Goal: Obtain resource: Download file/media

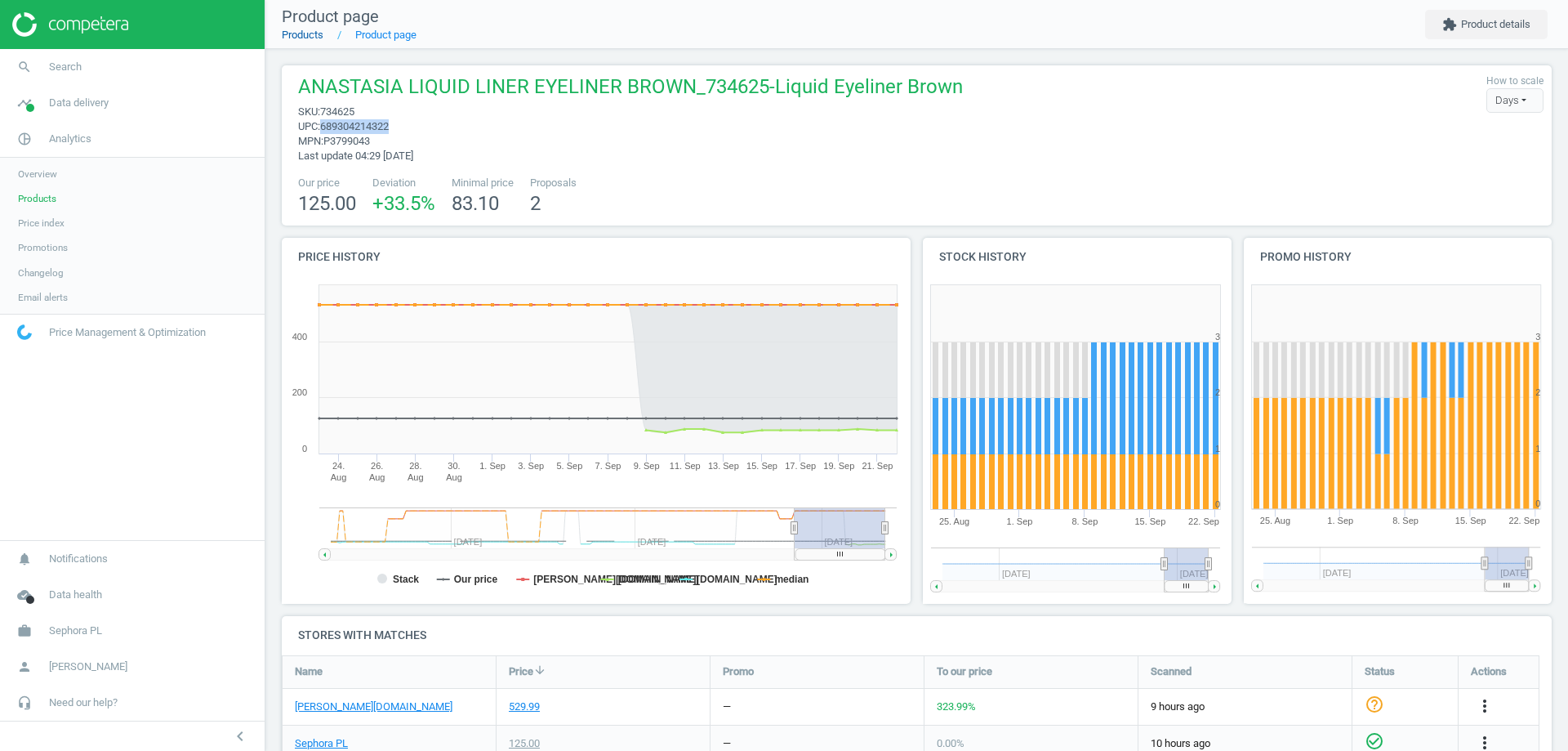
click at [315, 33] on link "Products" at bounding box center [303, 35] width 42 height 13
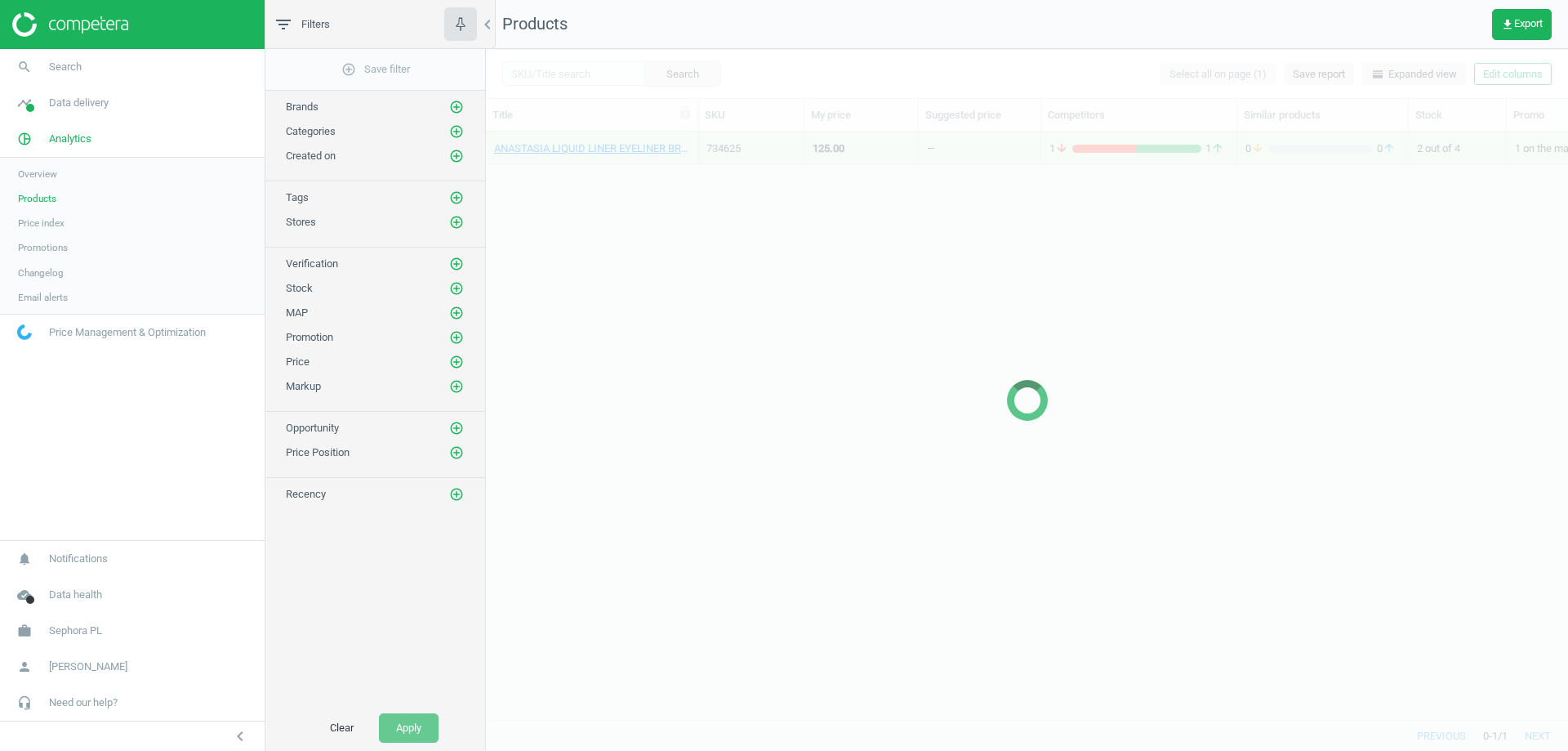
click at [570, 71] on div at bounding box center [1027, 400] width 1082 height 702
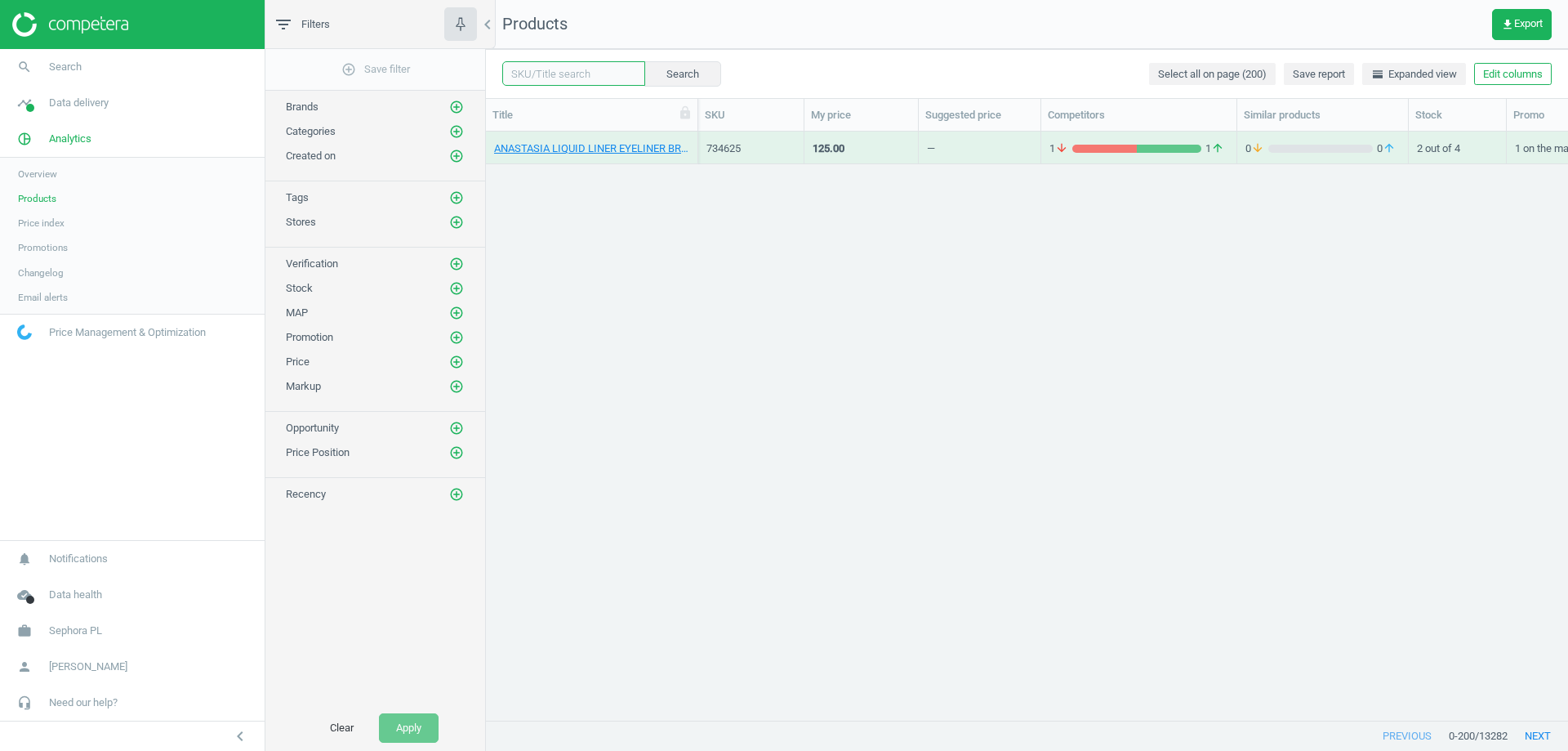
click at [582, 71] on input "text" at bounding box center [574, 73] width 143 height 24
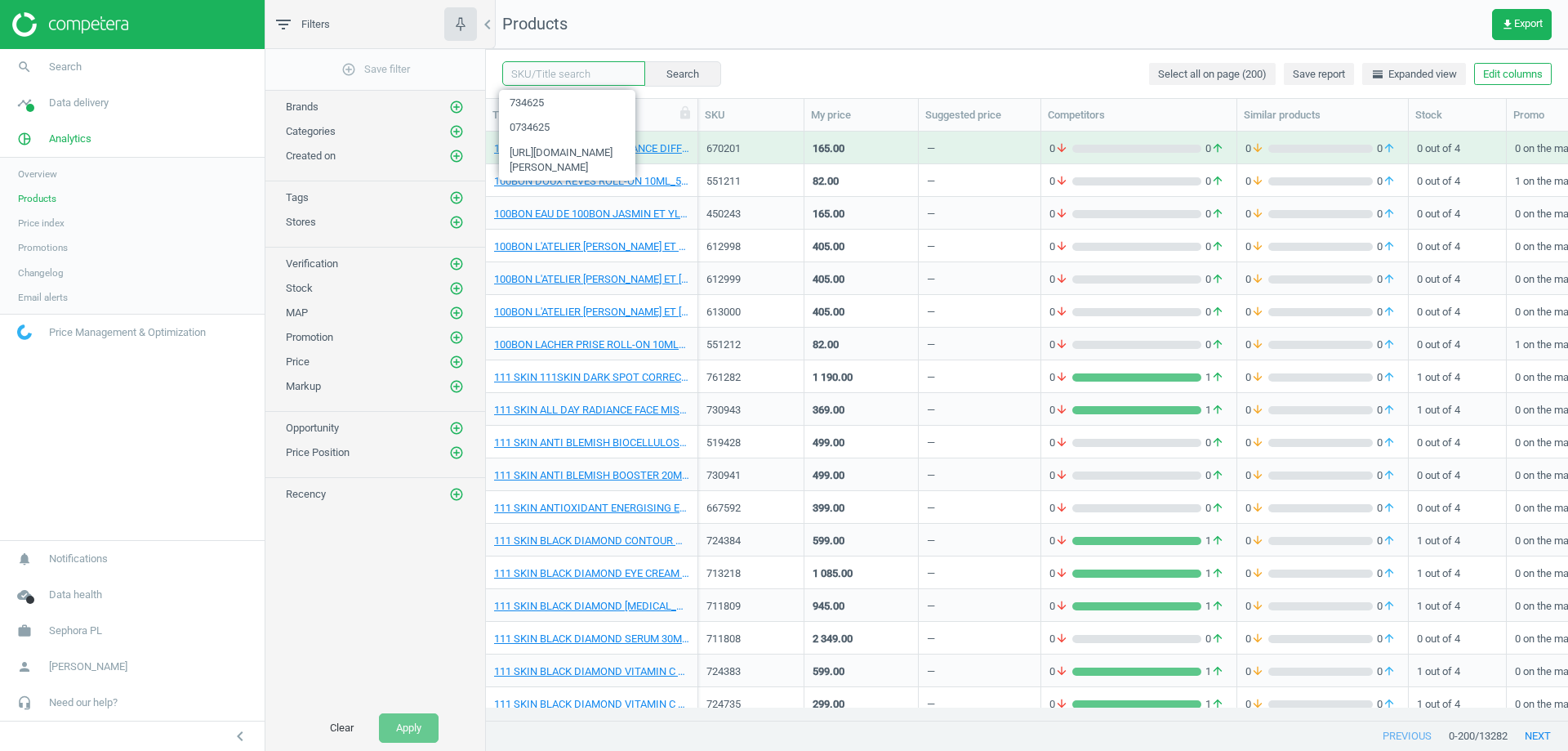
paste input "https://www.douglas.pl/pl/p/5011493012?variant=1177335"
paste input "text"
click at [563, 82] on input "https://www.douglas.pl/pl/p/5011493012?variant=1177335" at bounding box center [574, 73] width 143 height 24
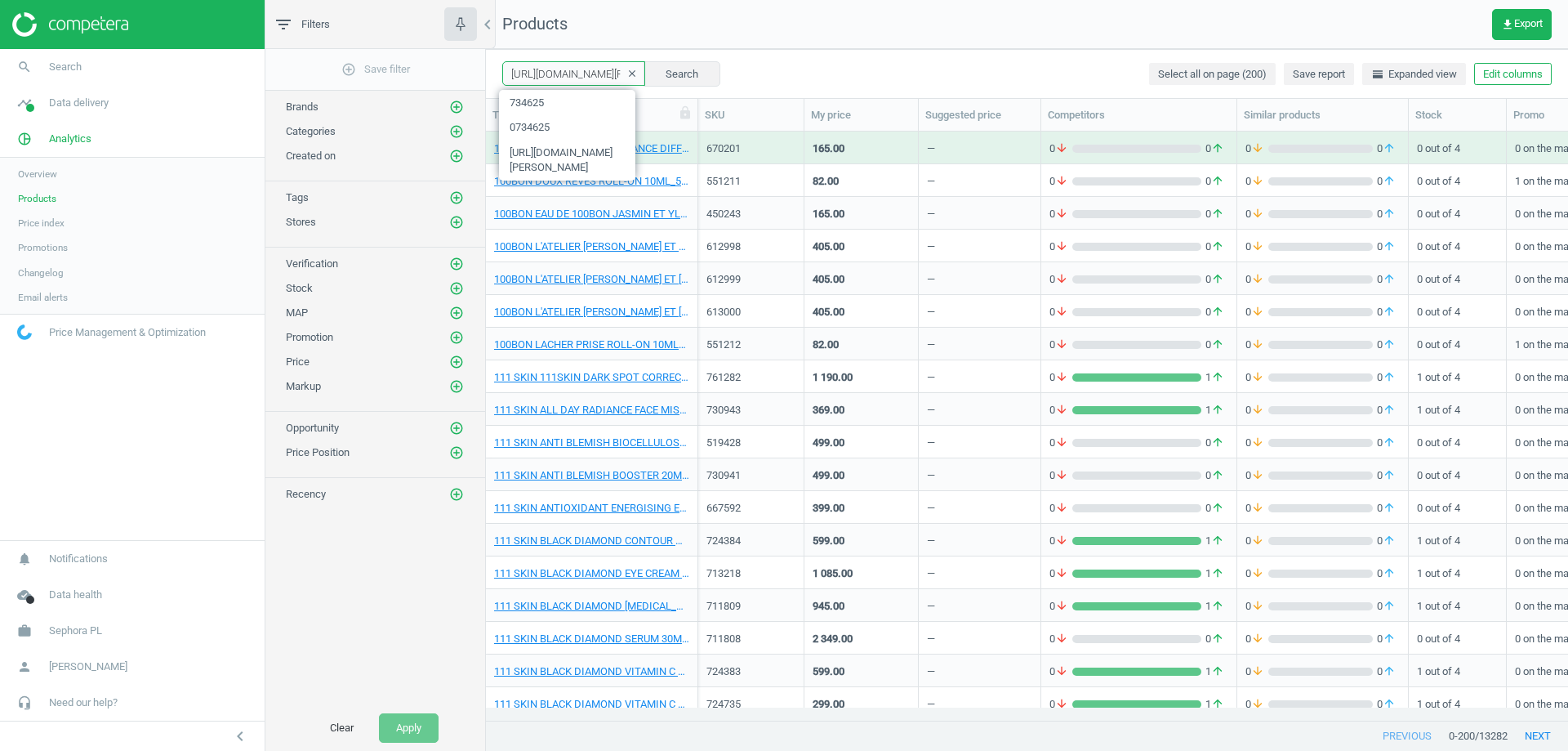
paste input "0727227"
click at [517, 75] on input "0727227" at bounding box center [574, 73] width 143 height 24
type input "727227"
click at [677, 70] on button "Search" at bounding box center [682, 73] width 77 height 24
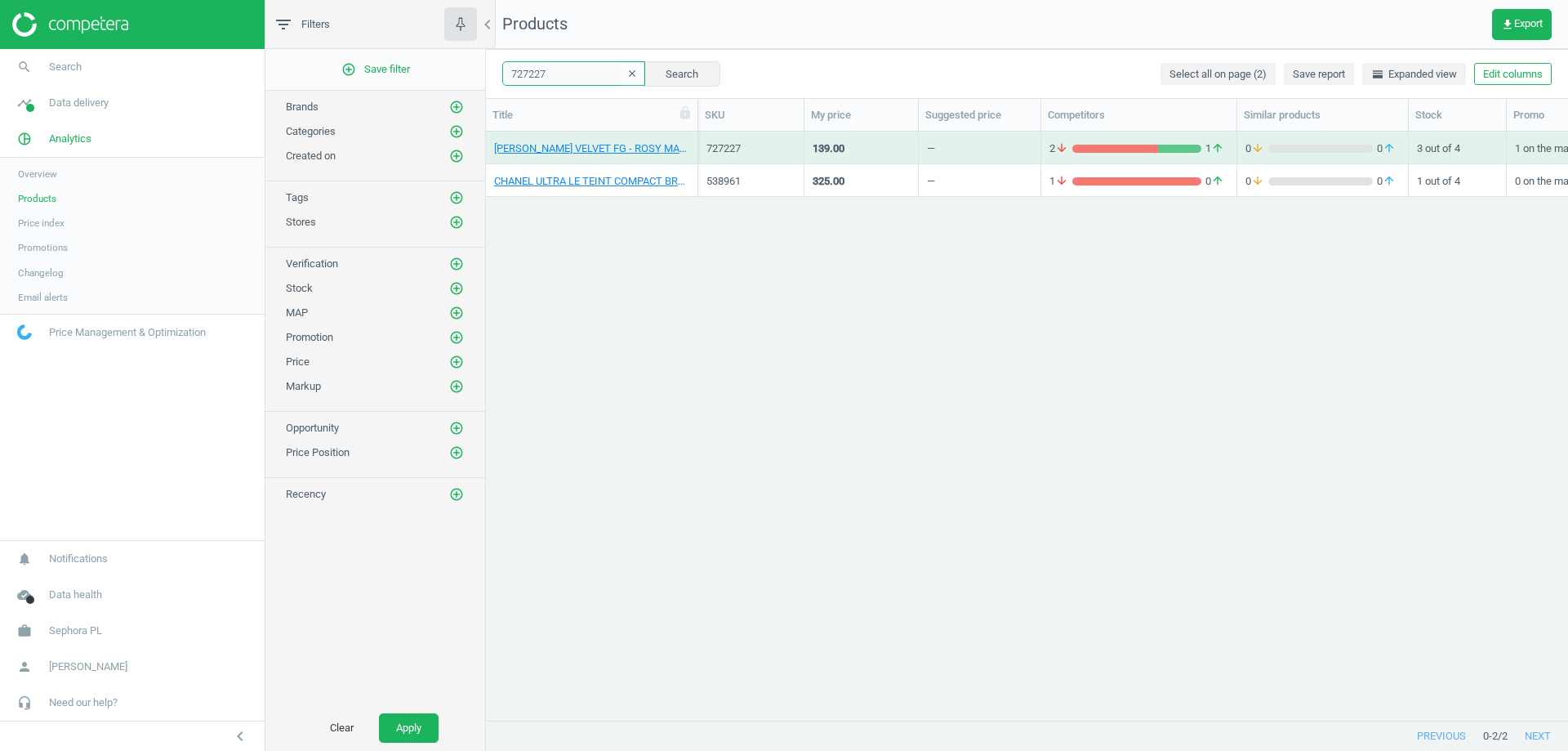
click at [538, 71] on input "727227" at bounding box center [574, 73] width 143 height 24
click at [644, 149] on link "ANASTASIA LIP VELVET FG - ROSY MAUVE_727227-SUMMER LIP VELVET ROSY MAUVE" at bounding box center [592, 149] width 196 height 14
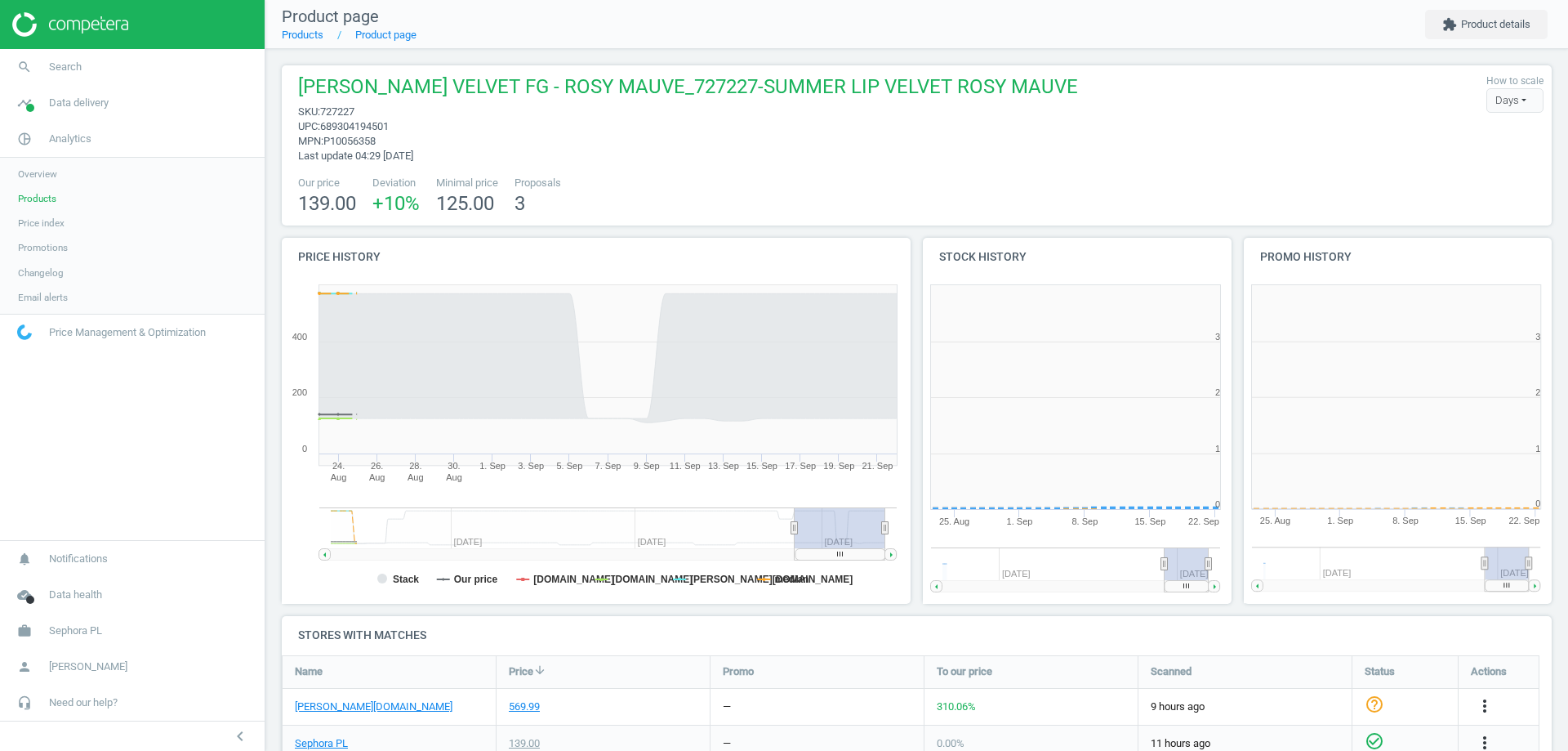
scroll to position [352, 331]
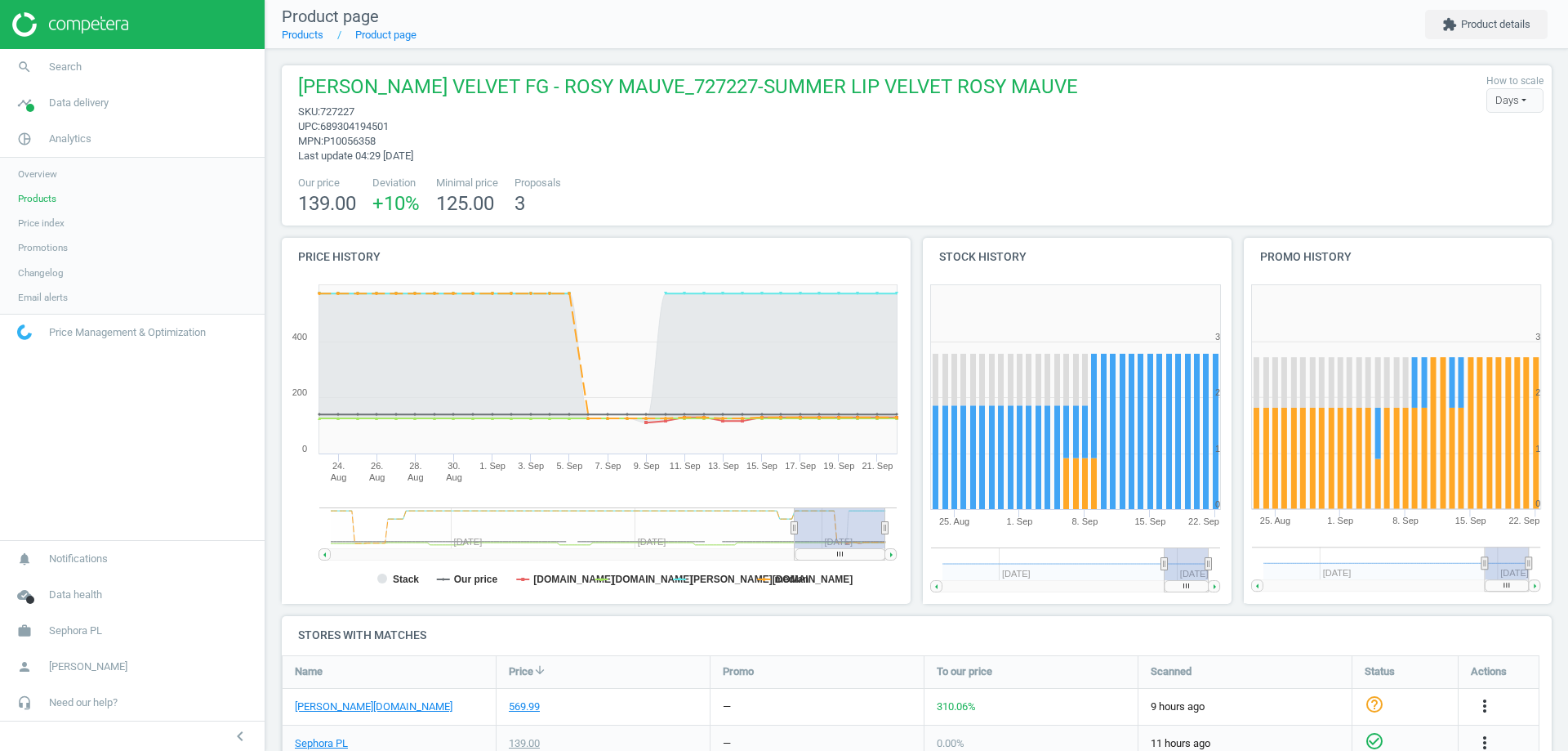
click at [372, 126] on span "689304194501" at bounding box center [354, 127] width 69 height 13
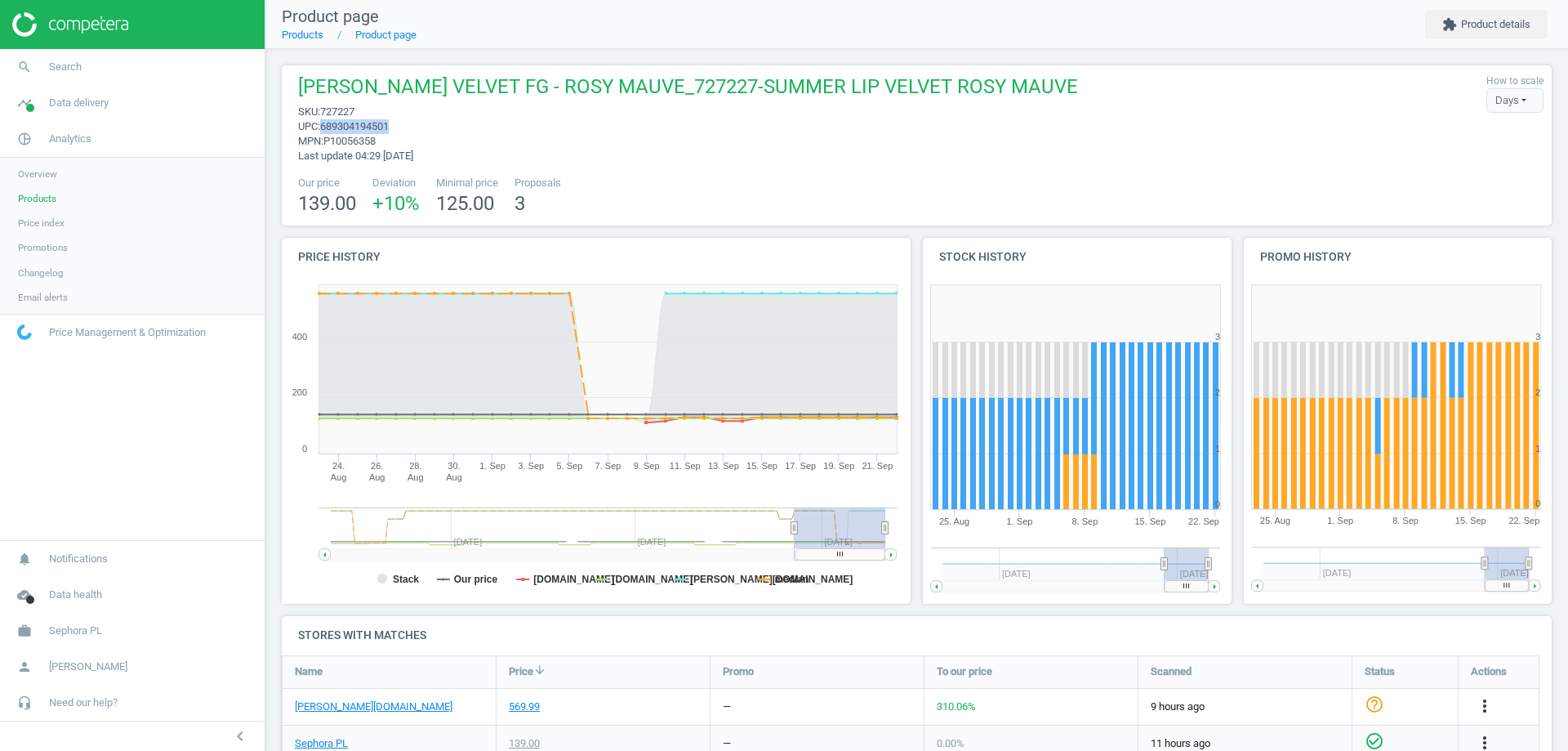
copy span "689304194501"
click at [308, 39] on link "Products" at bounding box center [303, 35] width 42 height 13
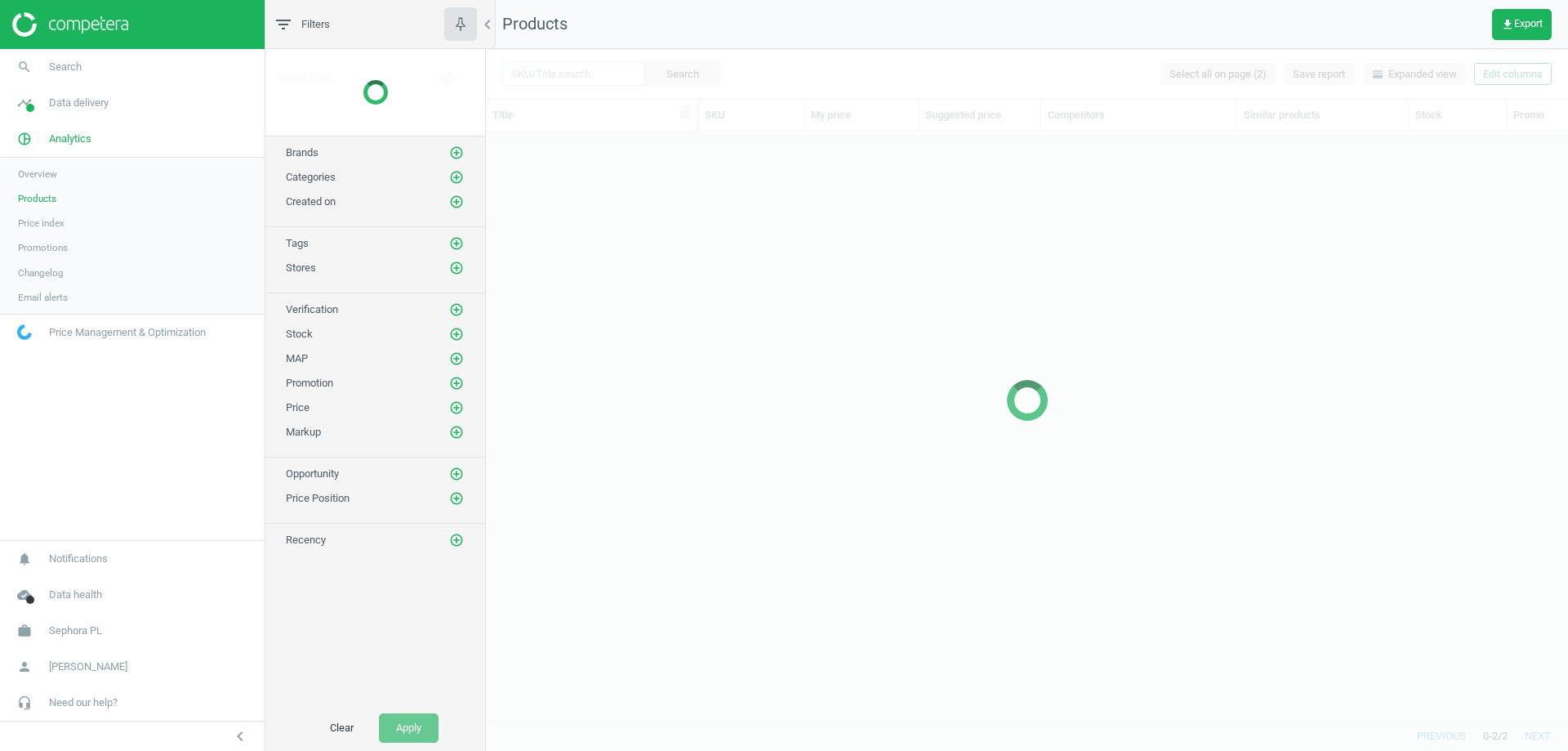
scroll to position [563, 1070]
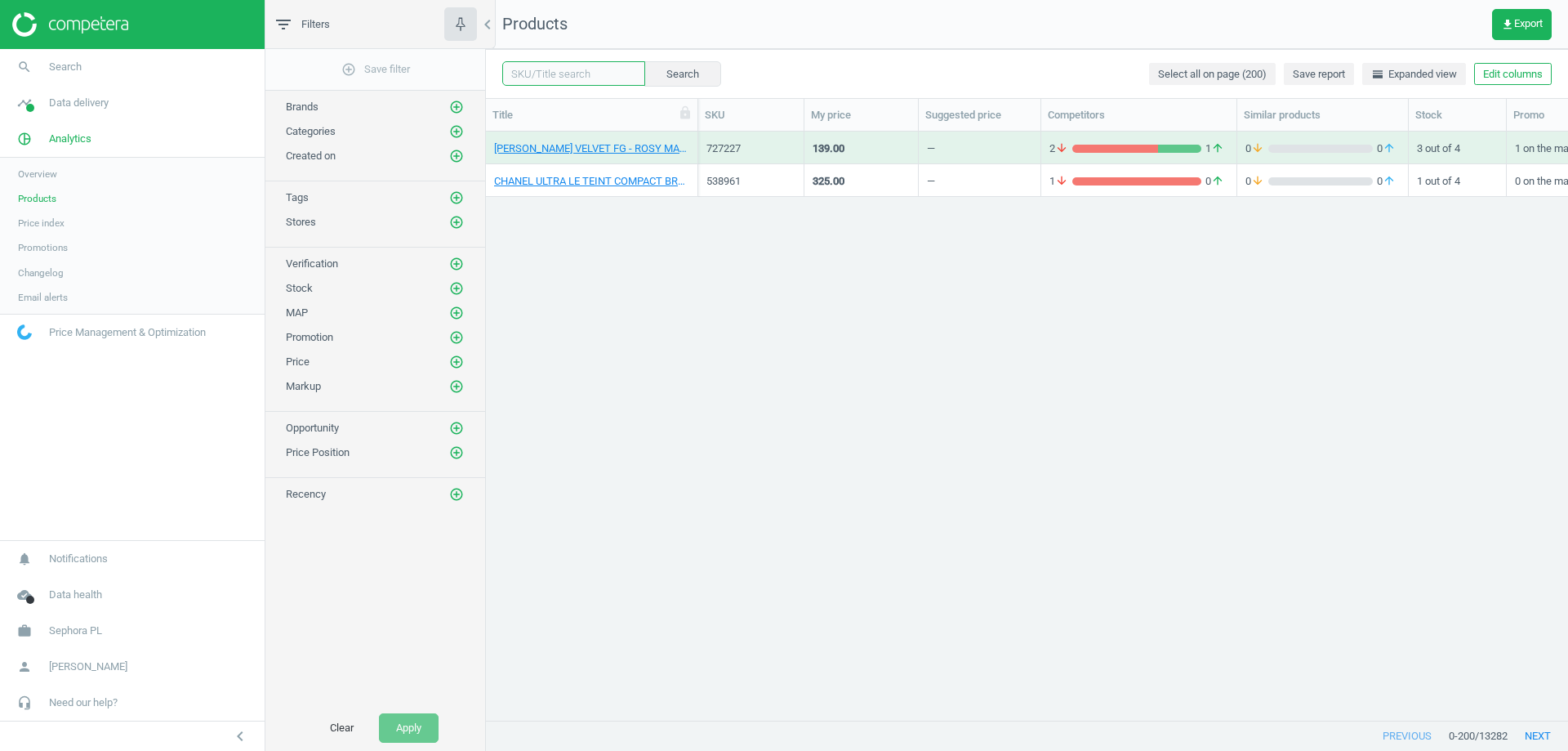
click at [535, 72] on input "text" at bounding box center [574, 73] width 143 height 24
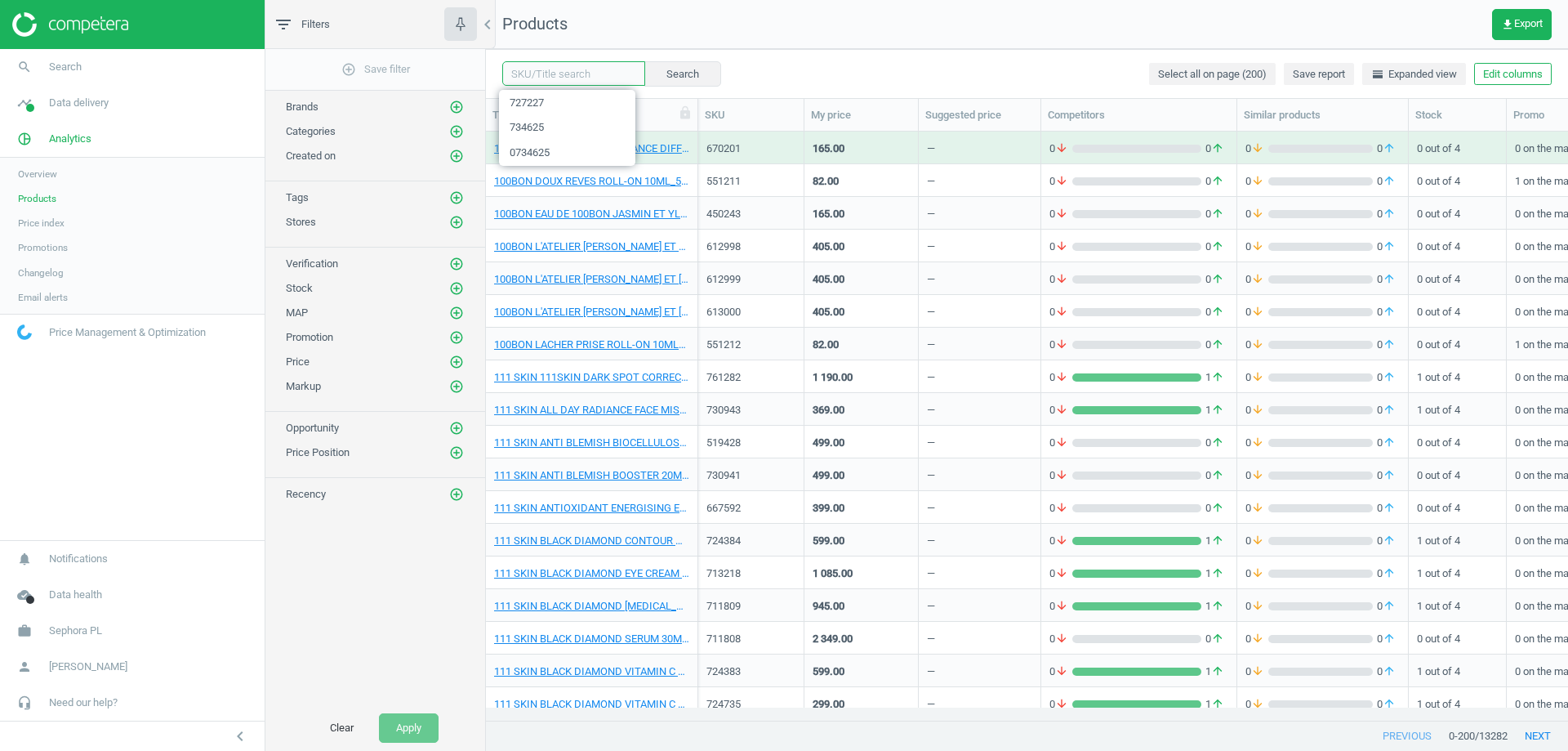
paste input "0395179"
click at [516, 71] on input "0395179" at bounding box center [574, 73] width 143 height 24
drag, startPoint x: 516, startPoint y: 71, endPoint x: 615, endPoint y: 70, distance: 99.0
click at [615, 70] on div "0395179 clear Search" at bounding box center [611, 73] width 218 height 24
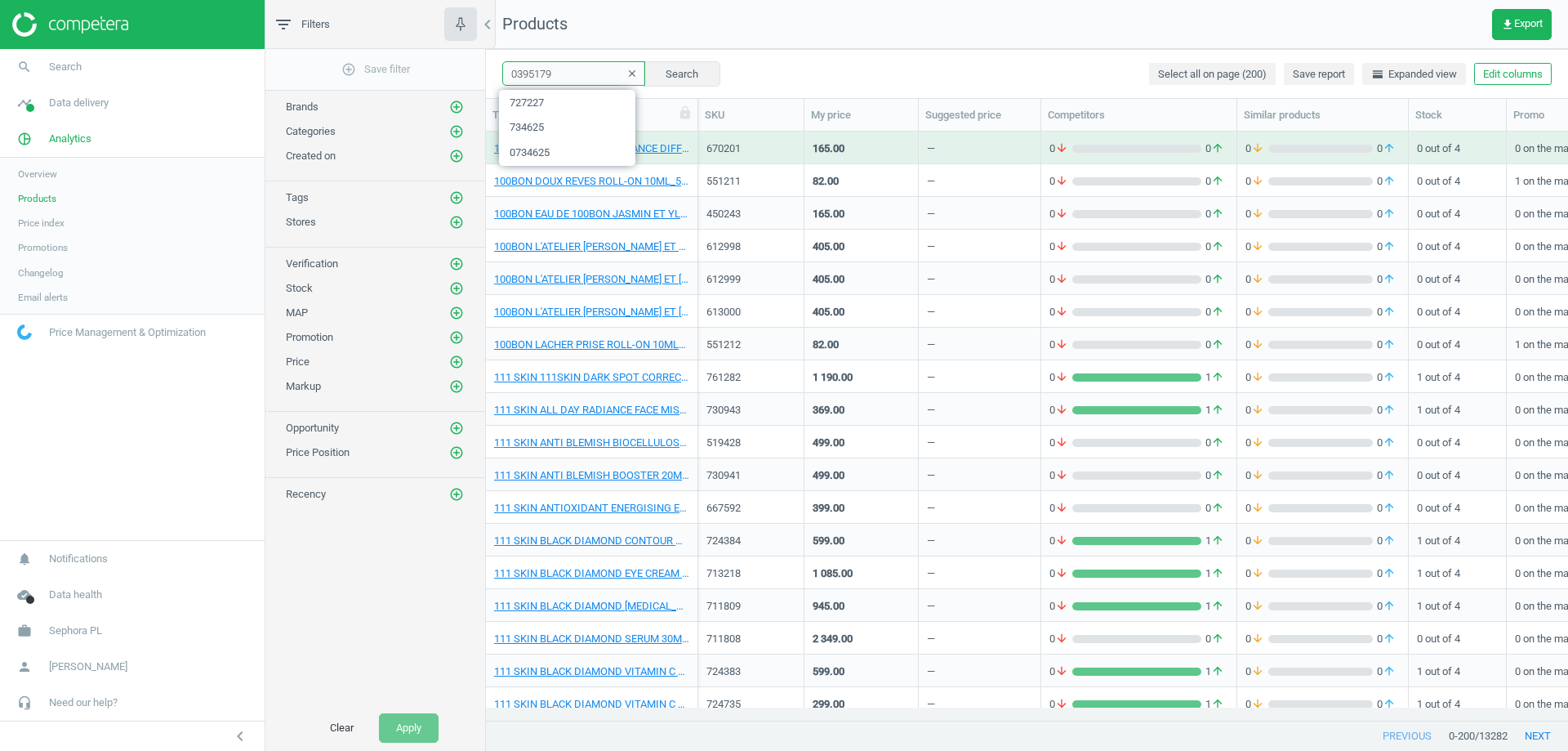
click at [519, 63] on input "0395179" at bounding box center [574, 73] width 143 height 24
drag, startPoint x: 516, startPoint y: 74, endPoint x: 575, endPoint y: 73, distance: 59.0
click at [575, 73] on input "0395179" at bounding box center [574, 73] width 143 height 24
paste input "395179"
type input "395179"
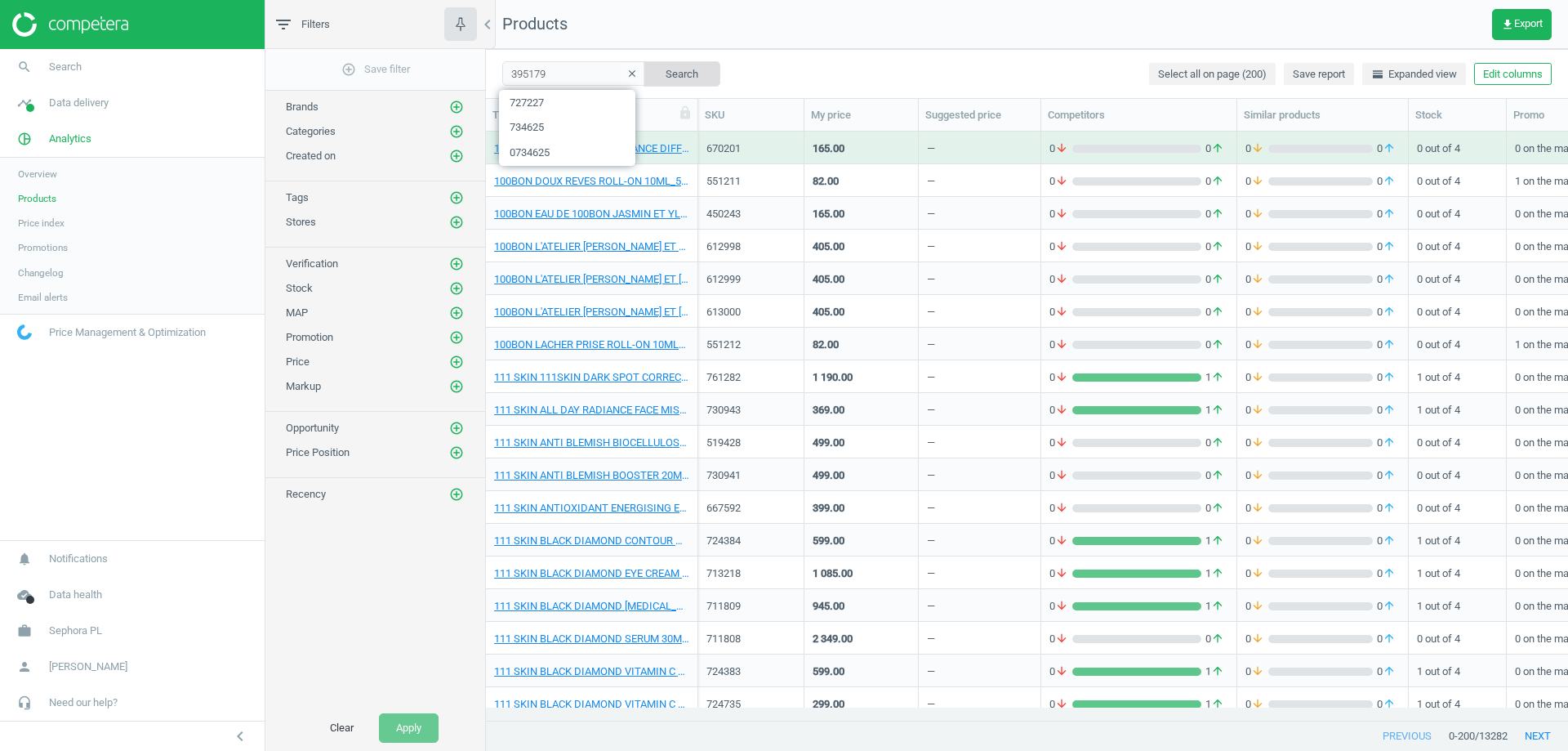
click at [670, 66] on button "Search" at bounding box center [682, 73] width 77 height 24
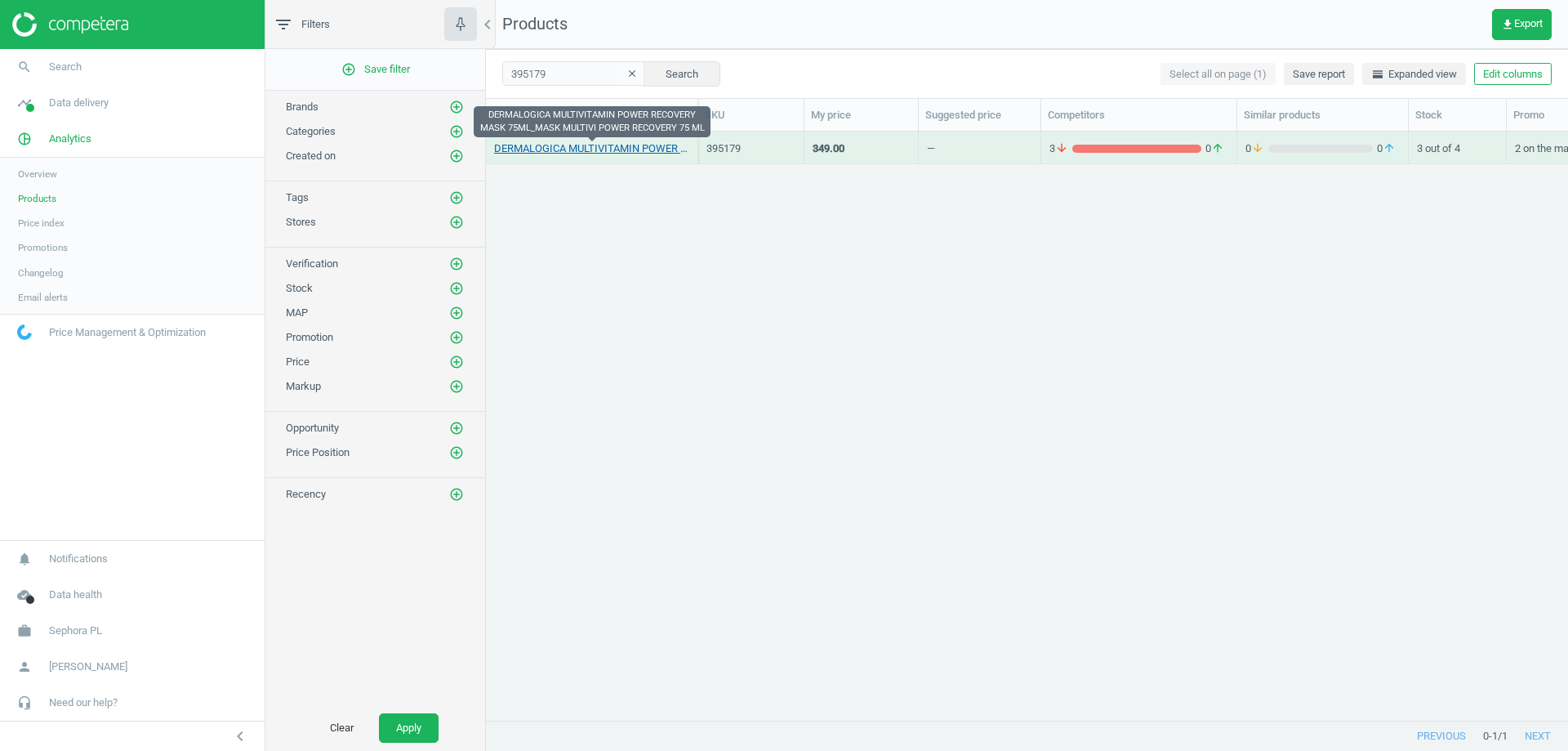
click at [529, 148] on link "DERMALOGICA MULTIVITAMIN POWER RECOVERY MASK 75ML_MASK MULTIVI POWER RECOVERY 7…" at bounding box center [592, 149] width 196 height 14
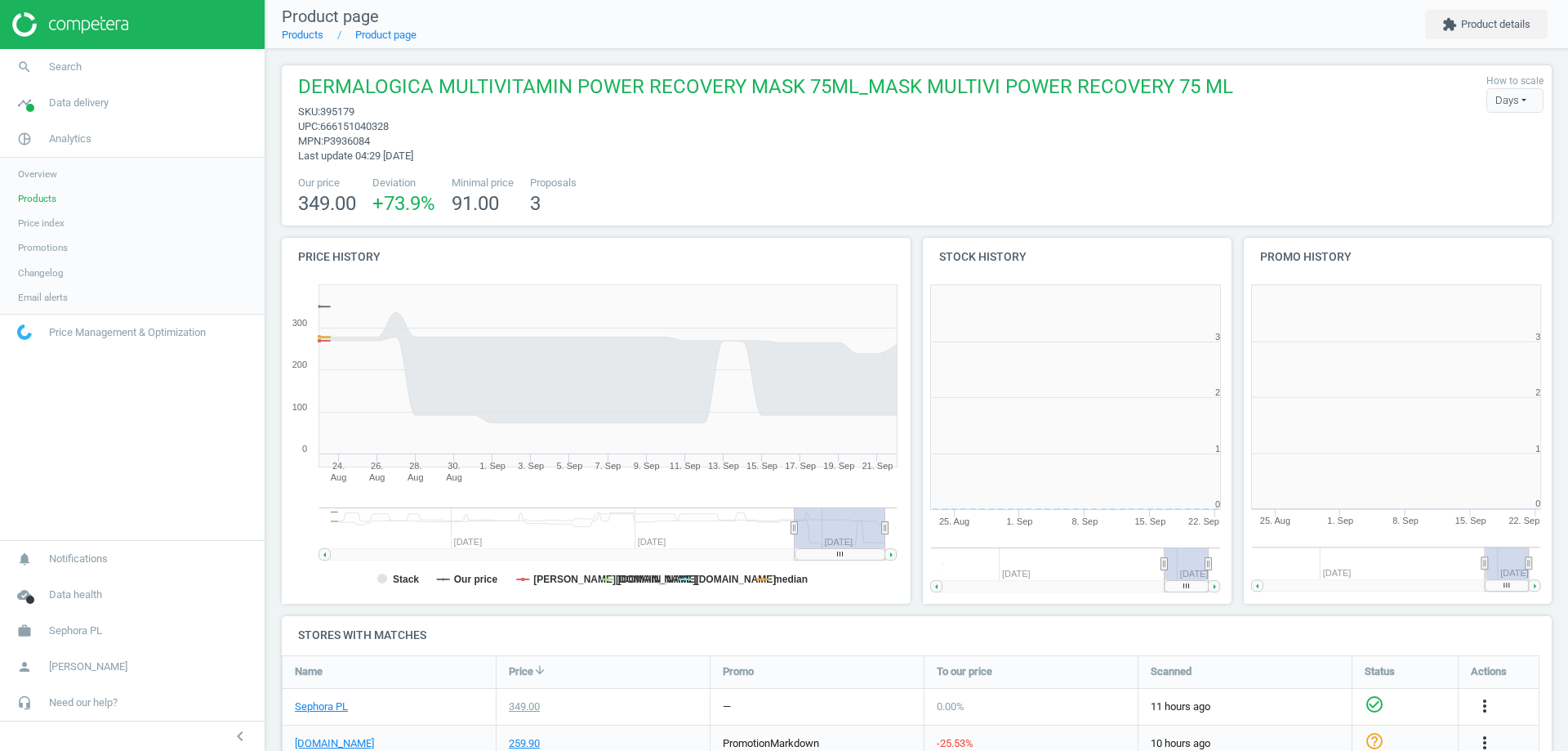
scroll to position [352, 331]
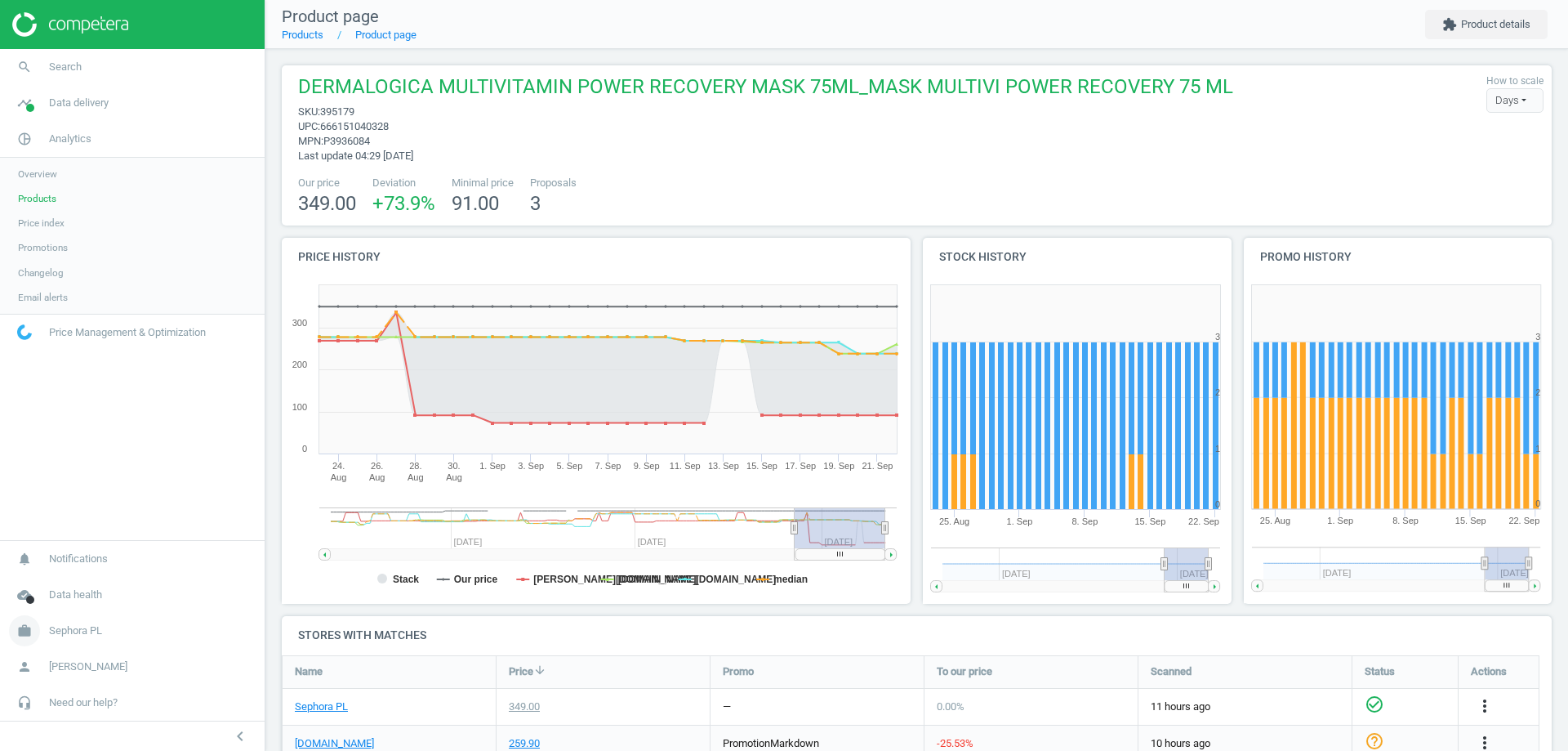
click at [84, 634] on span "Sephora PL" at bounding box center [75, 631] width 53 height 14
click at [63, 588] on span "Switch campaign" at bounding box center [54, 583] width 72 height 13
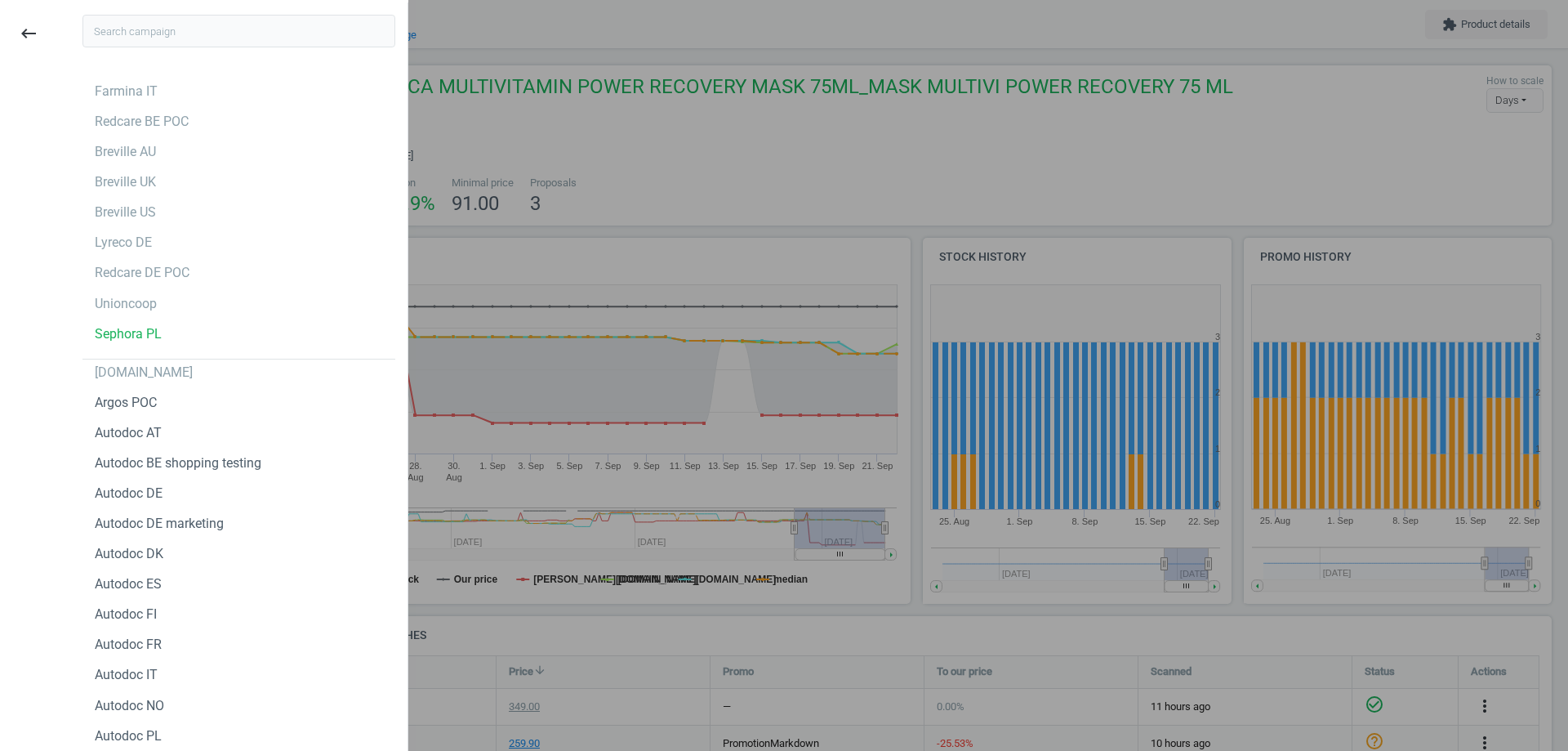
click at [198, 29] on input "text" at bounding box center [238, 31] width 313 height 33
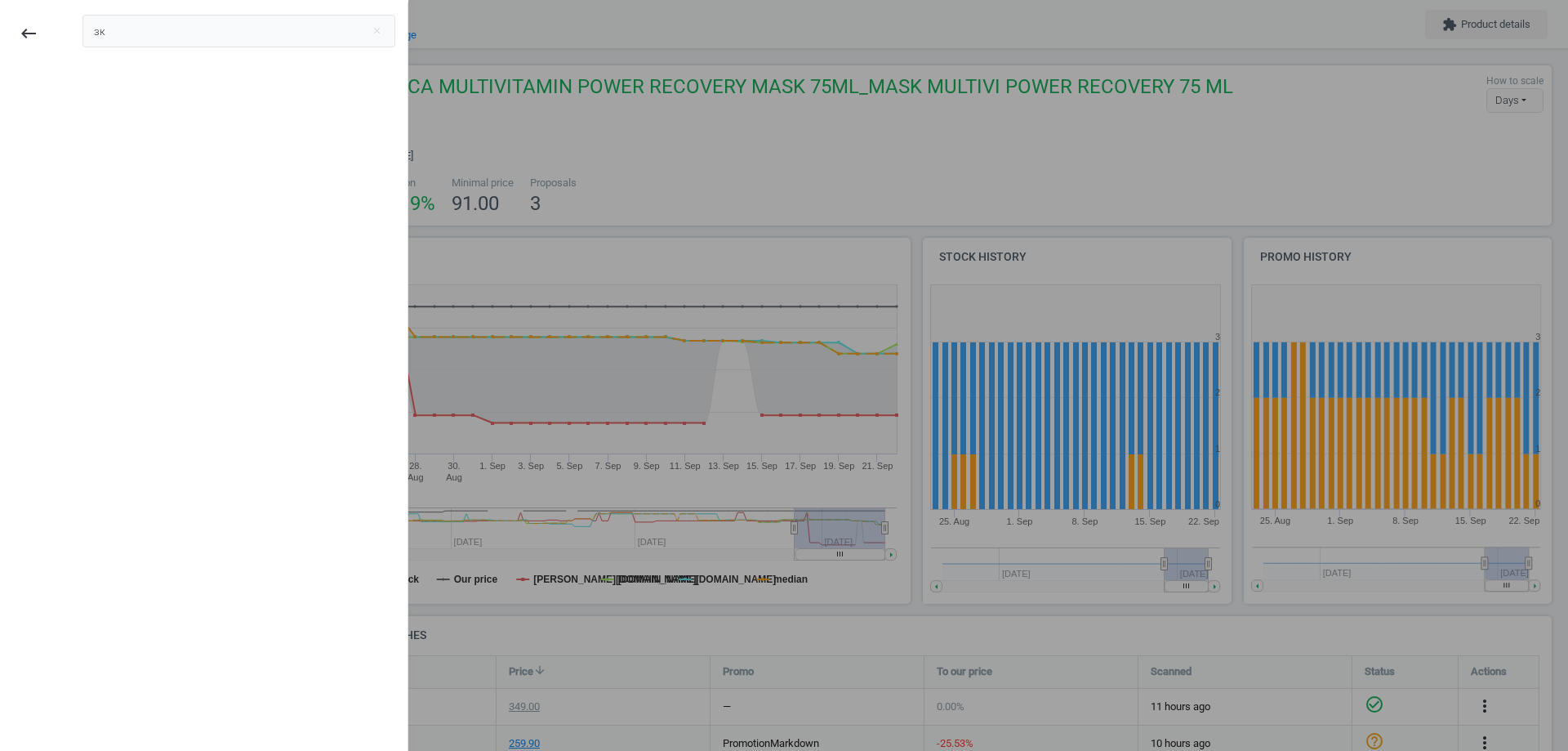
type input "з"
type input "pt"
click at [143, 214] on div "Sephora PT" at bounding box center [129, 213] width 68 height 18
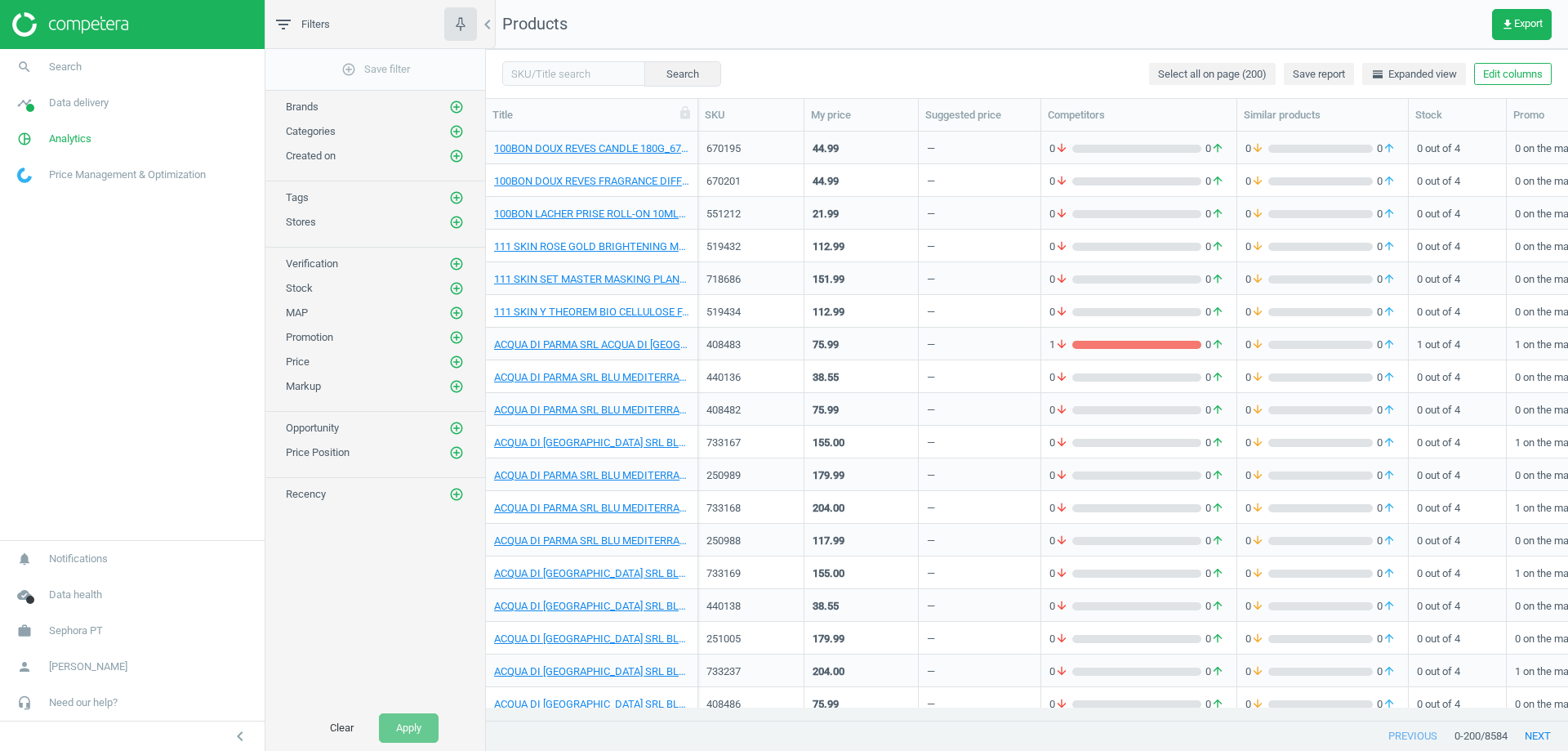
scroll to position [13, 13]
click at [540, 73] on input "text" at bounding box center [574, 73] width 143 height 24
paste input "0703068"
click at [670, 78] on button "Search" at bounding box center [682, 73] width 77 height 24
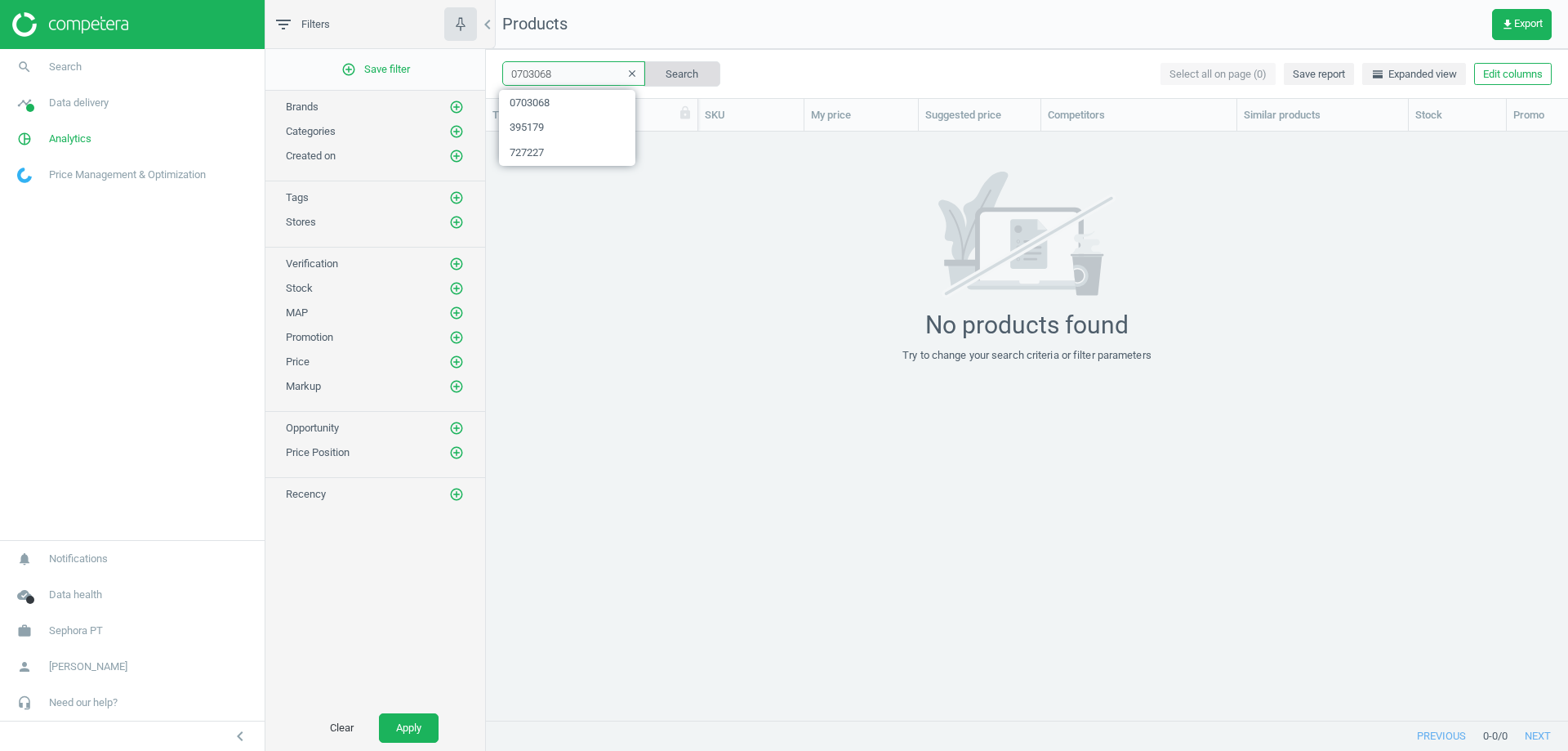
drag, startPoint x: 516, startPoint y: 76, endPoint x: 636, endPoint y: 75, distance: 120.0
click at [636, 75] on div "0703068 clear Search" at bounding box center [611, 73] width 218 height 24
paste input "703068"
type input "703068"
click at [678, 67] on button "Search" at bounding box center [682, 73] width 77 height 24
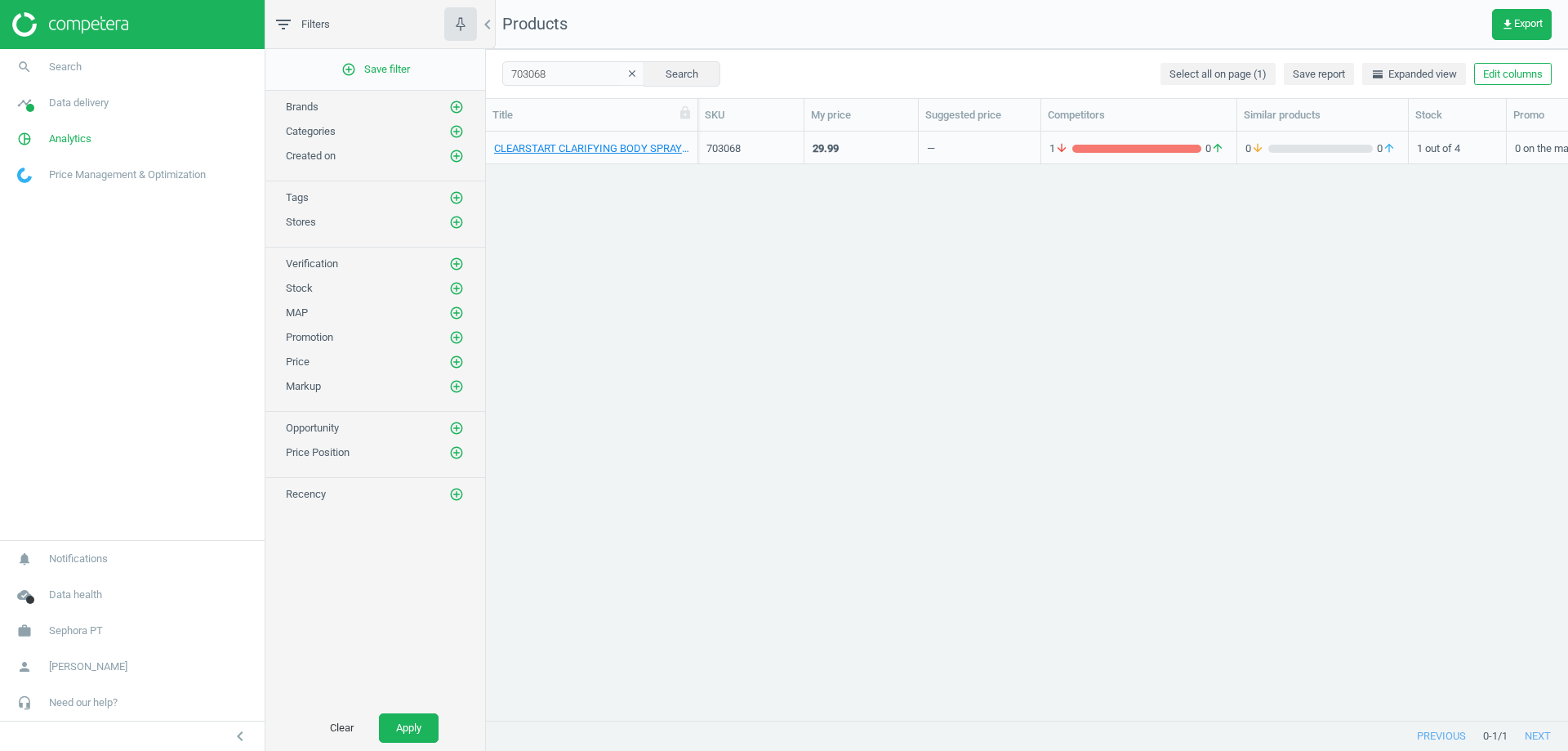
click at [587, 156] on div "CLEARSTART CLARIFYING BODY SPRAY_703068-CLARIFYING BODY SPRAY" at bounding box center [592, 151] width 196 height 21
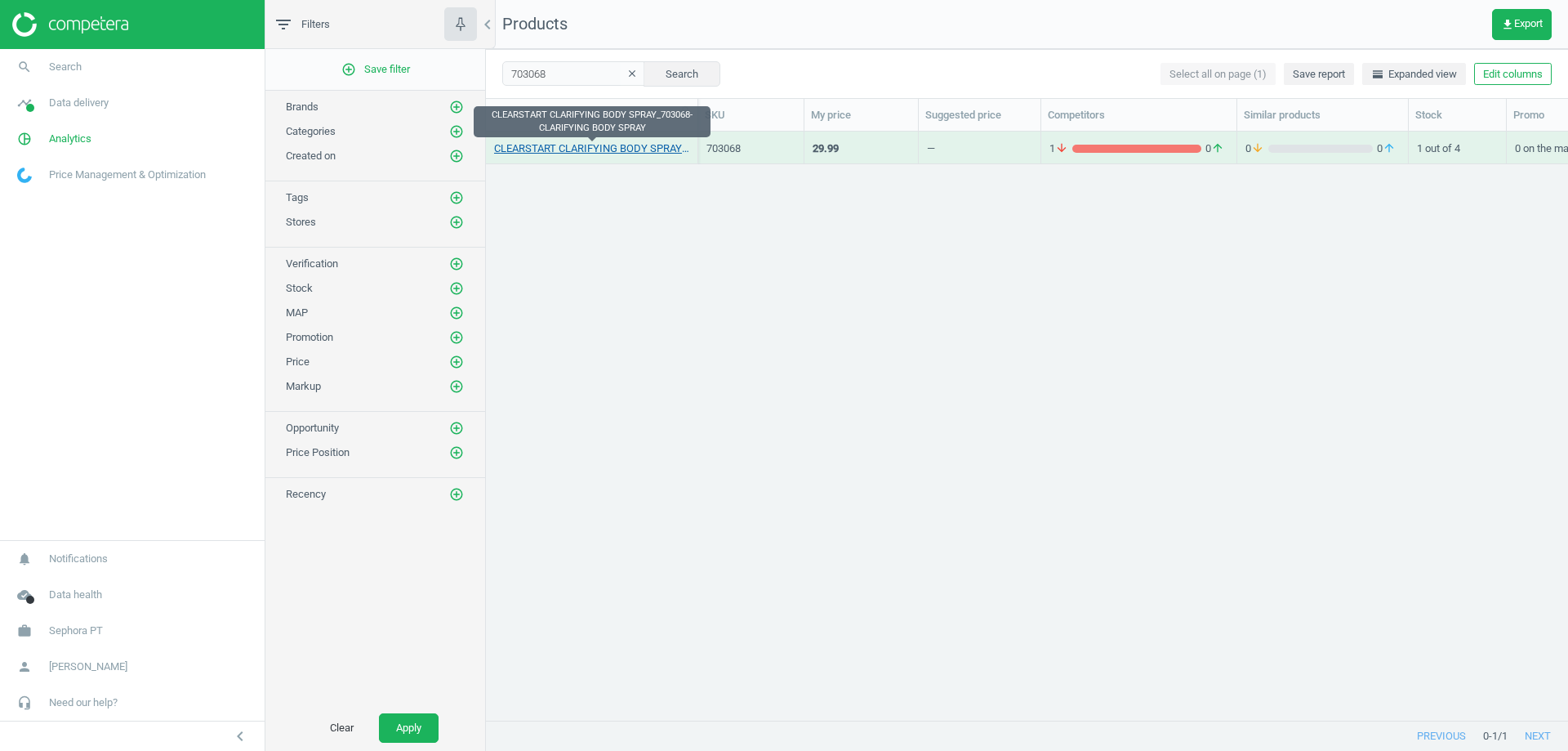
click at [591, 151] on link "CLEARSTART CLARIFYING BODY SPRAY_703068-CLARIFYING BODY SPRAY" at bounding box center [592, 149] width 196 height 14
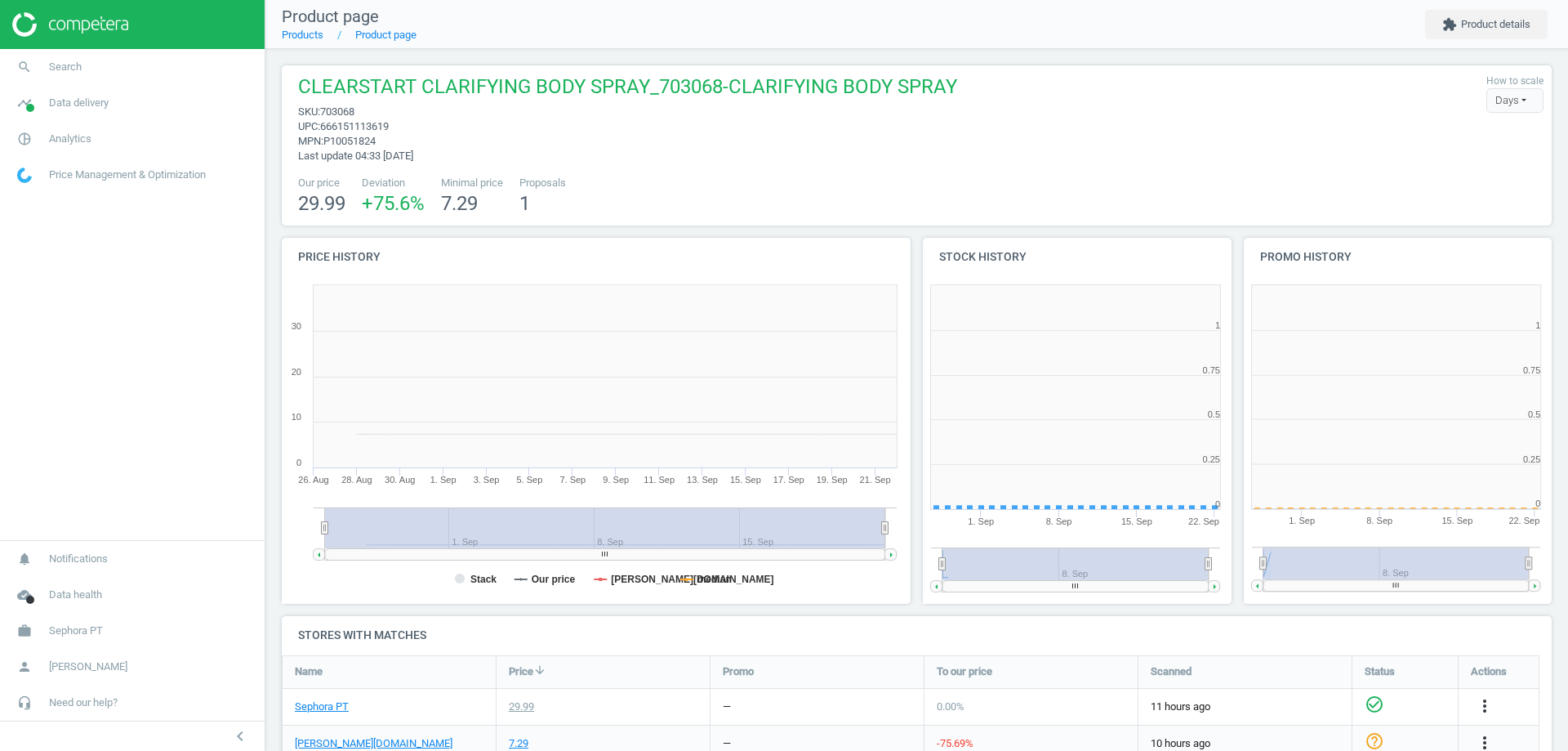
scroll to position [352, 331]
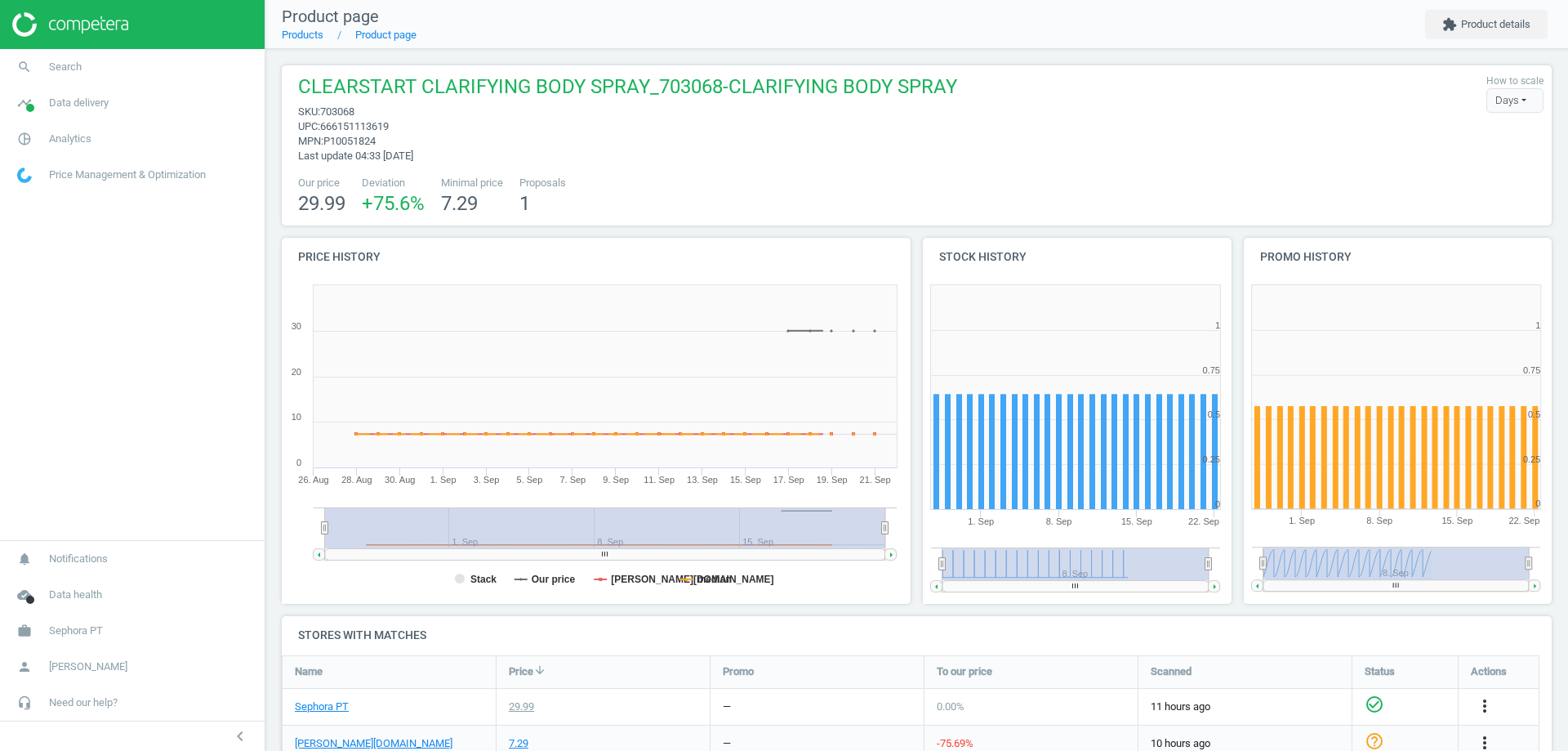
click at [345, 115] on span "703068" at bounding box center [337, 111] width 34 height 13
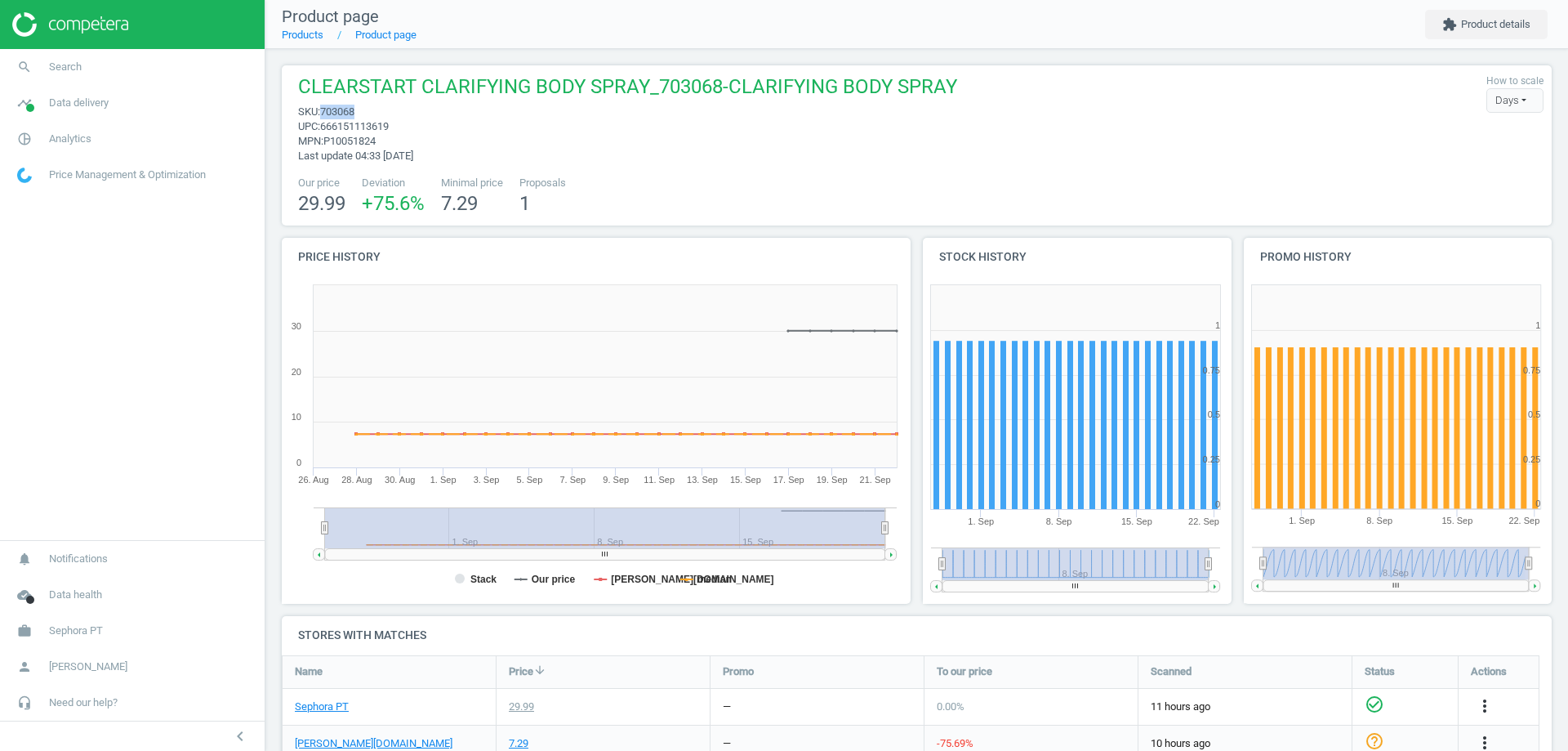
click at [345, 115] on span "703068" at bounding box center [337, 111] width 34 height 13
click at [367, 130] on span "666151113619" at bounding box center [354, 127] width 69 height 13
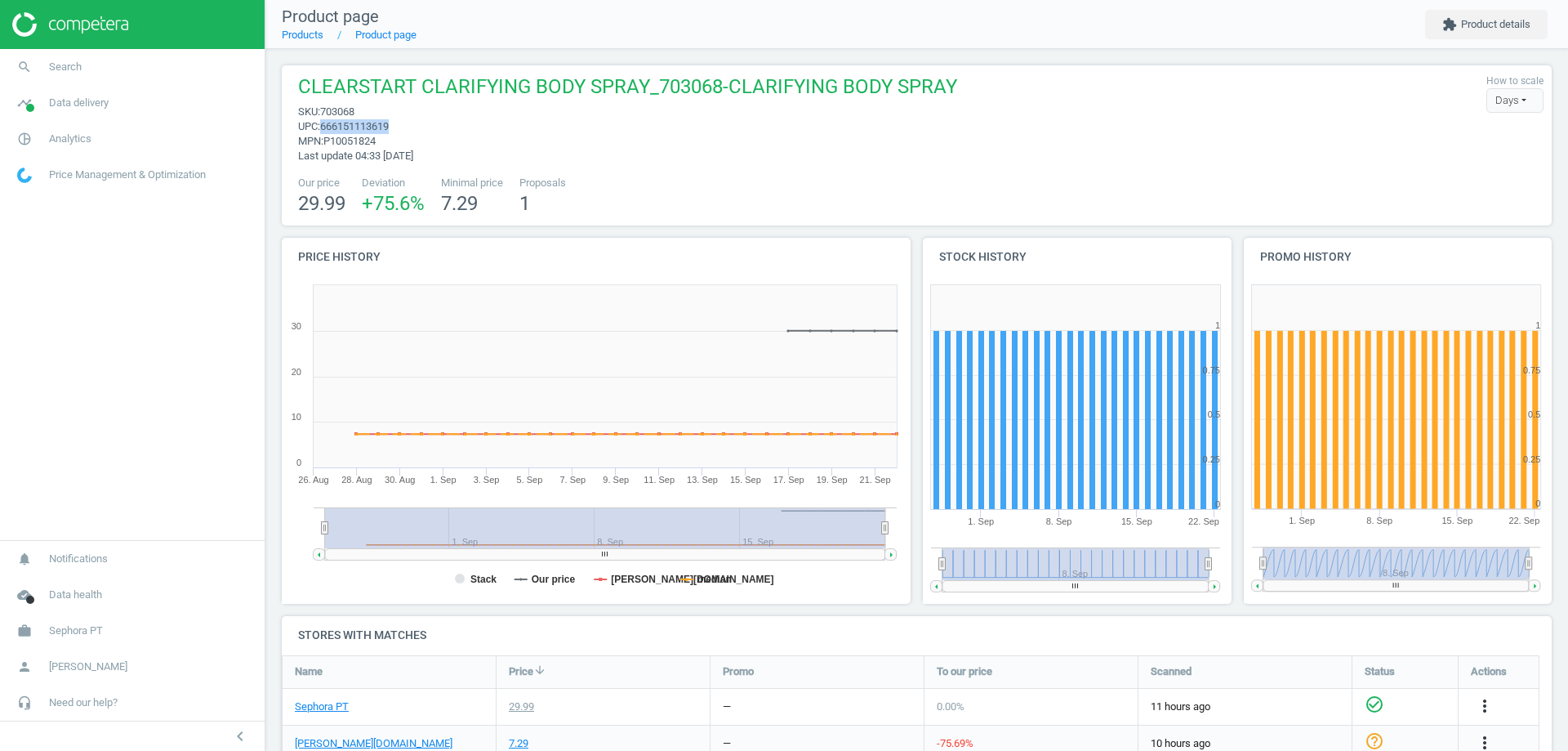
click at [367, 130] on span "666151113619" at bounding box center [354, 127] width 69 height 13
copy span "666151113619"
click at [85, 623] on span "Sephora PT" at bounding box center [76, 631] width 54 height 14
click at [65, 582] on span "Switch campaign" at bounding box center [54, 583] width 72 height 13
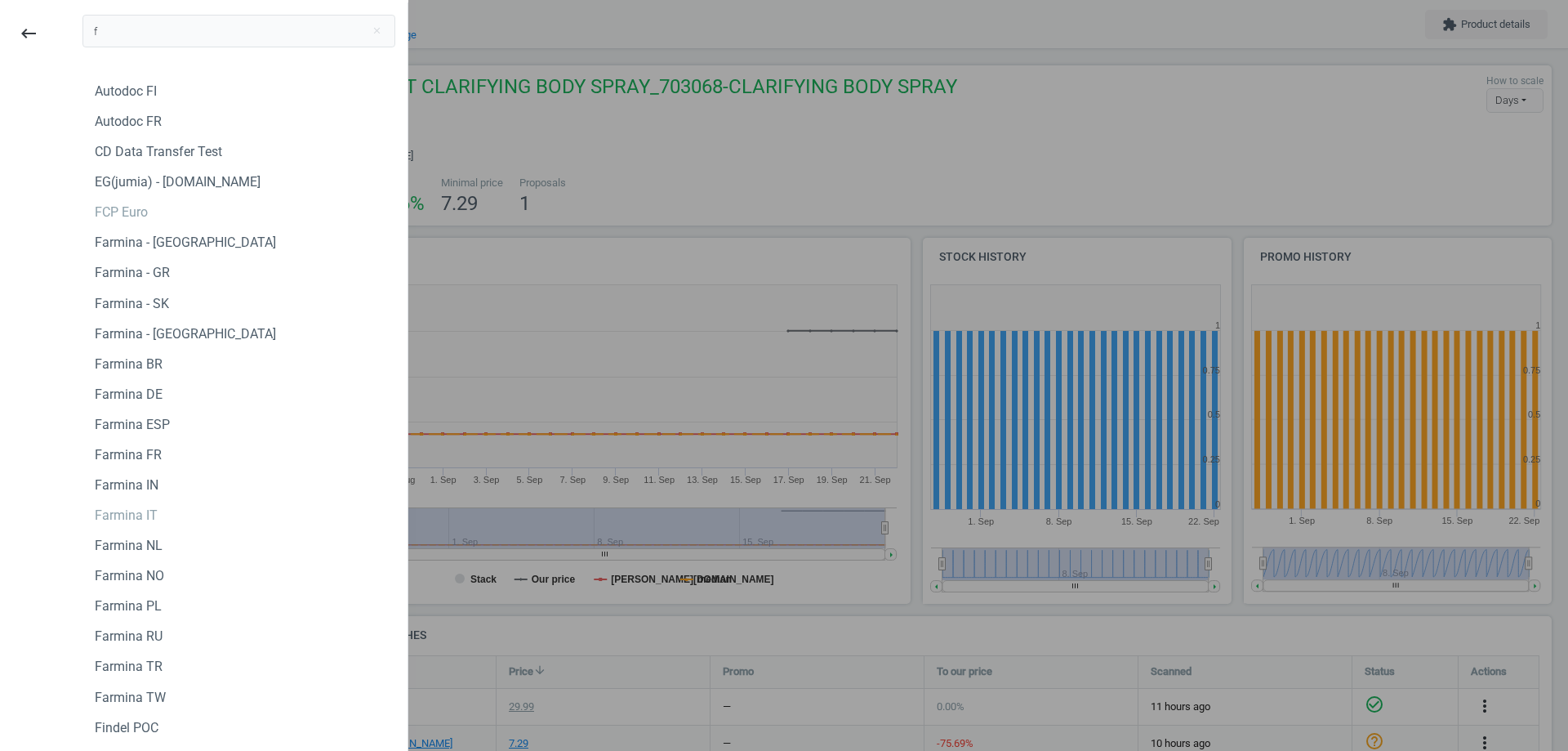
click at [157, 24] on input "f" at bounding box center [238, 31] width 313 height 33
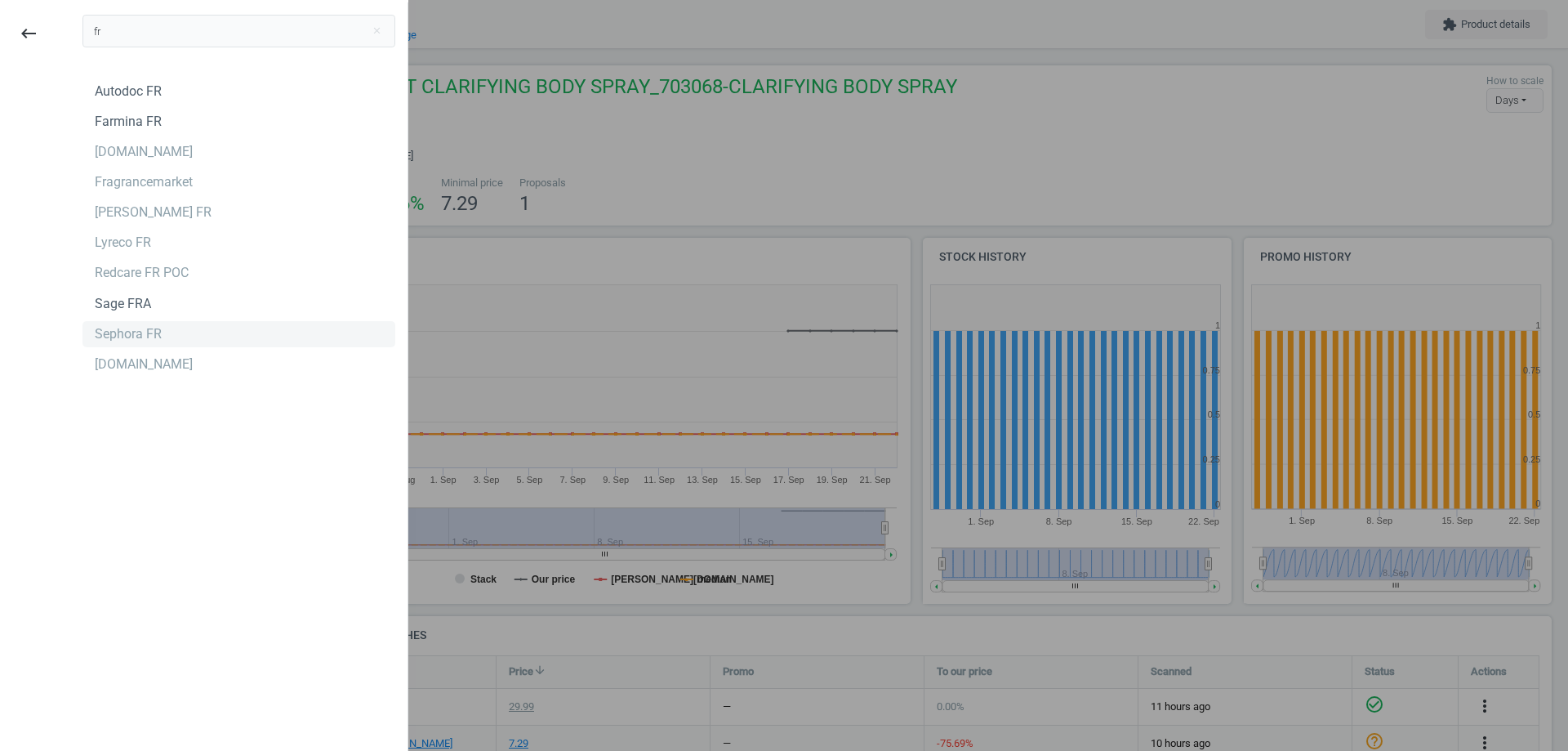
type input "fr"
click at [126, 342] on div "Sephora FR" at bounding box center [129, 334] width 67 height 18
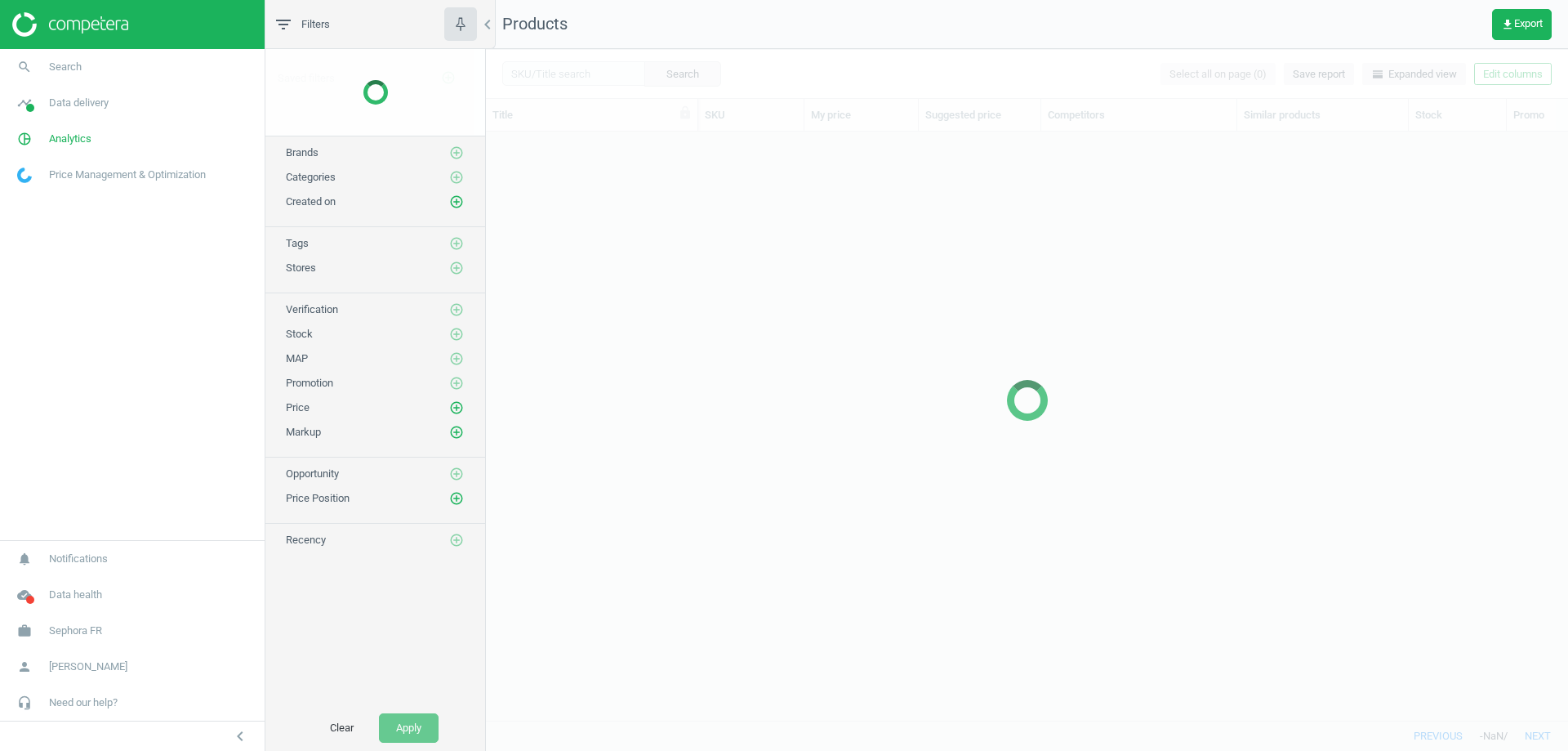
scroll to position [563, 1070]
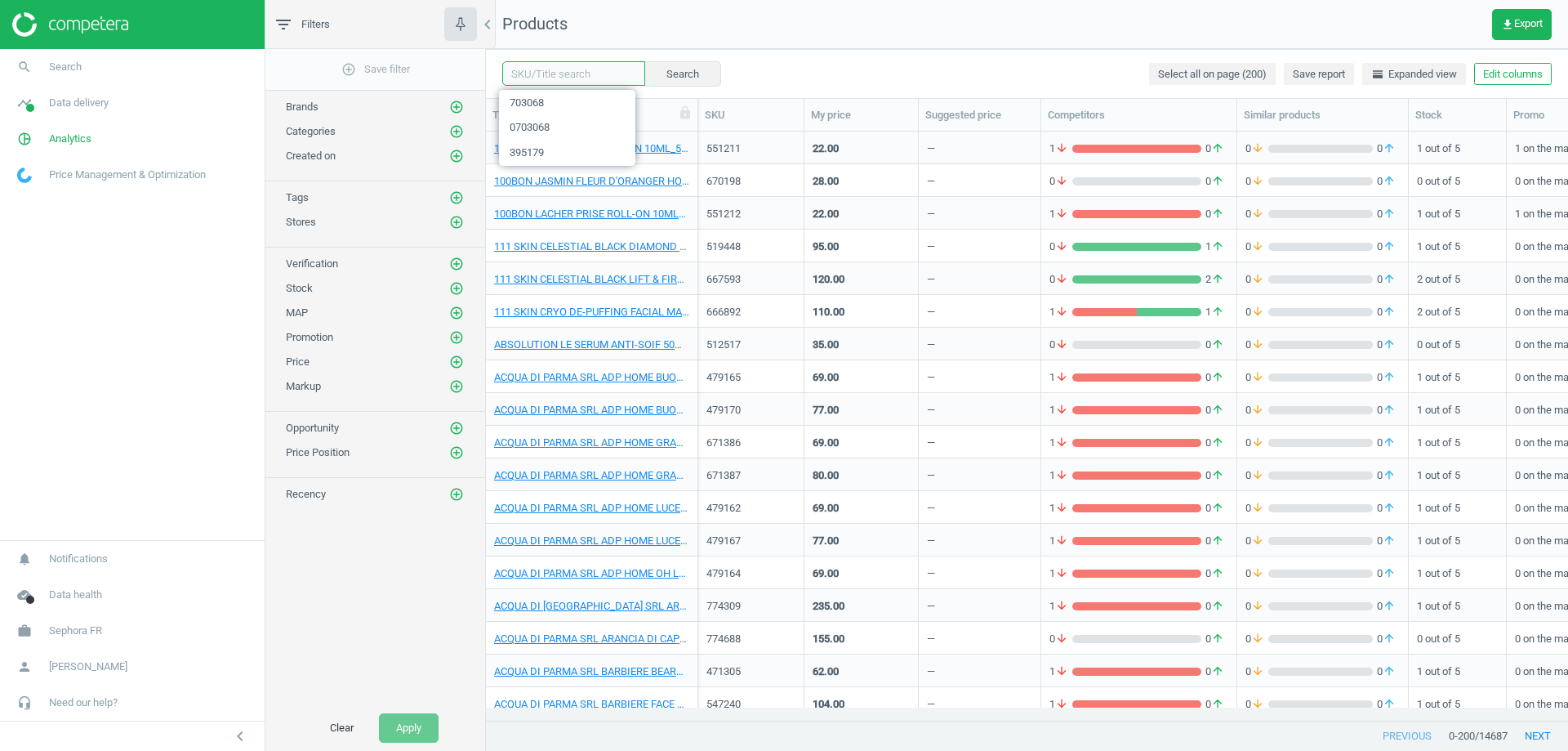
click at [546, 68] on input "text" at bounding box center [574, 73] width 143 height 24
paste input "650016"
click at [517, 69] on input "650016" at bounding box center [574, 73] width 143 height 24
type input "650016"
click at [678, 67] on button "Search" at bounding box center [682, 73] width 77 height 24
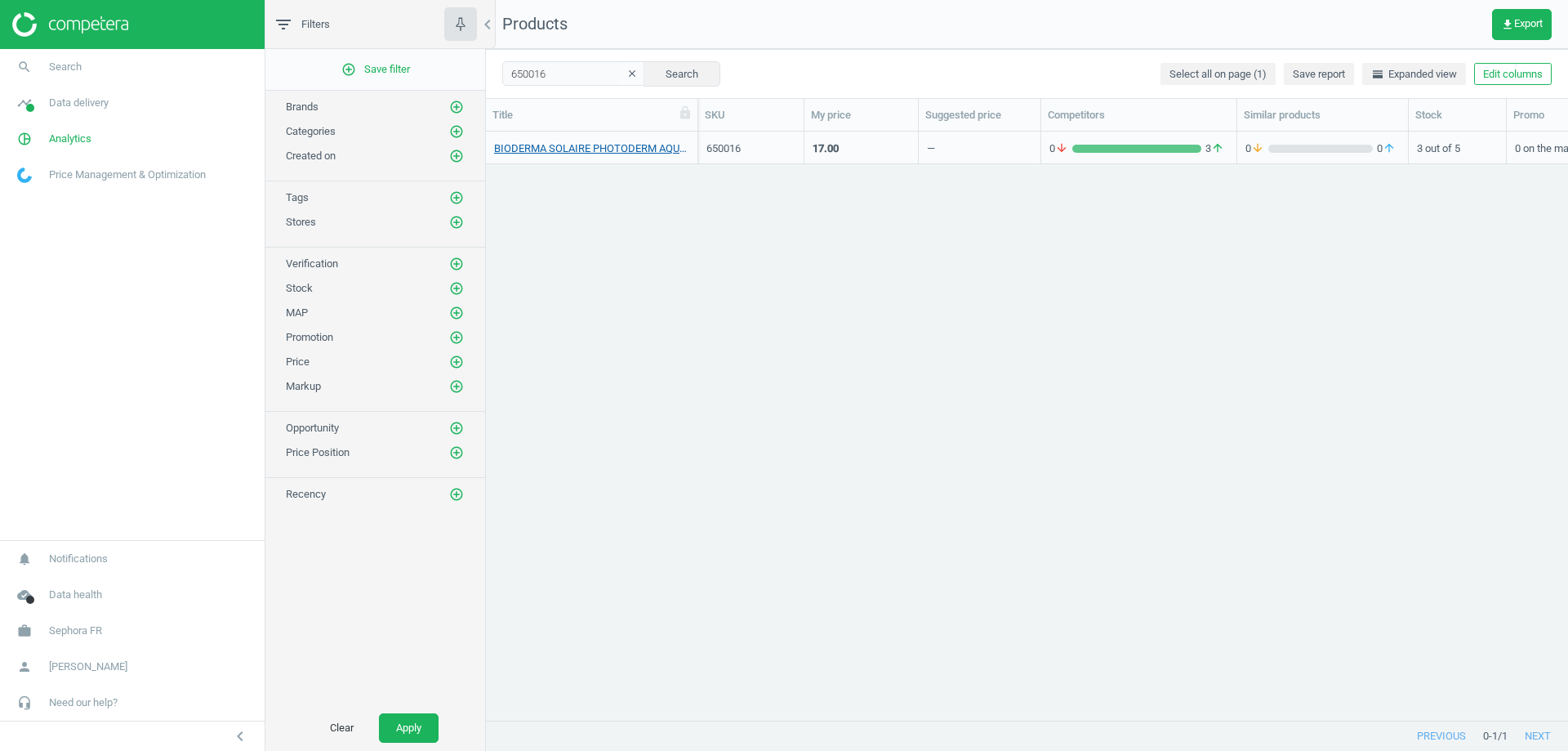
click at [594, 149] on link "BIODERMA SOLAIRE PHOTODERM AQUAFLUIDE SPF50+ 40ML_650016-SOLAIRE PHOTODERM AQUA…" at bounding box center [592, 149] width 196 height 14
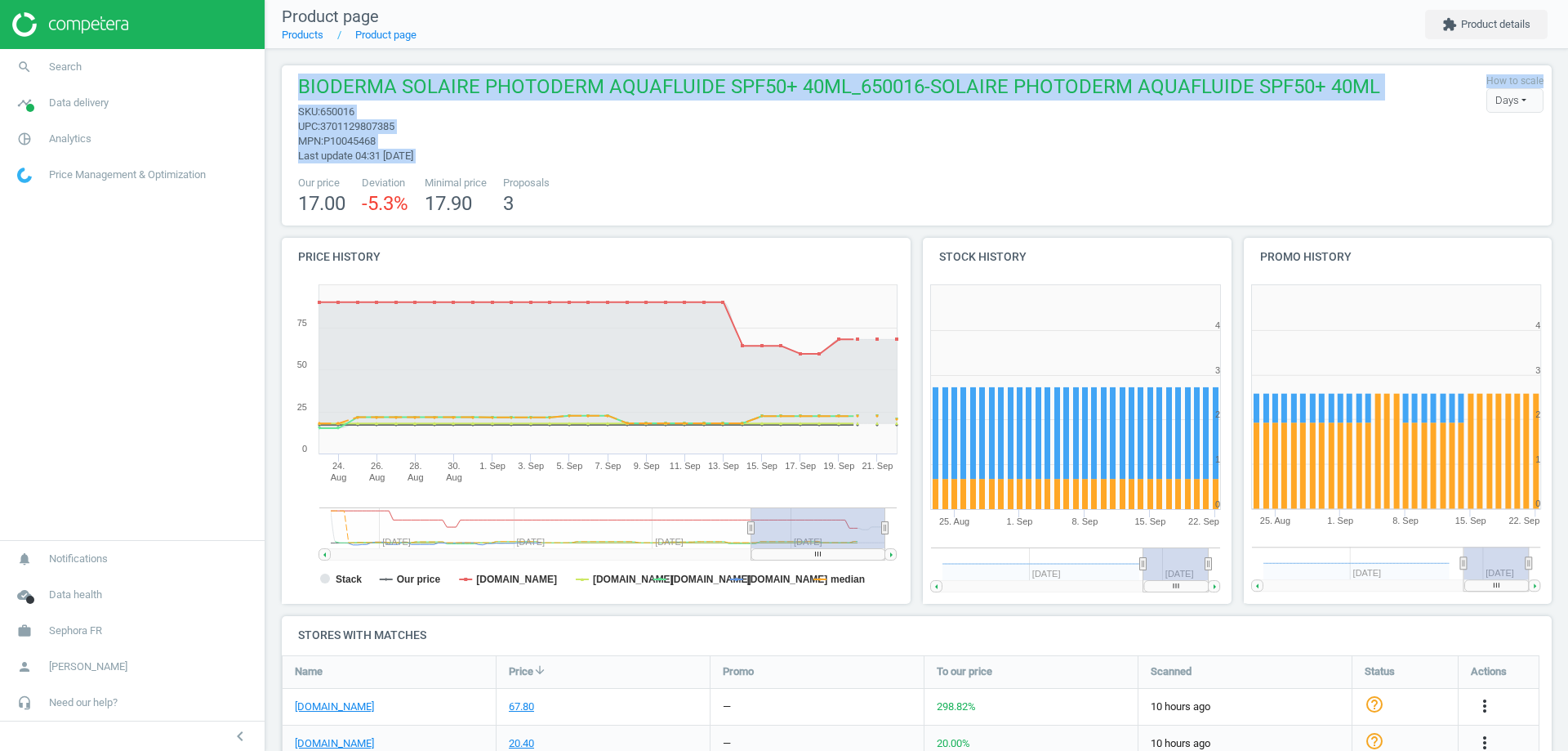
drag, startPoint x: 1568, startPoint y: 38, endPoint x: 1568, endPoint y: 63, distance: 25.0
click at [1568, 63] on div "Product page Products Product page extension Product details BIODERMA SOLAIRE P…" at bounding box center [917, 375] width 1303 height 751
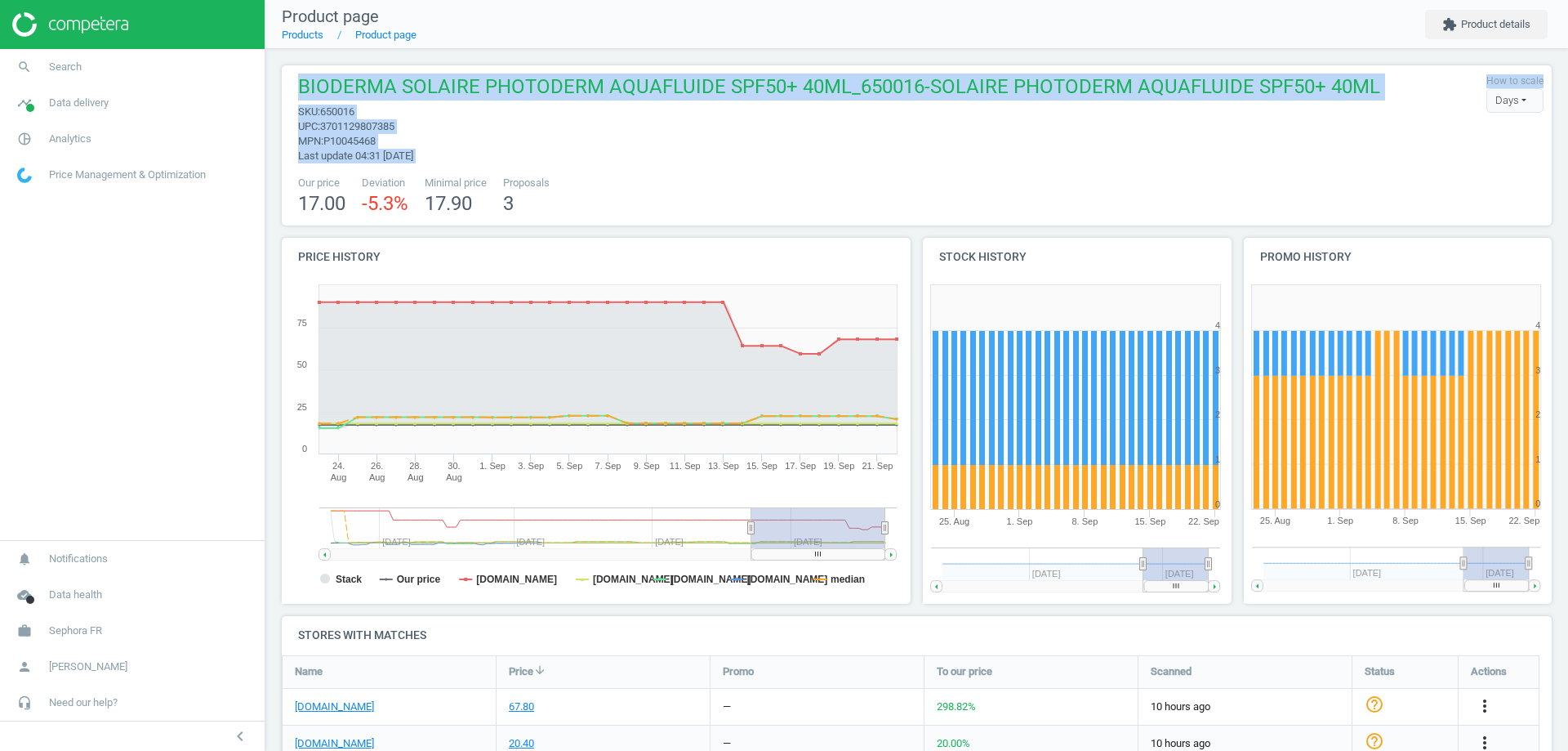
click at [423, 126] on span "upc : 3701129807385" at bounding box center [839, 127] width 1082 height 14
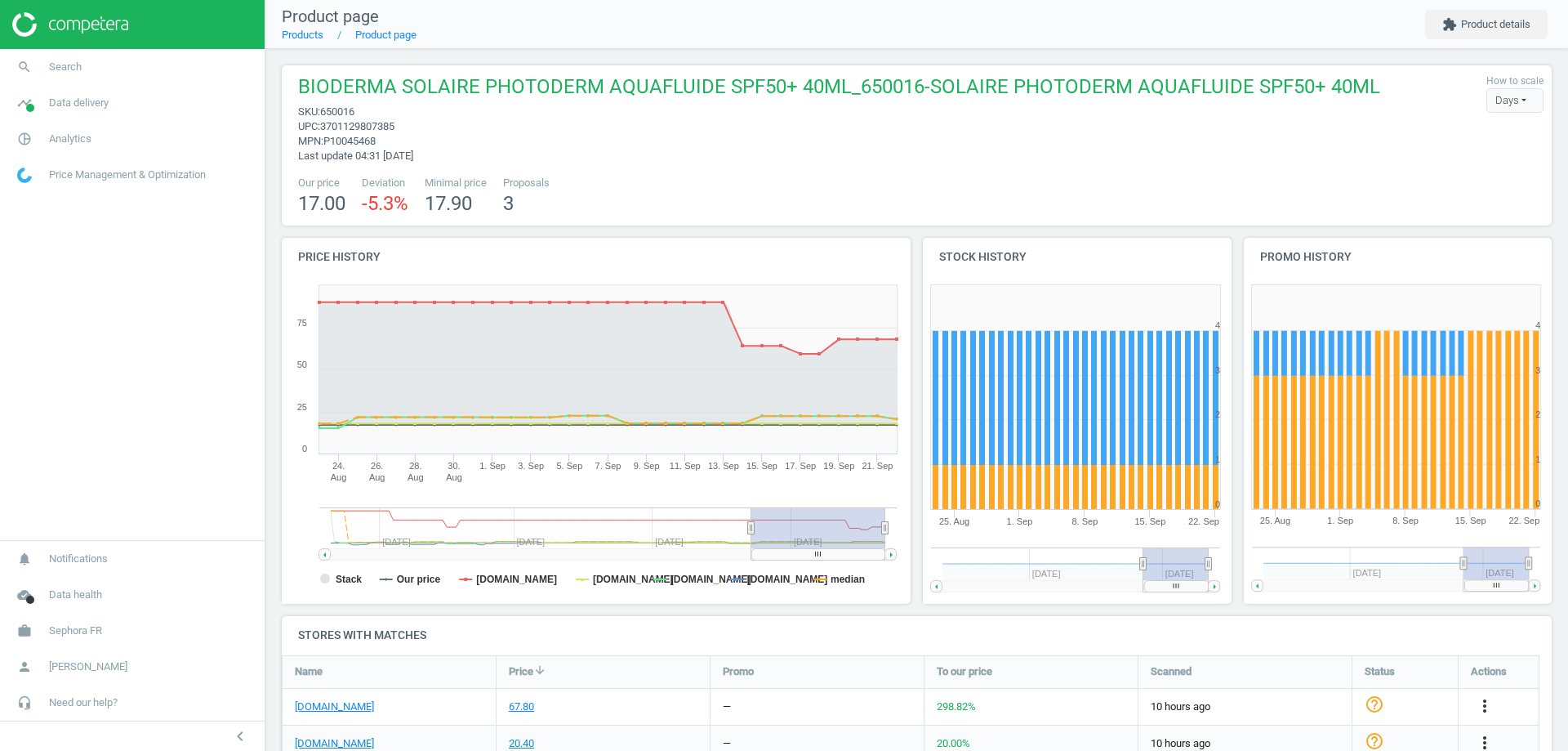
click at [371, 131] on span "3701129807385" at bounding box center [357, 127] width 74 height 13
copy span "3701129807385"
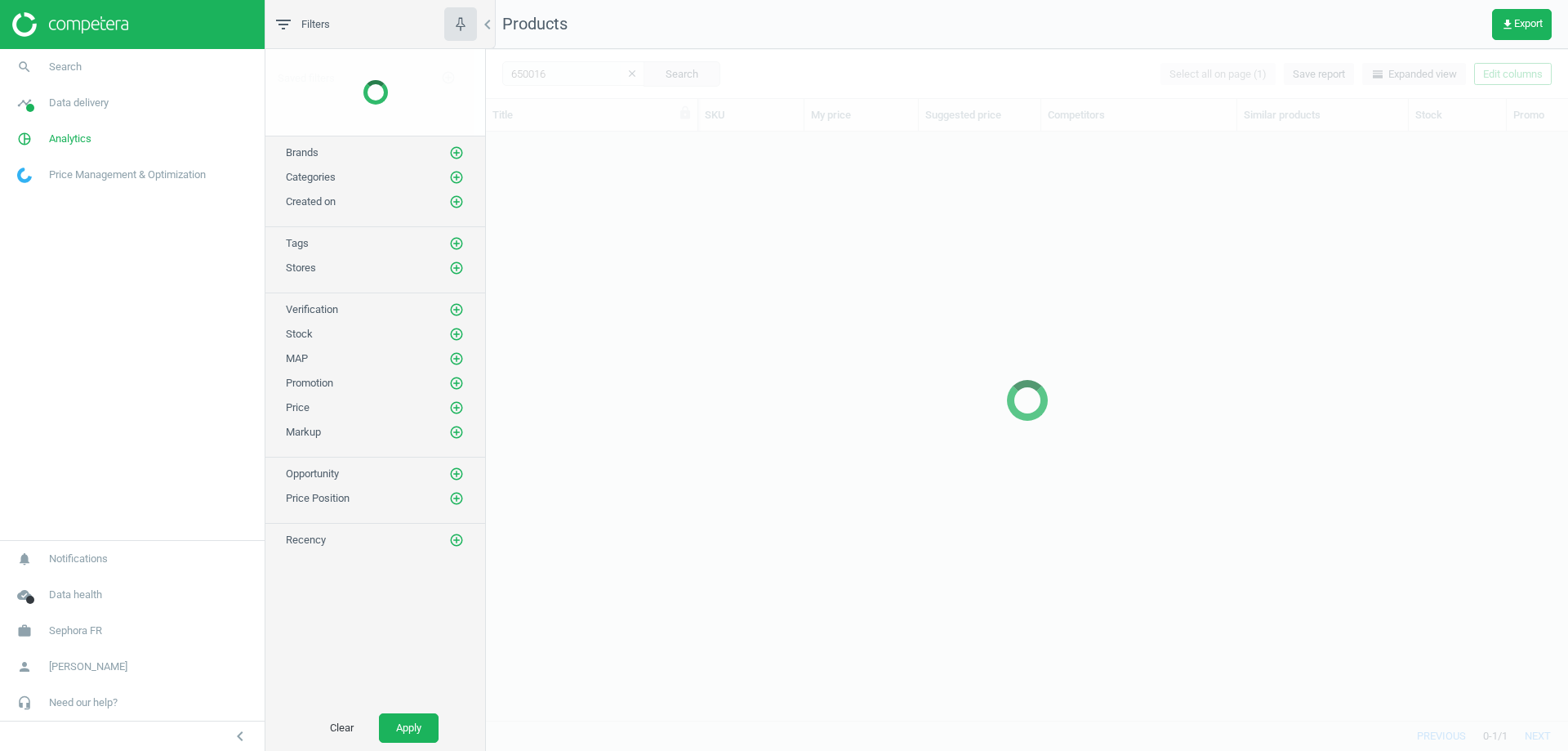
scroll to position [563, 1070]
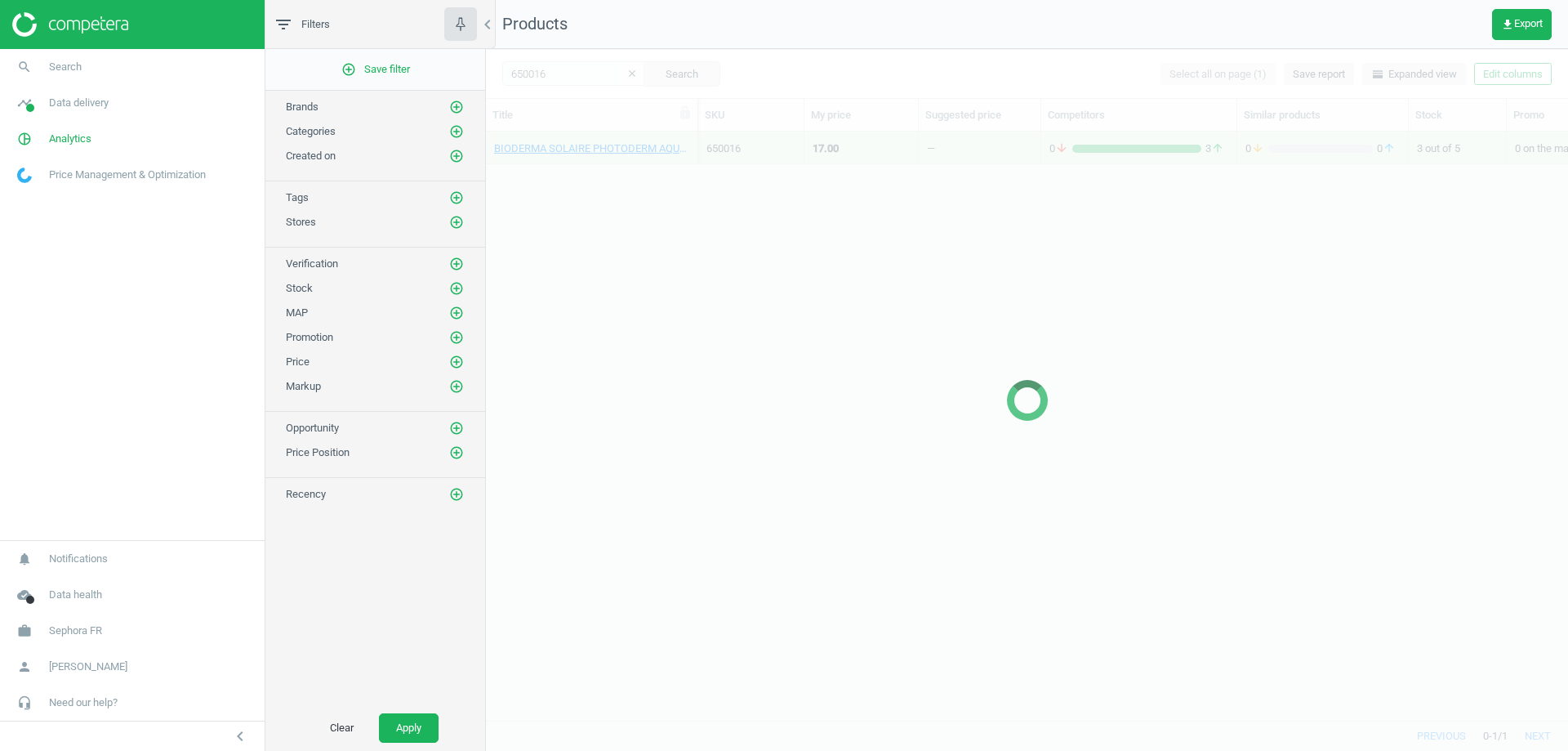
click at [553, 72] on div at bounding box center [1027, 400] width 1082 height 702
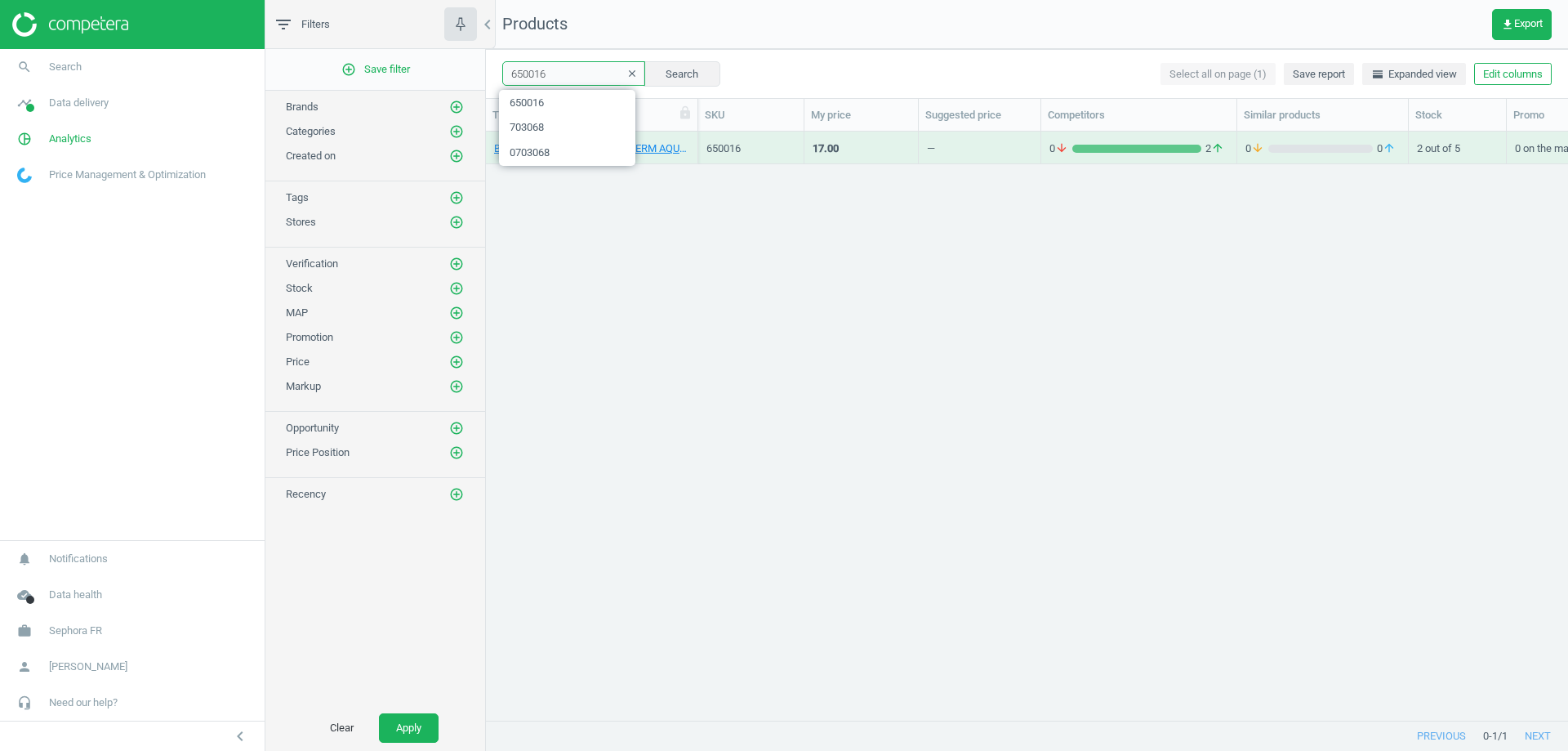
click at [554, 72] on input "650016" at bounding box center [574, 73] width 143 height 24
paste input "50313160"
paste input "0017711"
drag, startPoint x: 521, startPoint y: 76, endPoint x: 622, endPoint y: 76, distance: 101.0
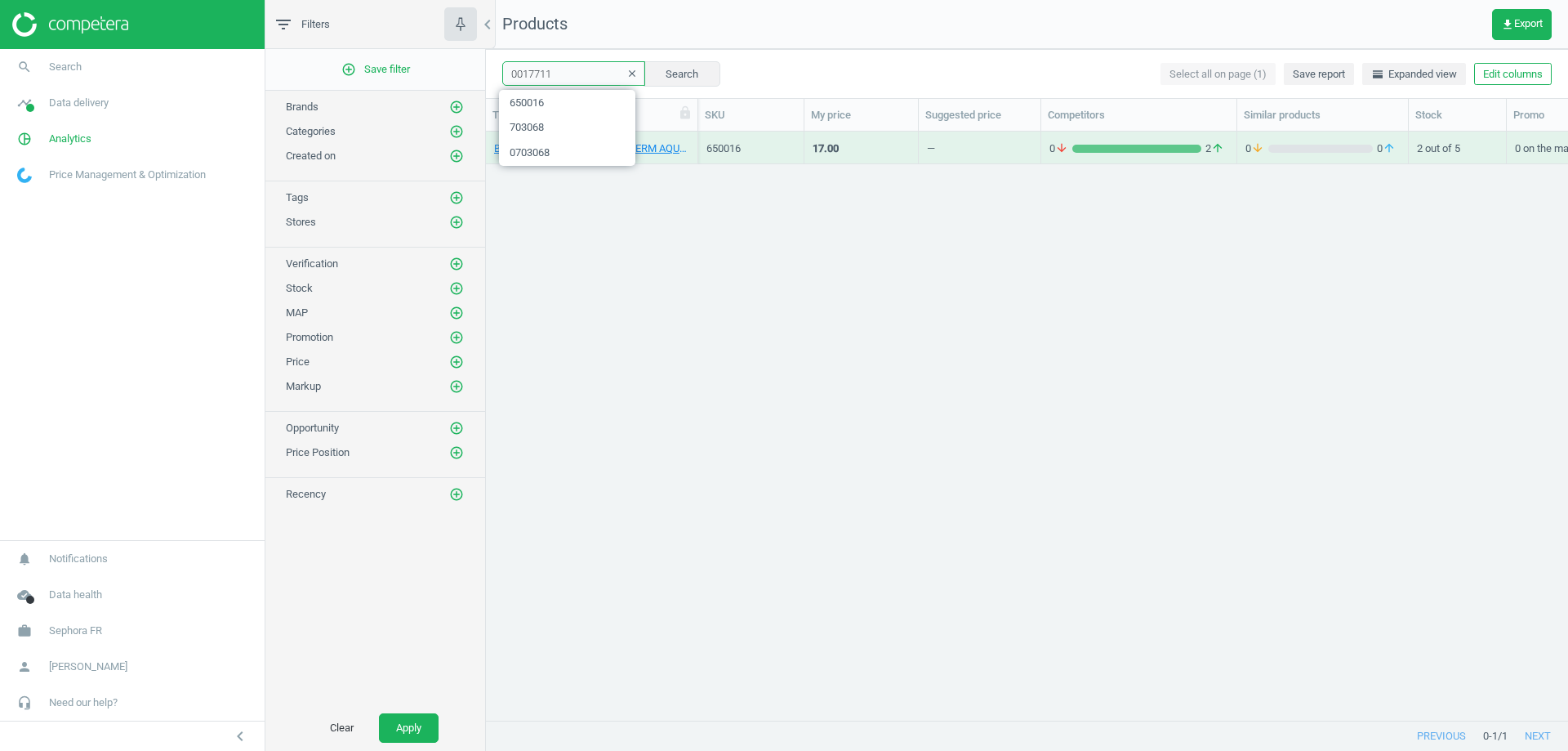
click at [622, 76] on div "0017711 clear Search" at bounding box center [611, 73] width 218 height 24
paste input "17711"
type input "17711"
click at [668, 71] on button "Search" at bounding box center [682, 73] width 77 height 24
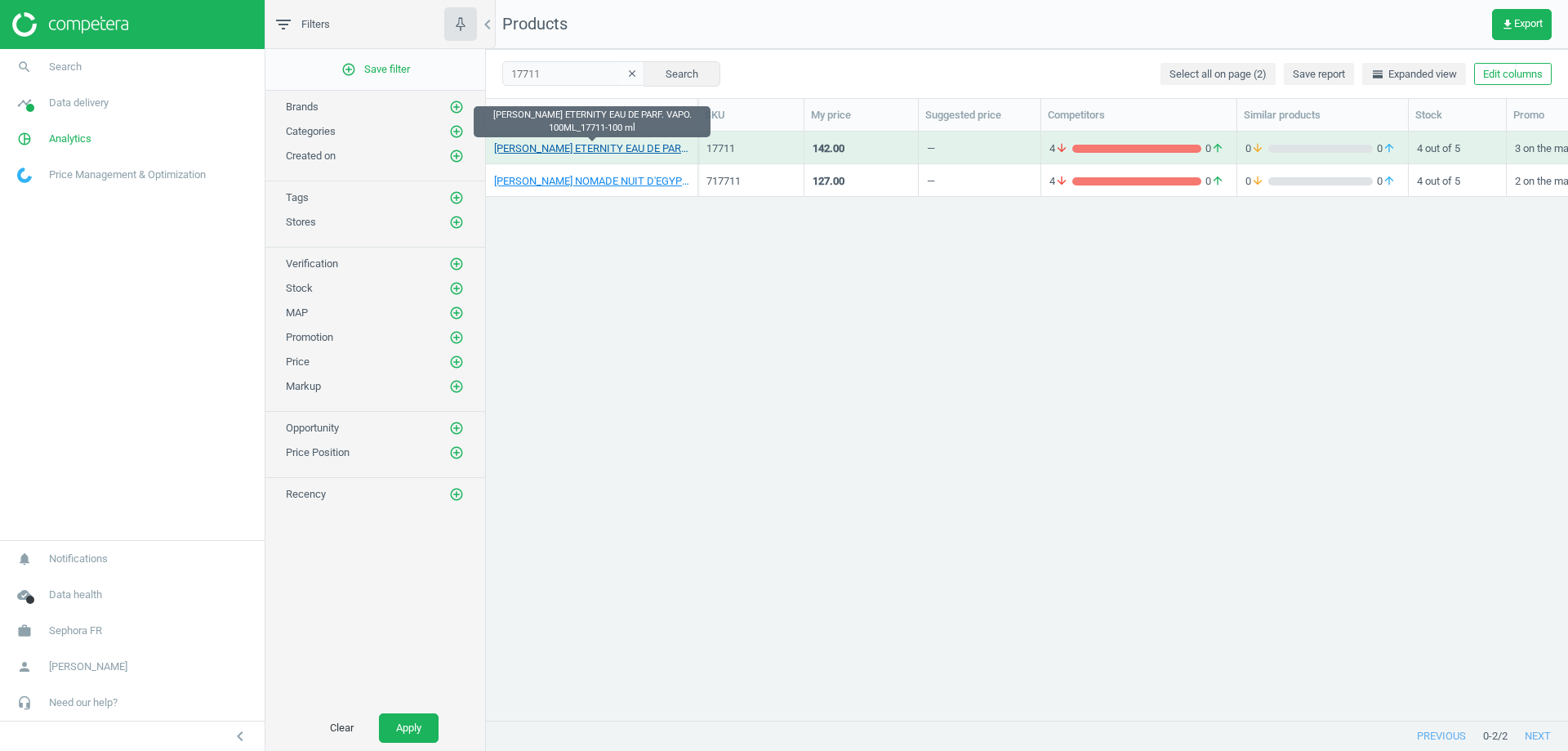
click at [632, 152] on link "CALVIN KLEIN ETERNITY EAU DE PARF. VAPO. 100ML_17711-100 ml" at bounding box center [592, 149] width 196 height 14
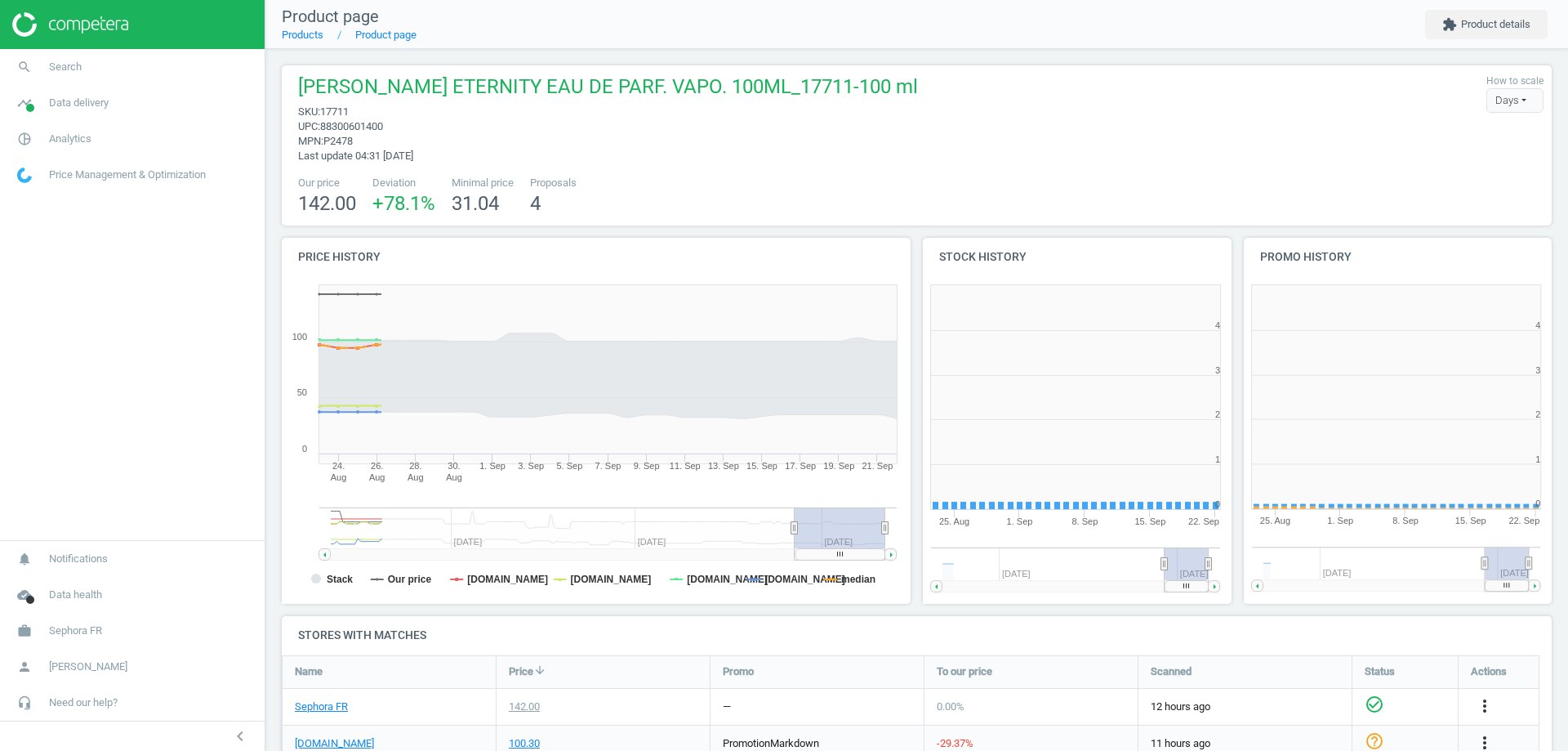
scroll to position [352, 331]
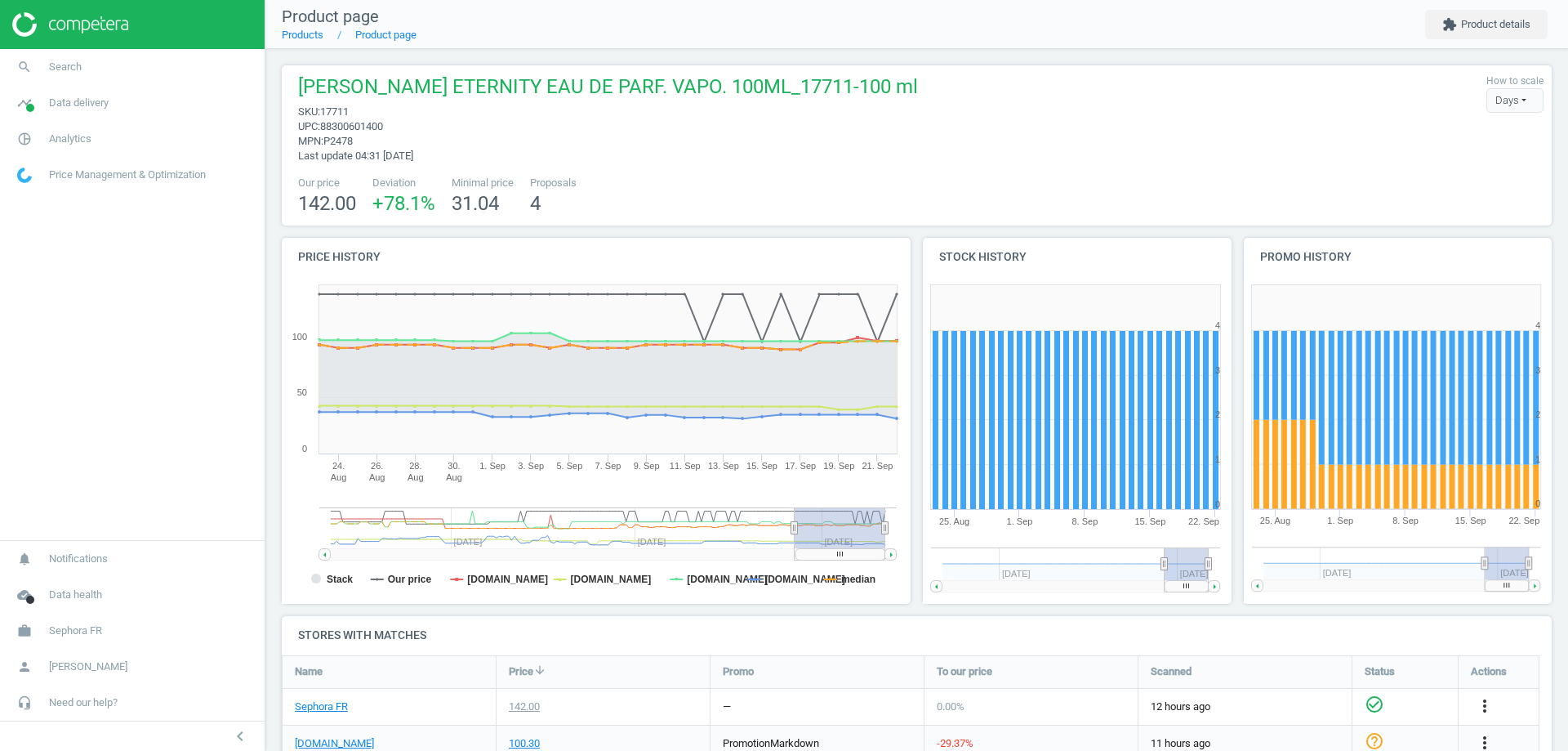
click at [366, 119] on span "sku : 17711" at bounding box center [608, 111] width 620 height 14
click at [379, 129] on span "88300601400" at bounding box center [351, 127] width 63 height 13
copy span "88300601400"
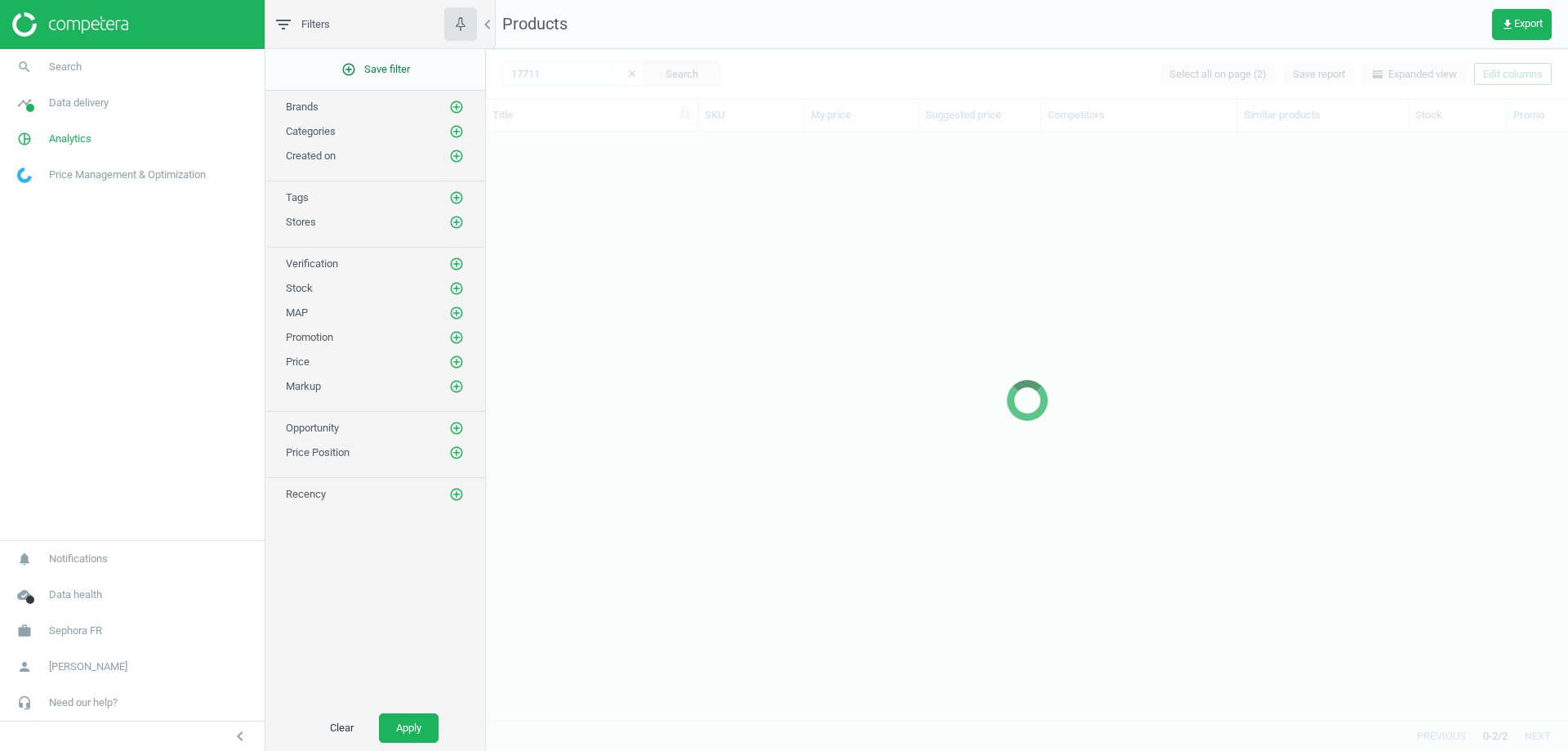
scroll to position [563, 1070]
click at [538, 73] on div at bounding box center [1027, 400] width 1082 height 702
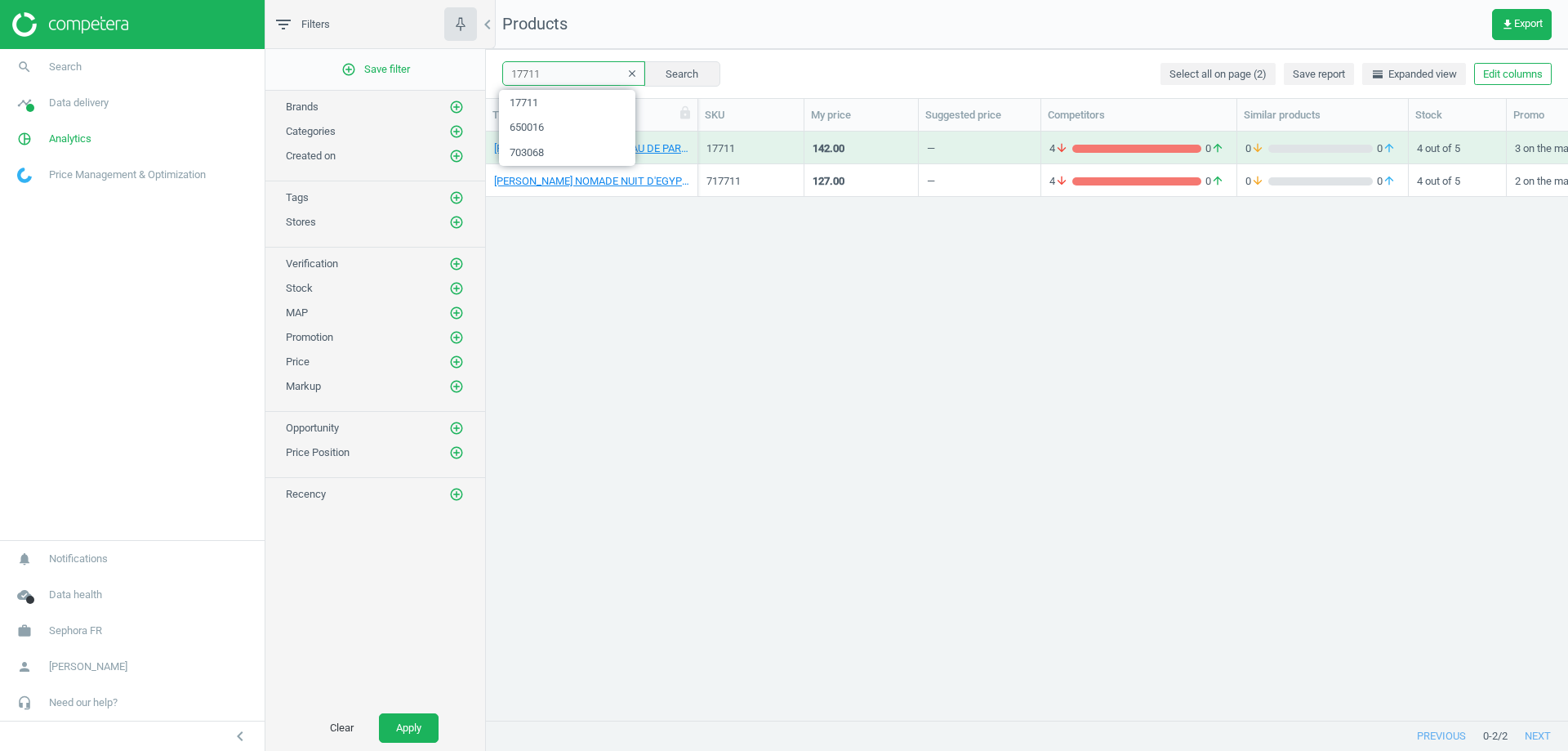
click at [542, 71] on input "17711" at bounding box center [574, 73] width 143 height 24
paste input "17752"
type input "117752"
click at [653, 73] on button "Search" at bounding box center [682, 73] width 77 height 24
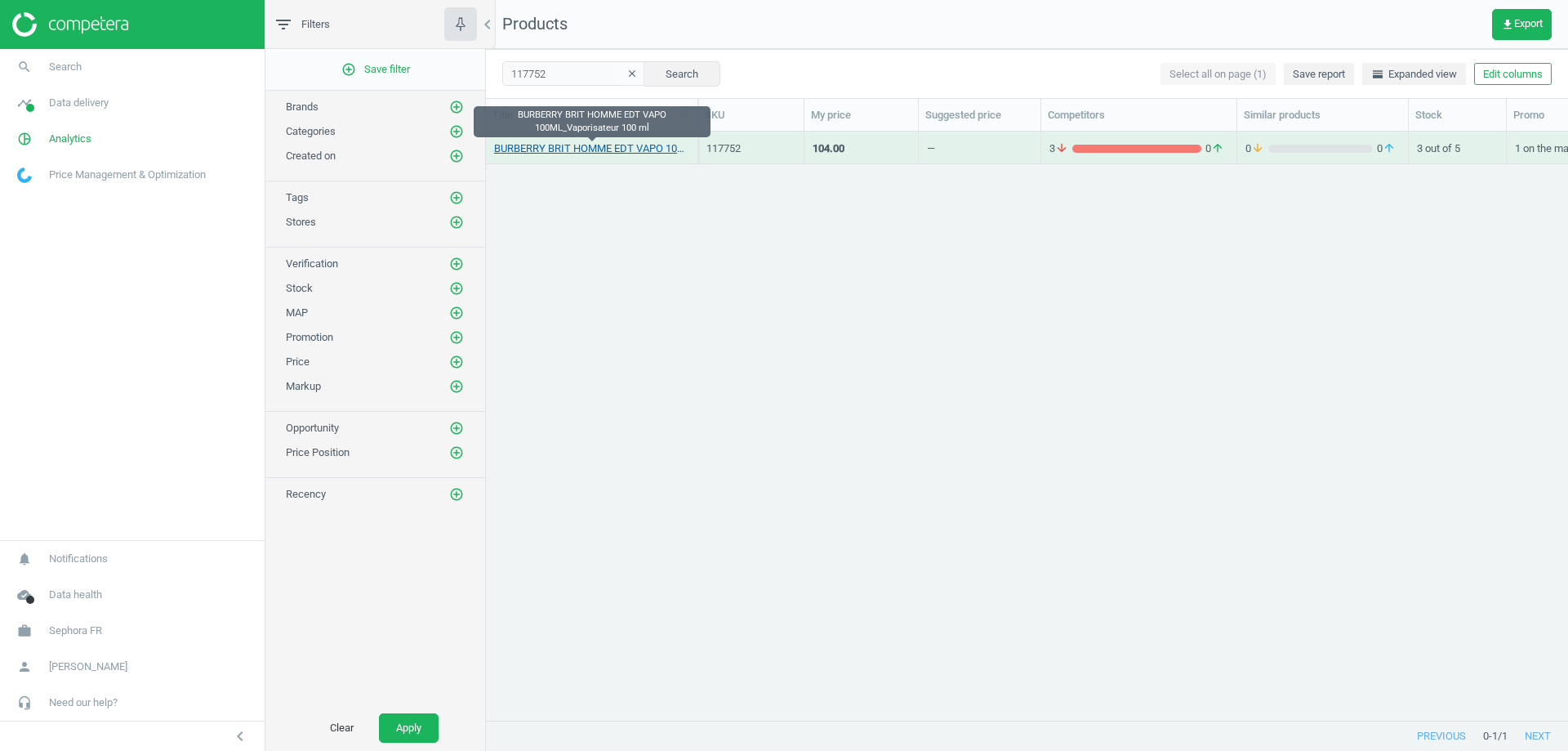
click at [567, 149] on link "BURBERRY BRIT HOMME EDT VAPO 100ML_Vaporisateur 100 ml" at bounding box center [592, 149] width 196 height 14
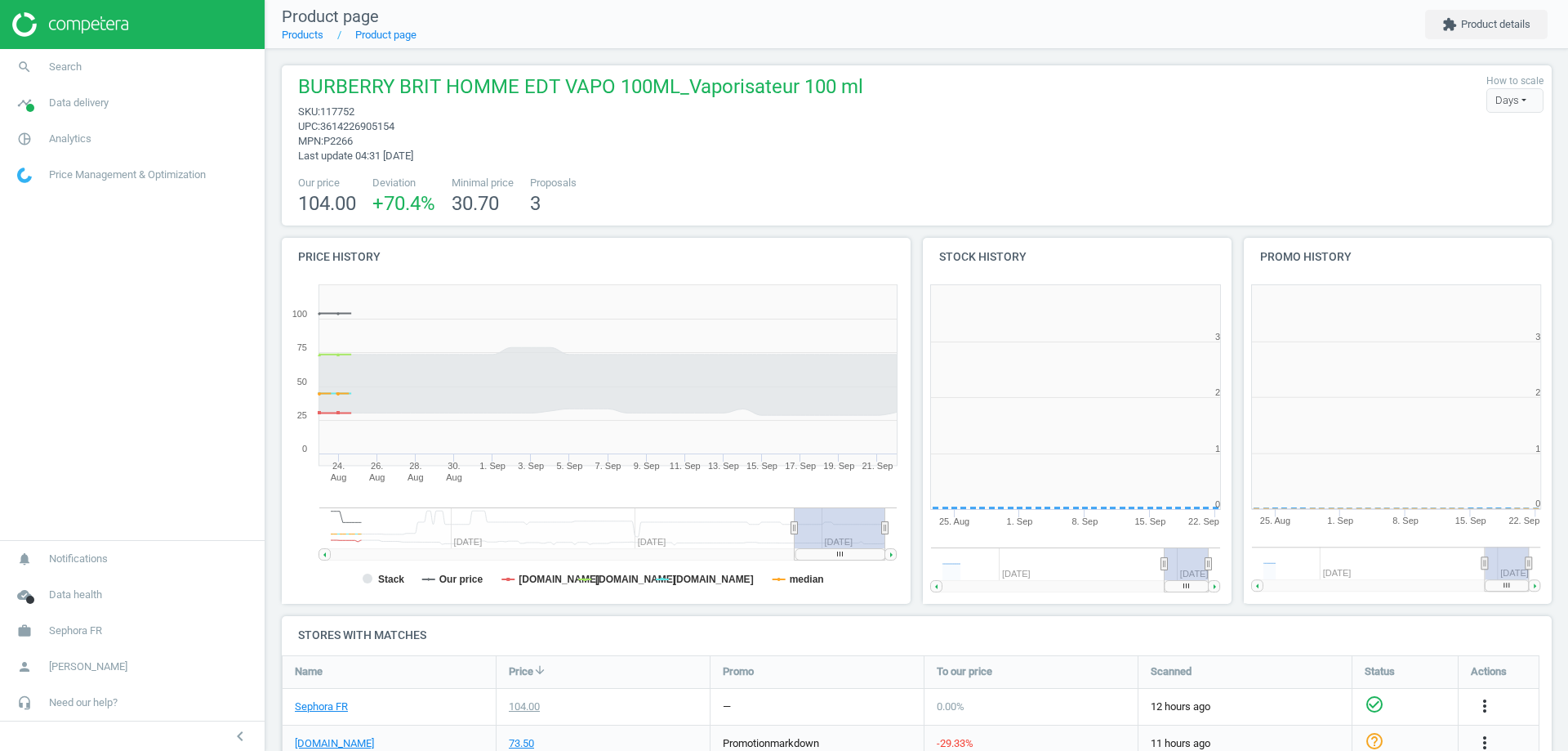
scroll to position [8, 8]
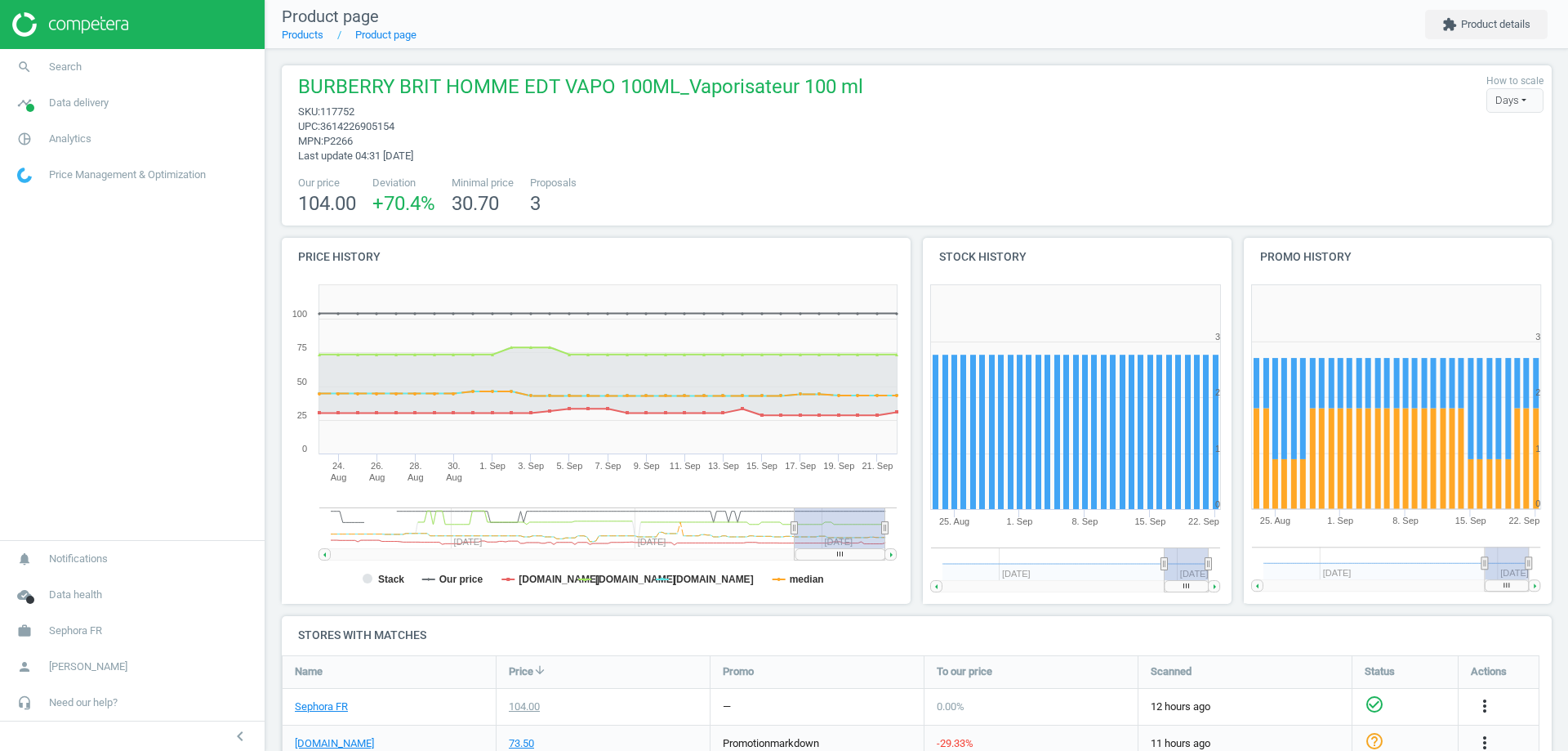
click at [380, 125] on span "3614226905154" at bounding box center [357, 127] width 74 height 13
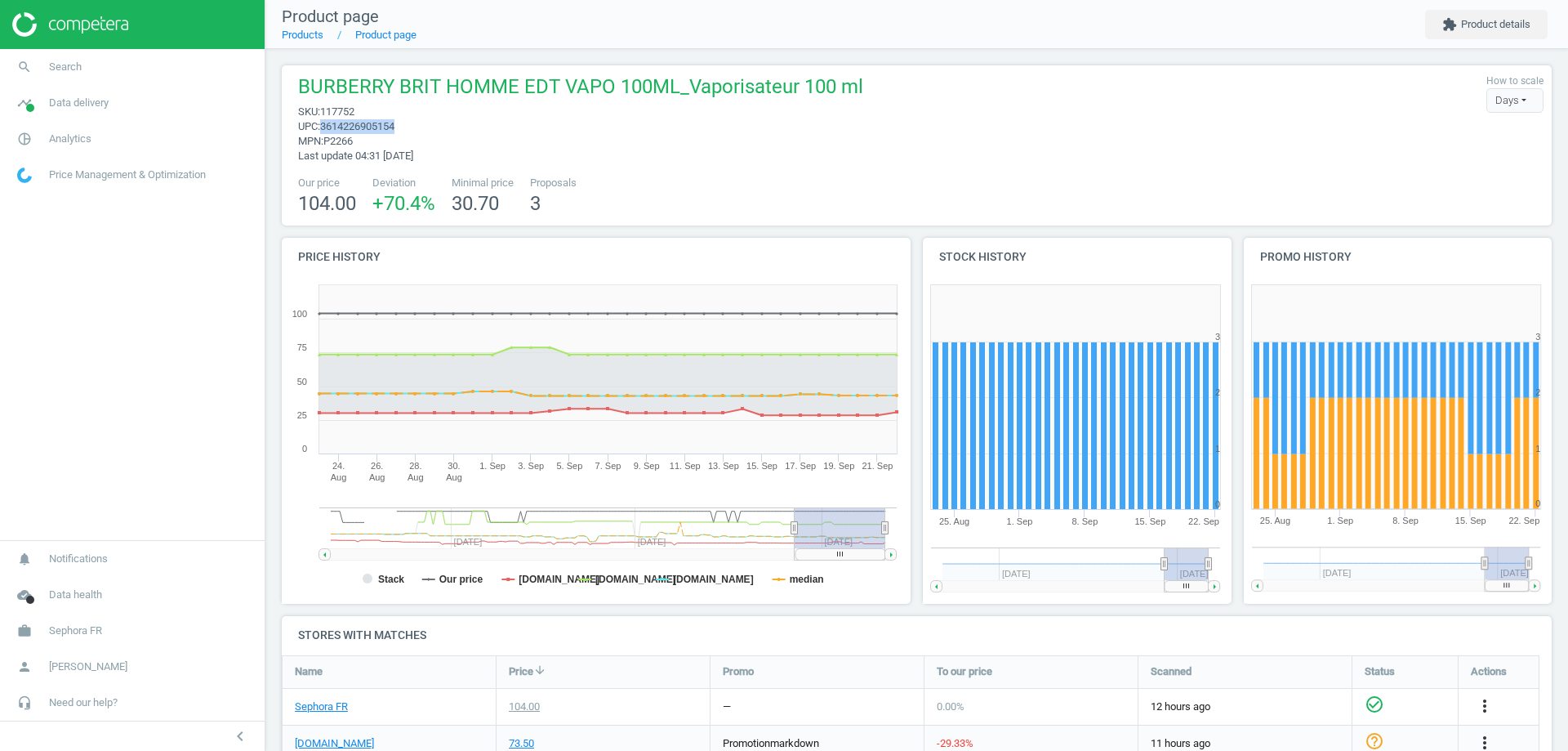
copy span "3614226905154"
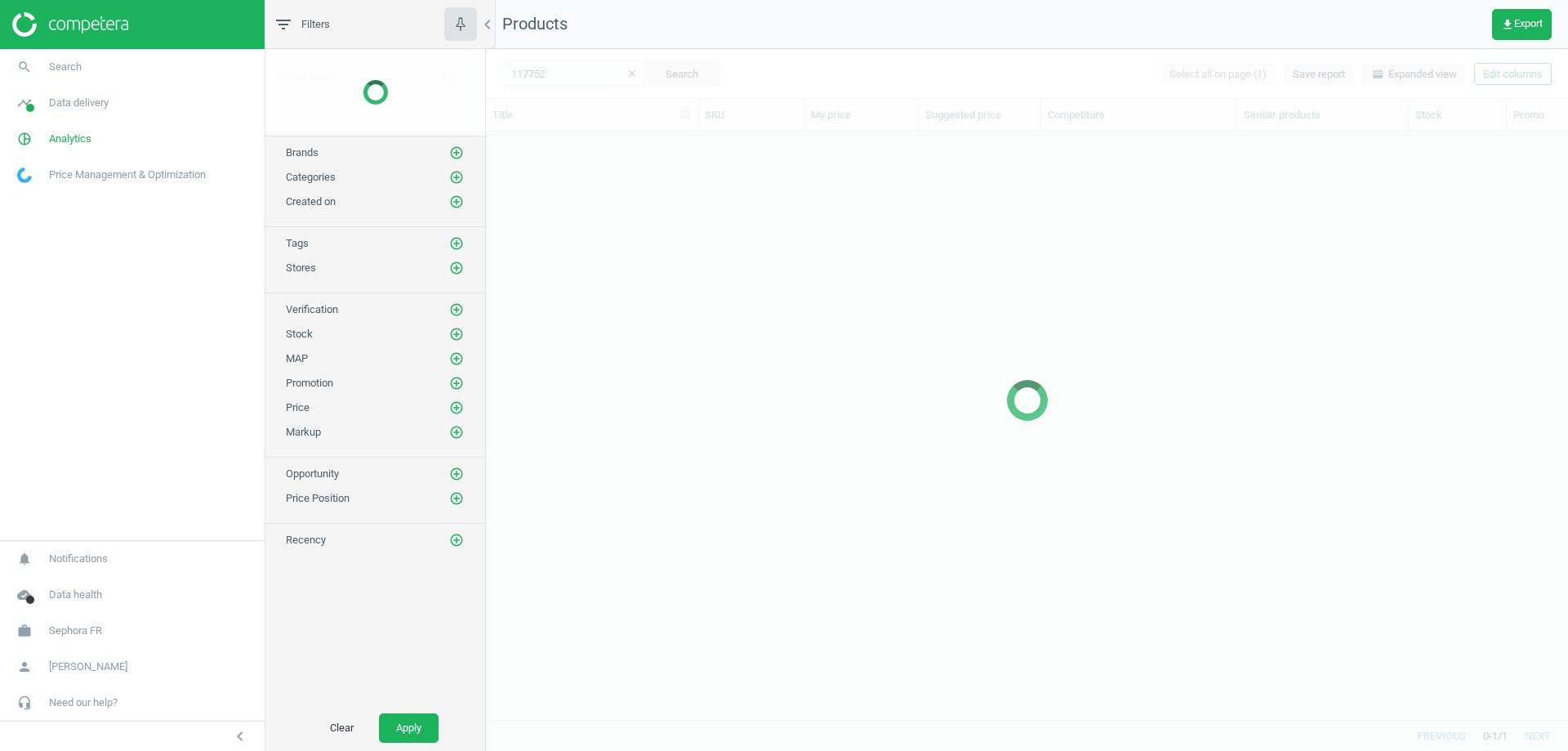
scroll to position [563, 1070]
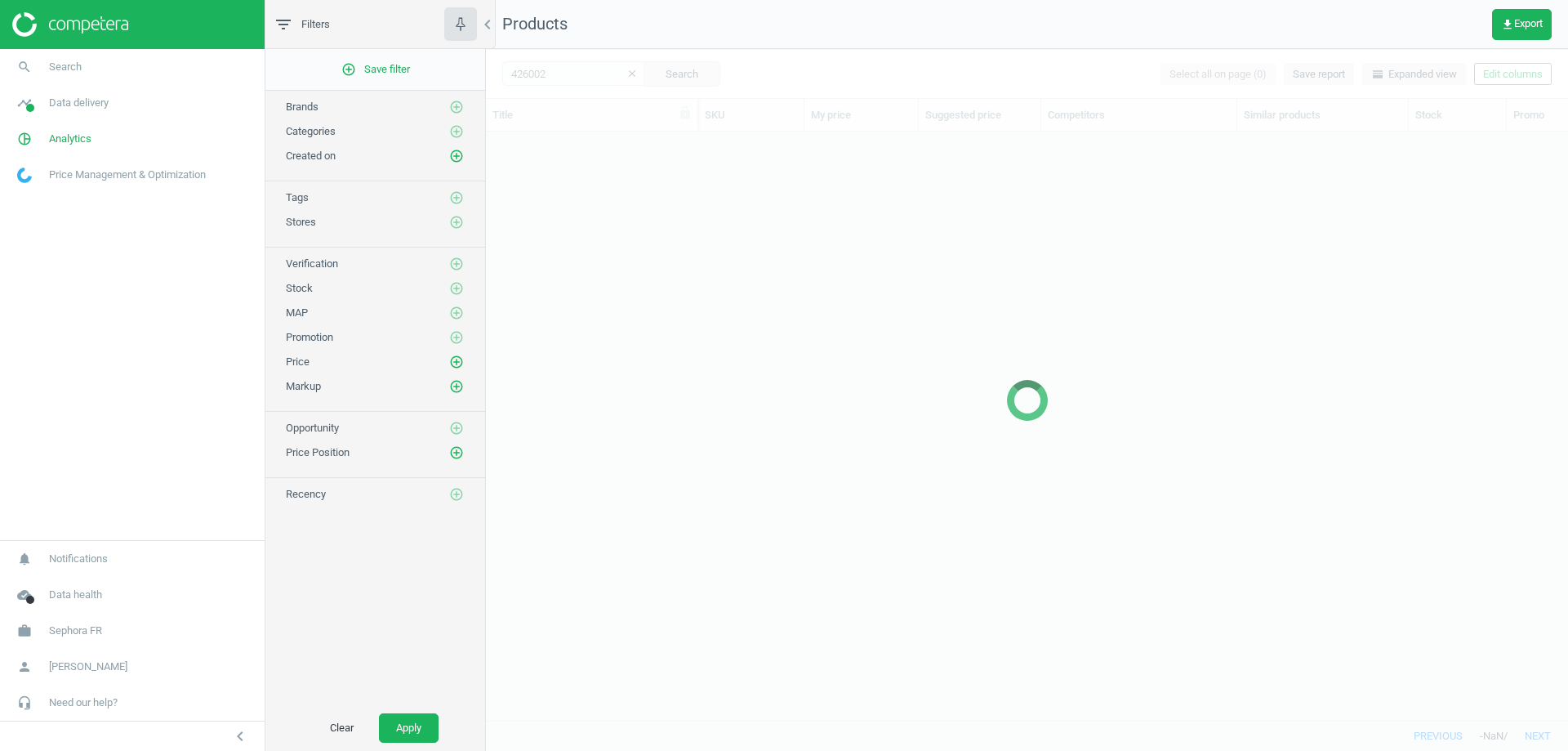
scroll to position [563, 1070]
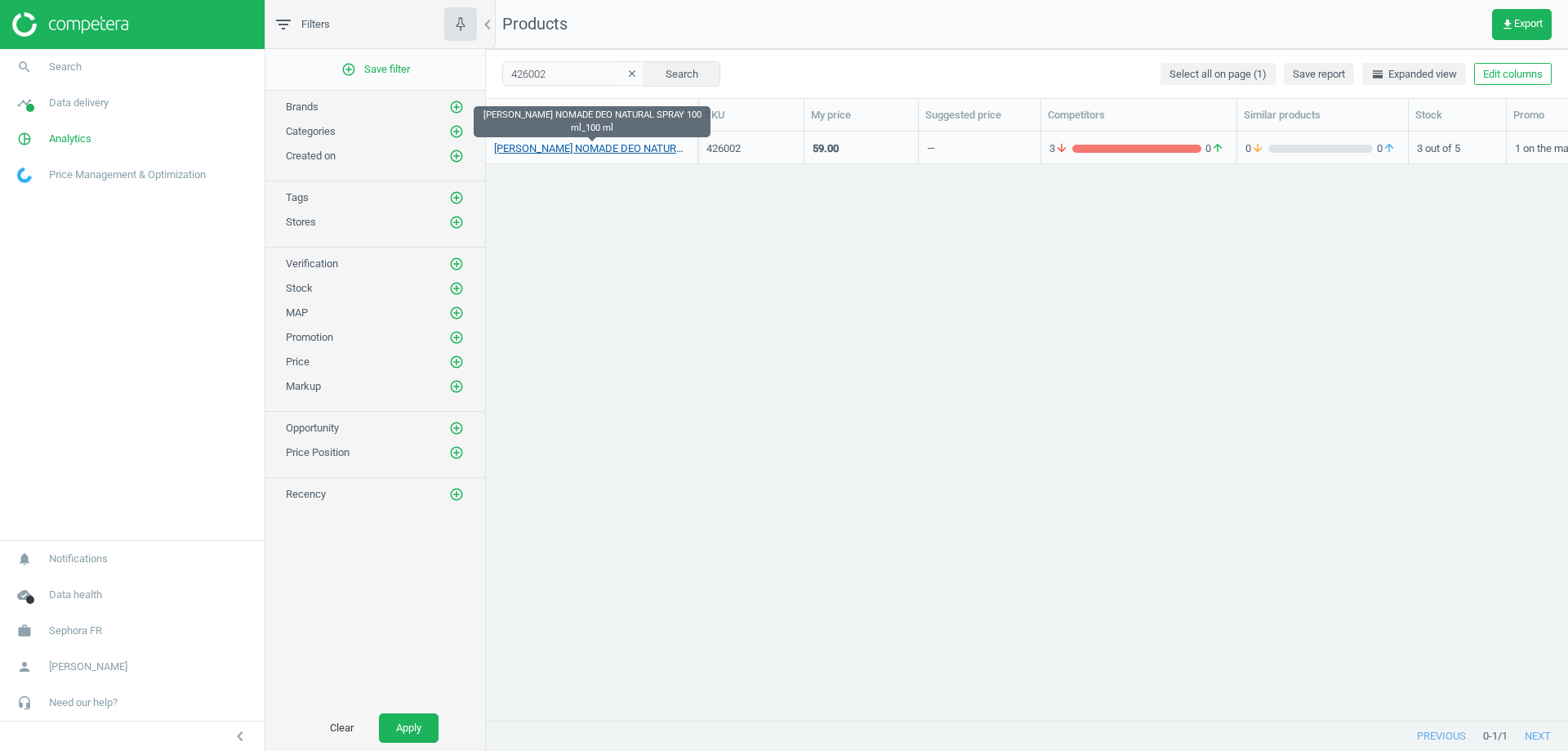
click at [559, 149] on link "CHLOE CHLOE NOMADE DEO NATURAL SPRAY 100 ml_100 ml" at bounding box center [592, 149] width 196 height 14
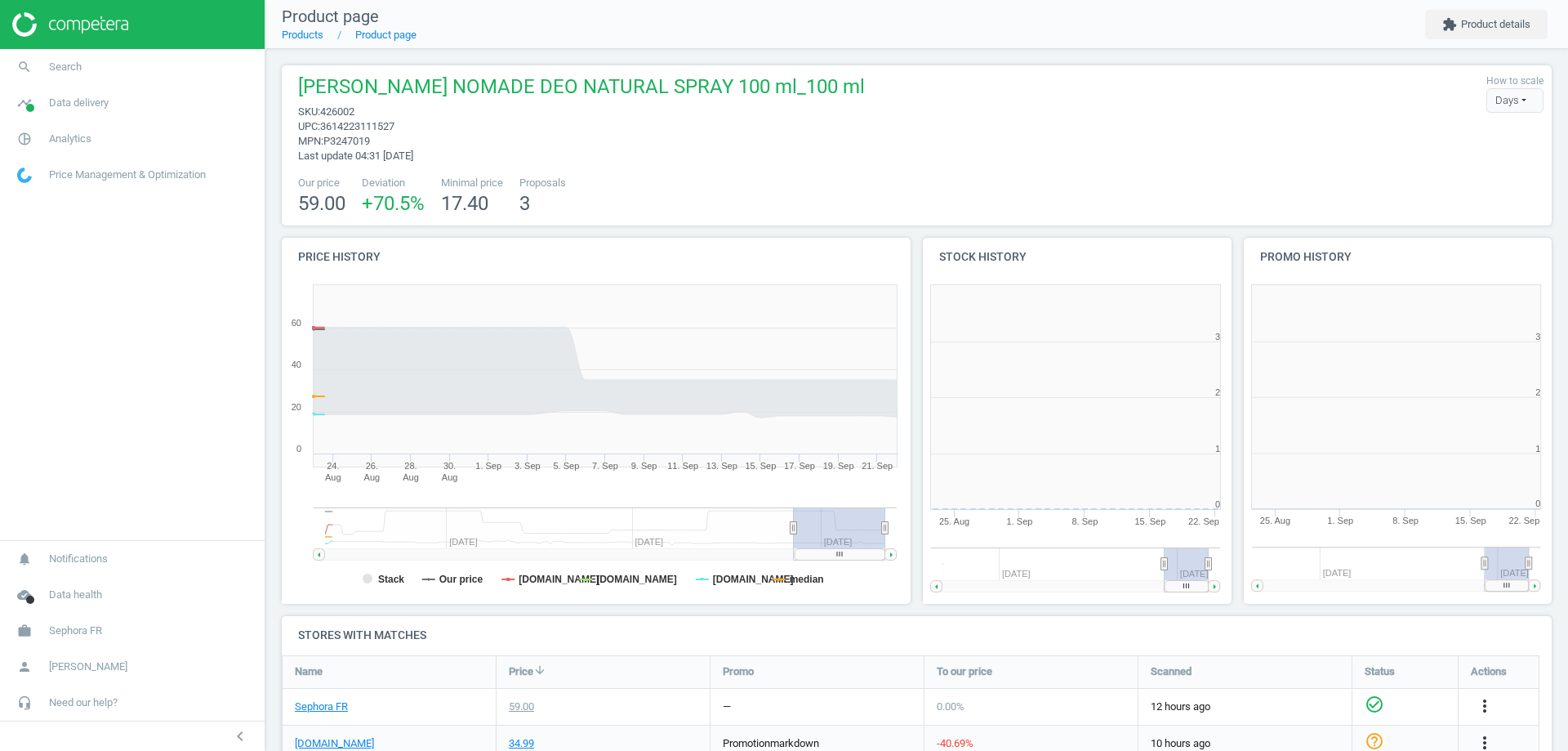
scroll to position [352, 331]
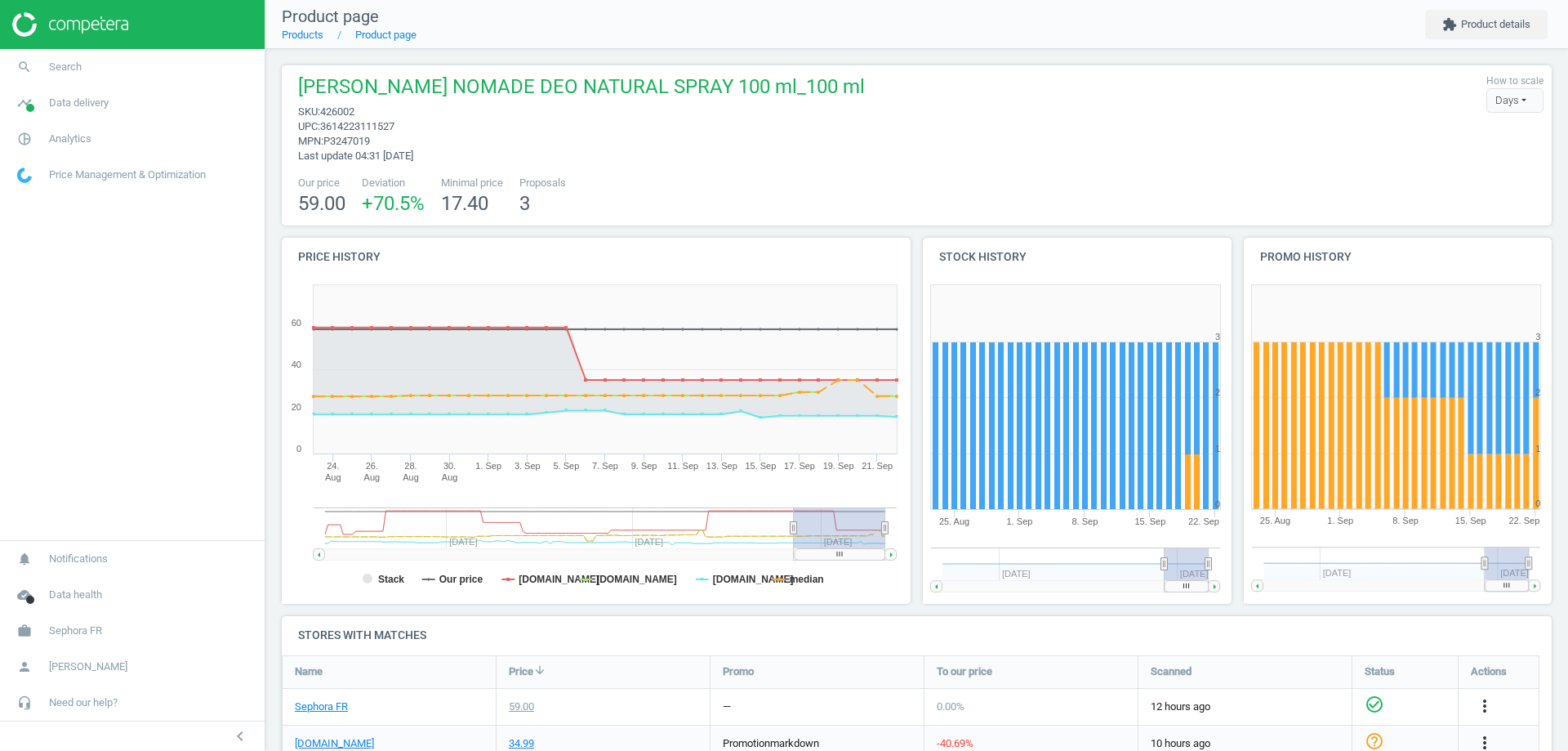
click at [378, 119] on span "sku : 426002" at bounding box center [582, 111] width 567 height 14
click at [378, 124] on span "3614223111527" at bounding box center [357, 127] width 74 height 13
copy span "3614223111527"
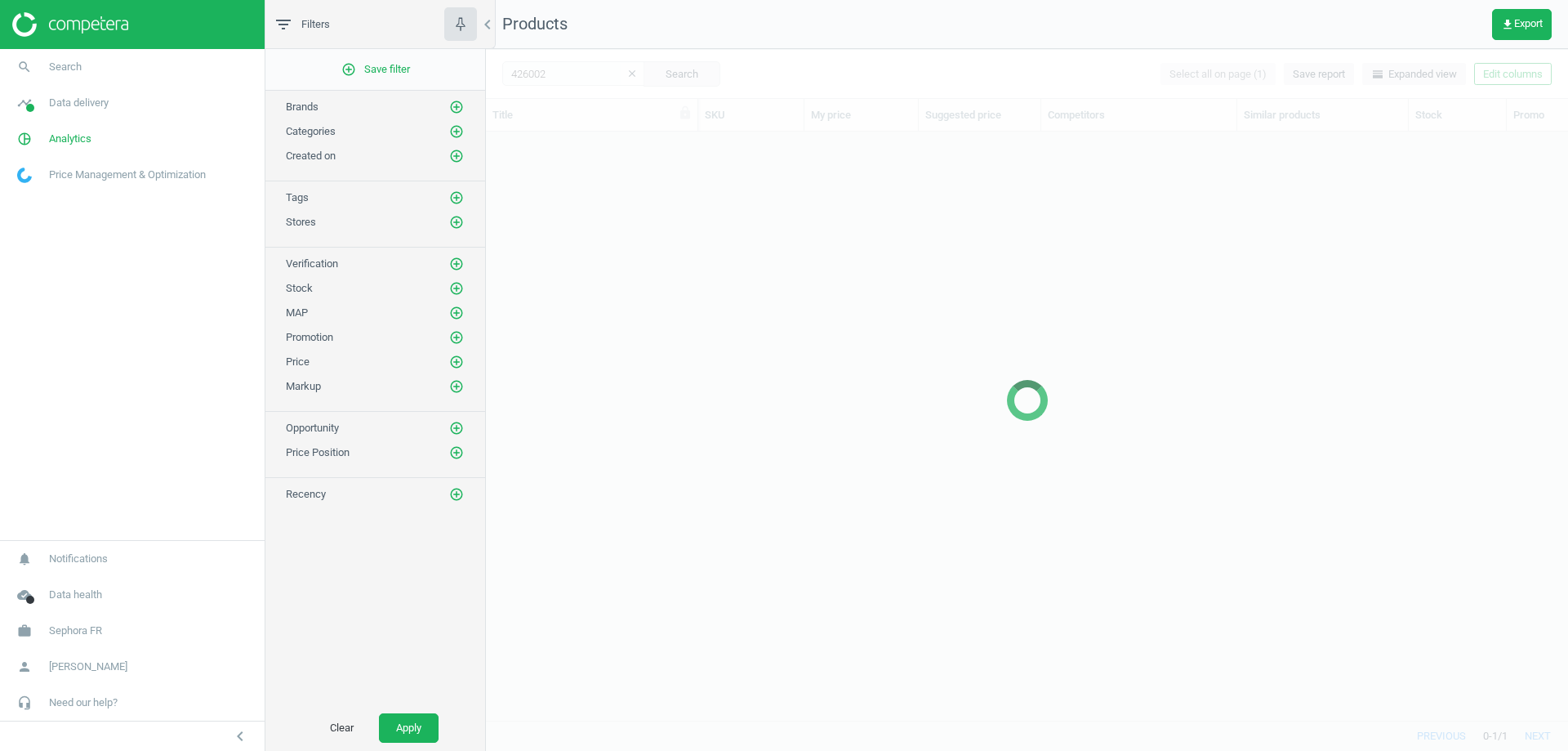
scroll to position [563, 1070]
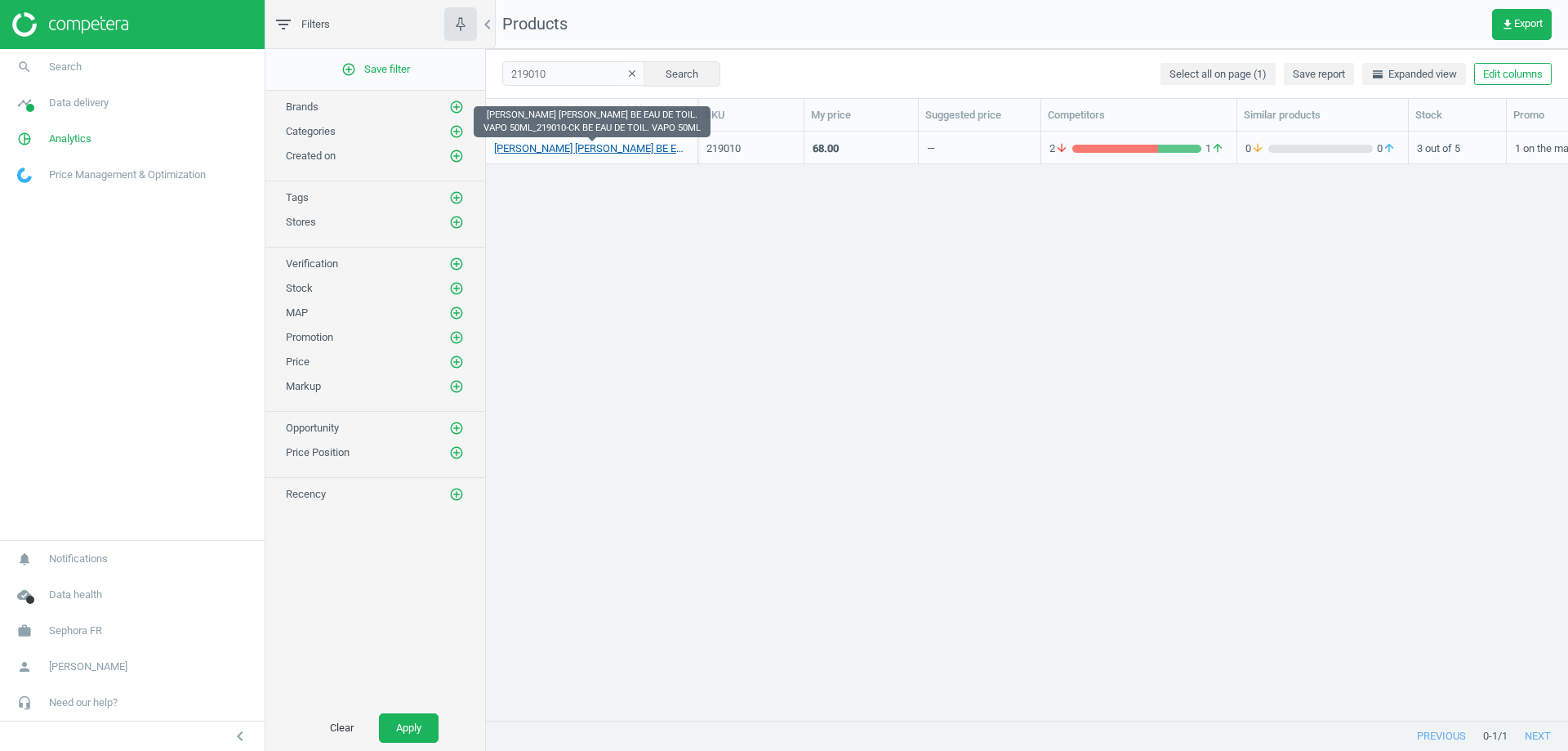
click at [559, 144] on link "[PERSON_NAME] [PERSON_NAME] BE EAU DE TOIL. VAPO 50ML_219010-CK BE EAU DE TOIL.…" at bounding box center [592, 149] width 196 height 14
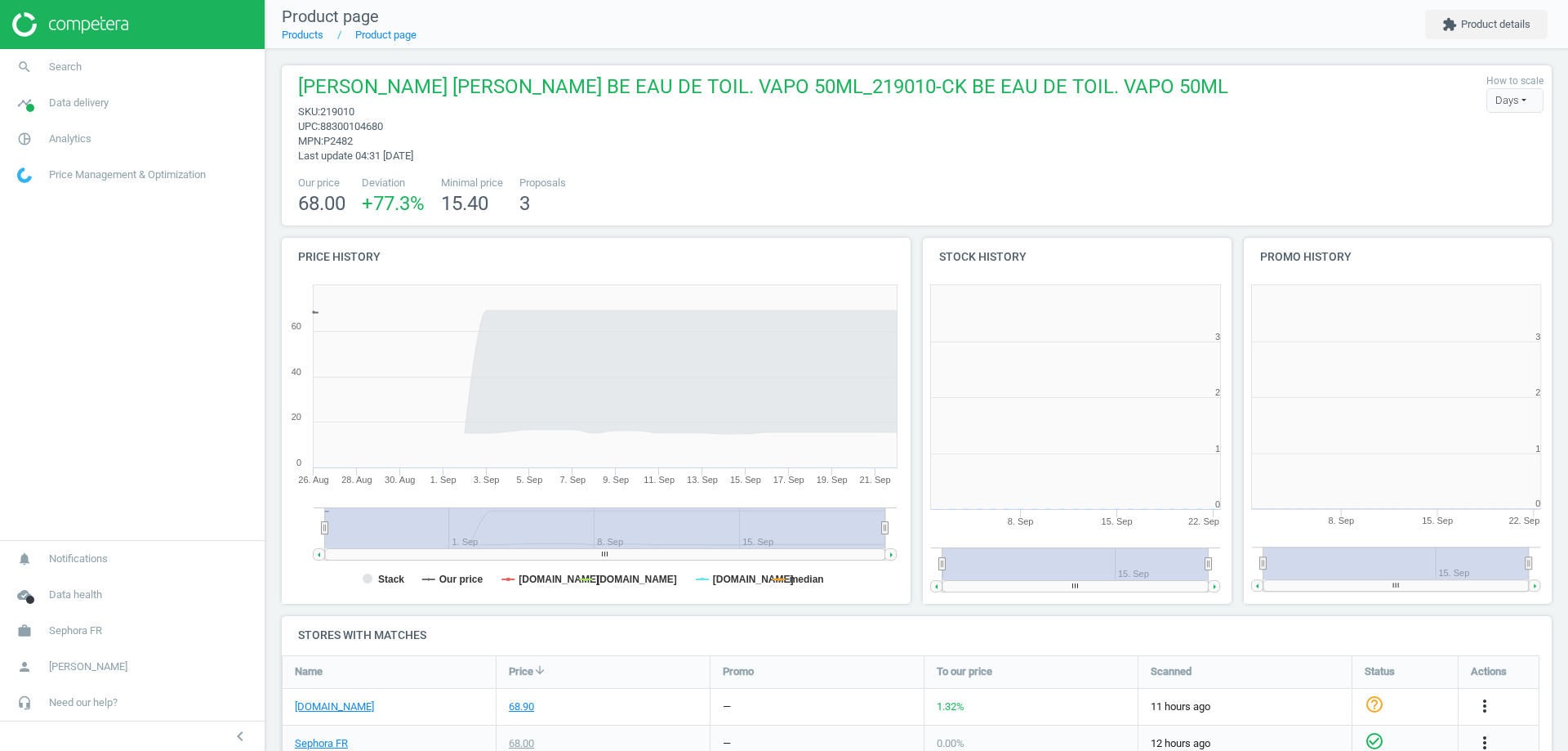
scroll to position [352, 331]
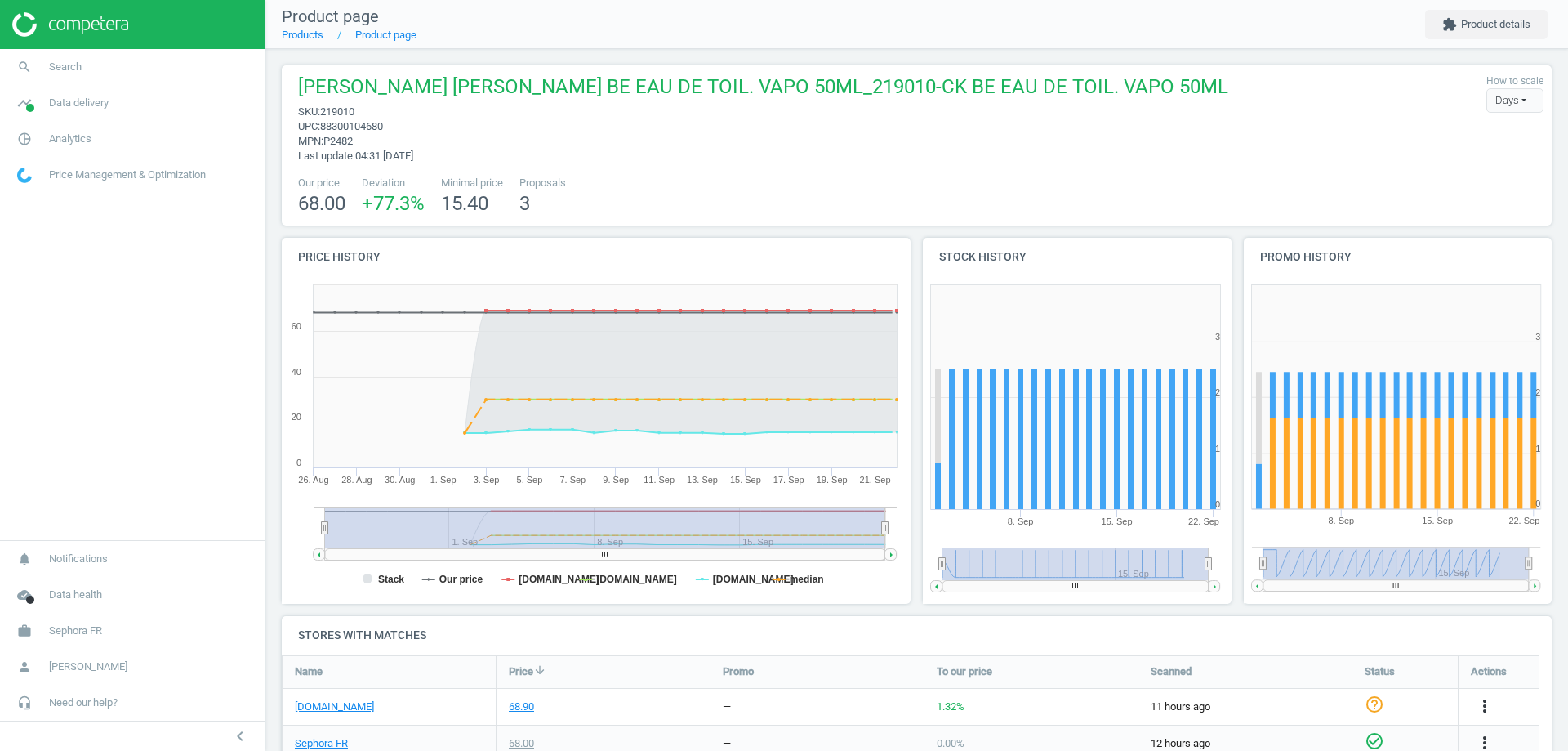
click at [361, 123] on span "88300104680" at bounding box center [351, 127] width 63 height 13
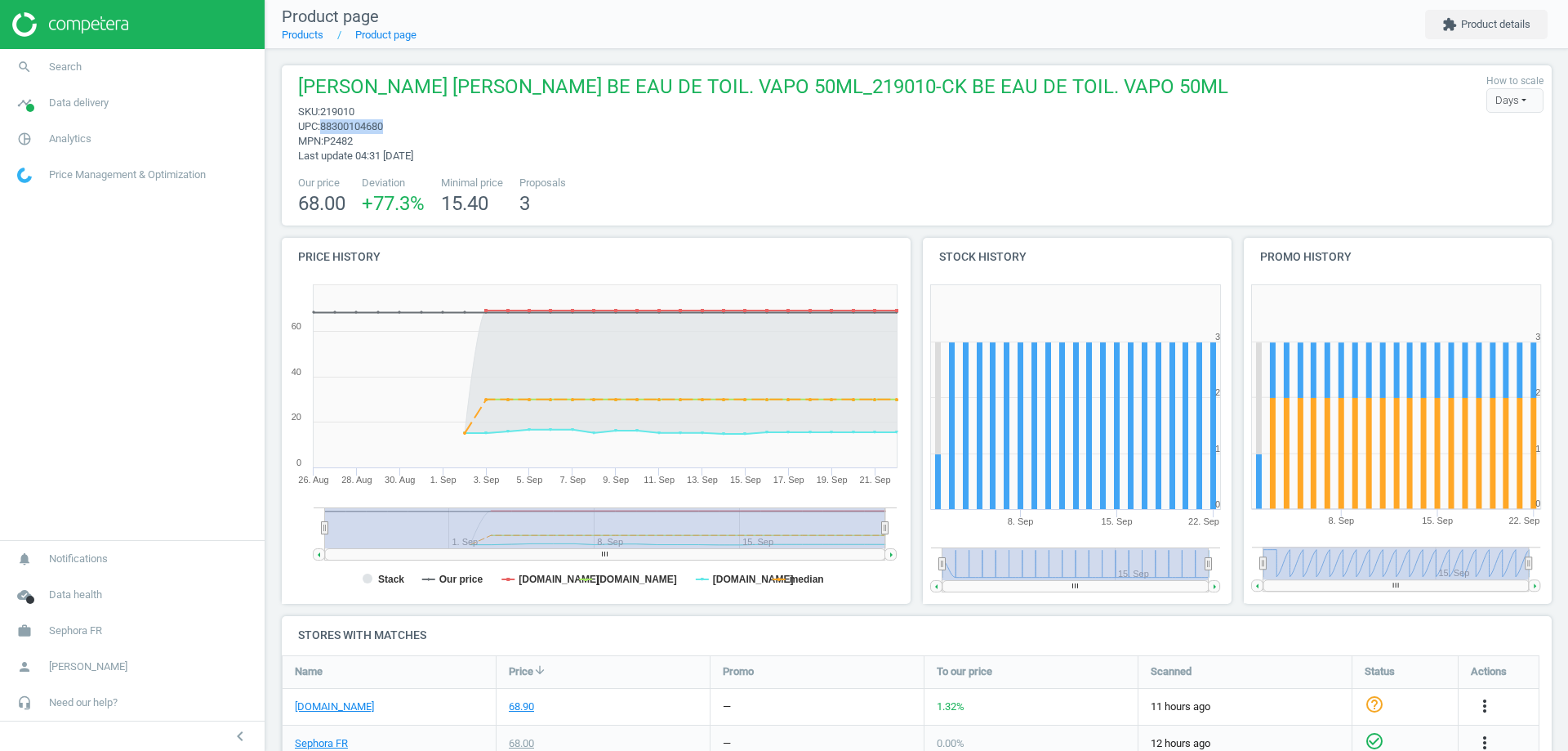
click at [361, 123] on span "88300104680" at bounding box center [351, 127] width 63 height 13
copy span "88300104680"
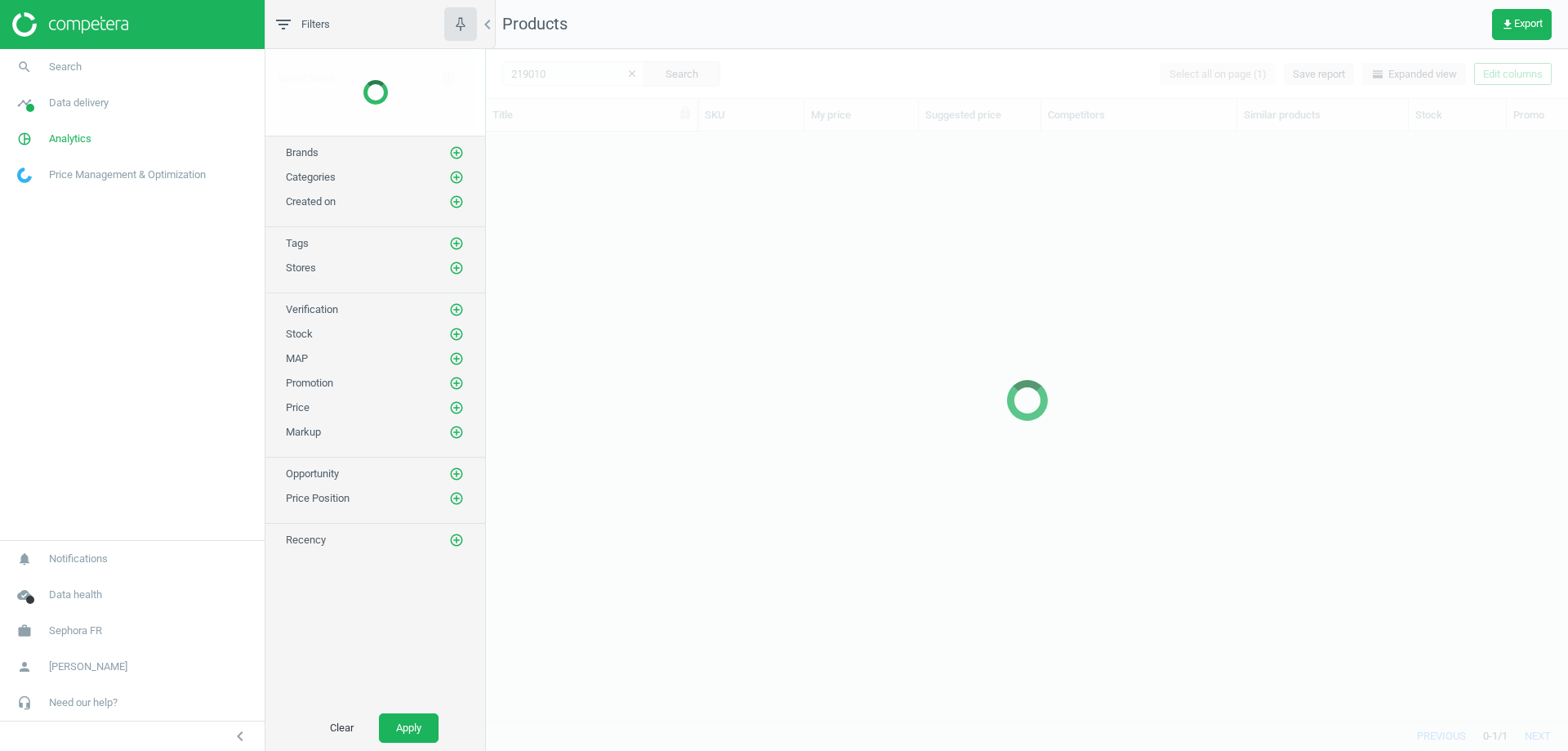
scroll to position [563, 1070]
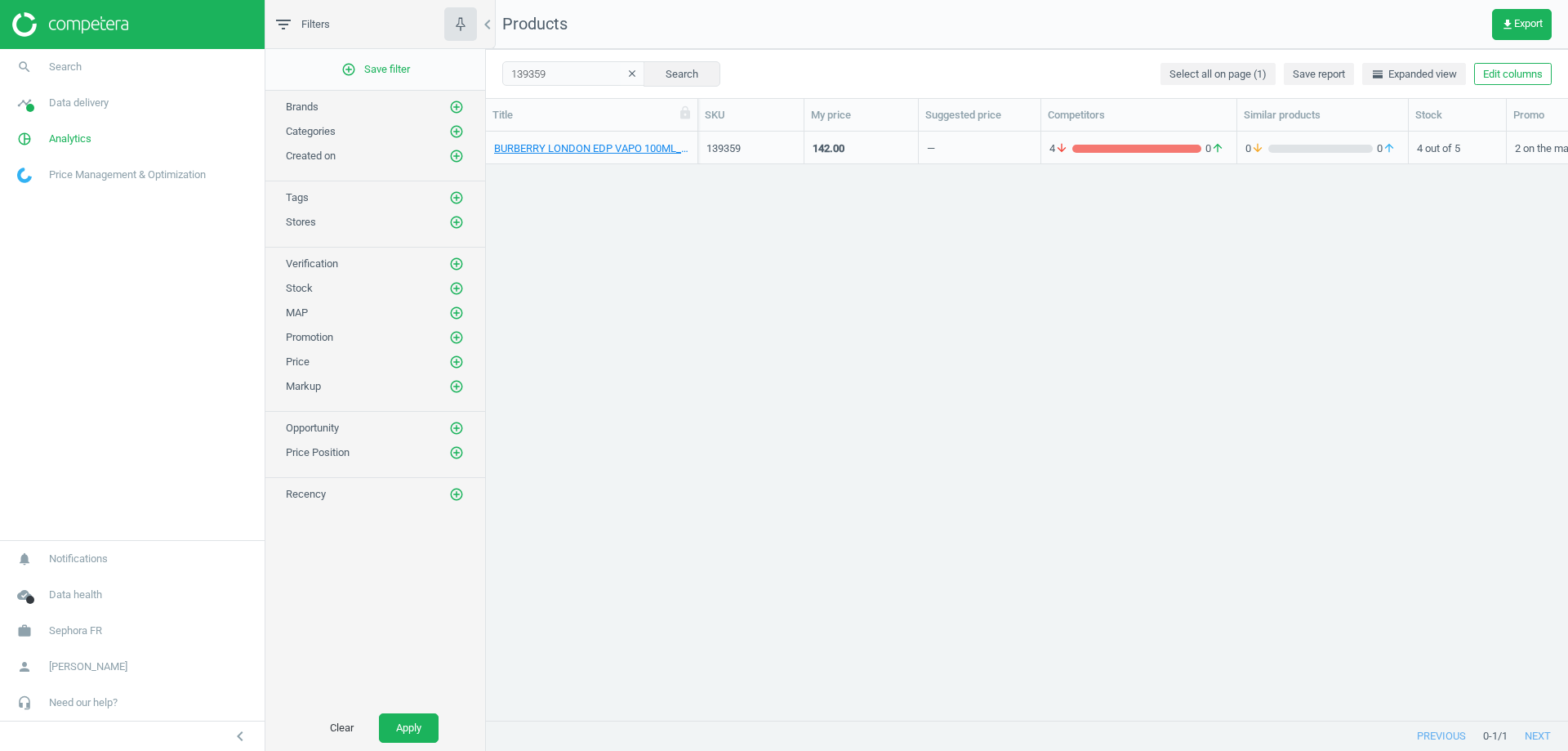
scroll to position [13, 13]
click at [618, 139] on div "BURBERRY LONDON EDP VAPO 100ML_Vaporisateur 100 ml" at bounding box center [592, 148] width 196 height 29
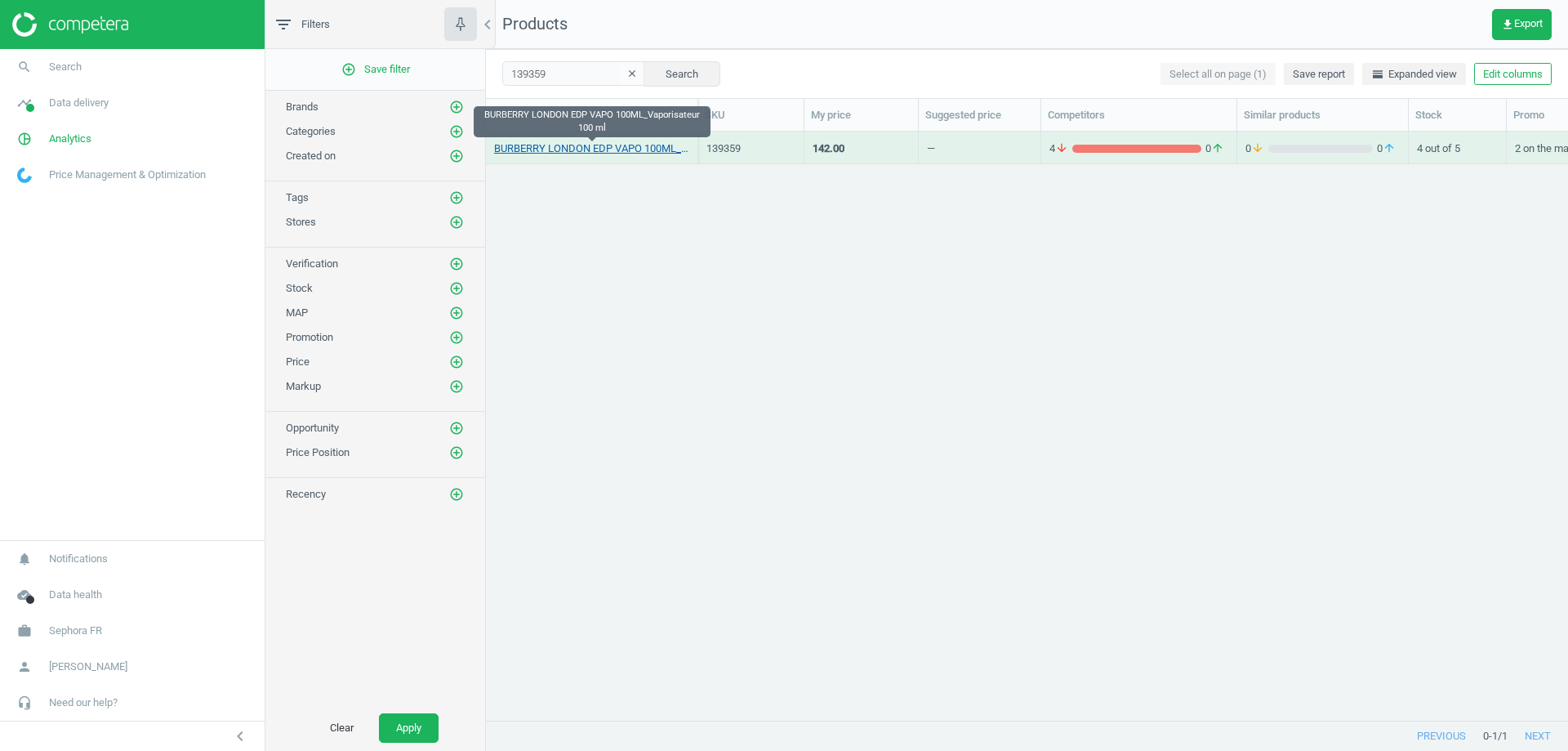
click at [621, 145] on link "BURBERRY LONDON EDP VAPO 100ML_Vaporisateur 100 ml" at bounding box center [592, 149] width 196 height 14
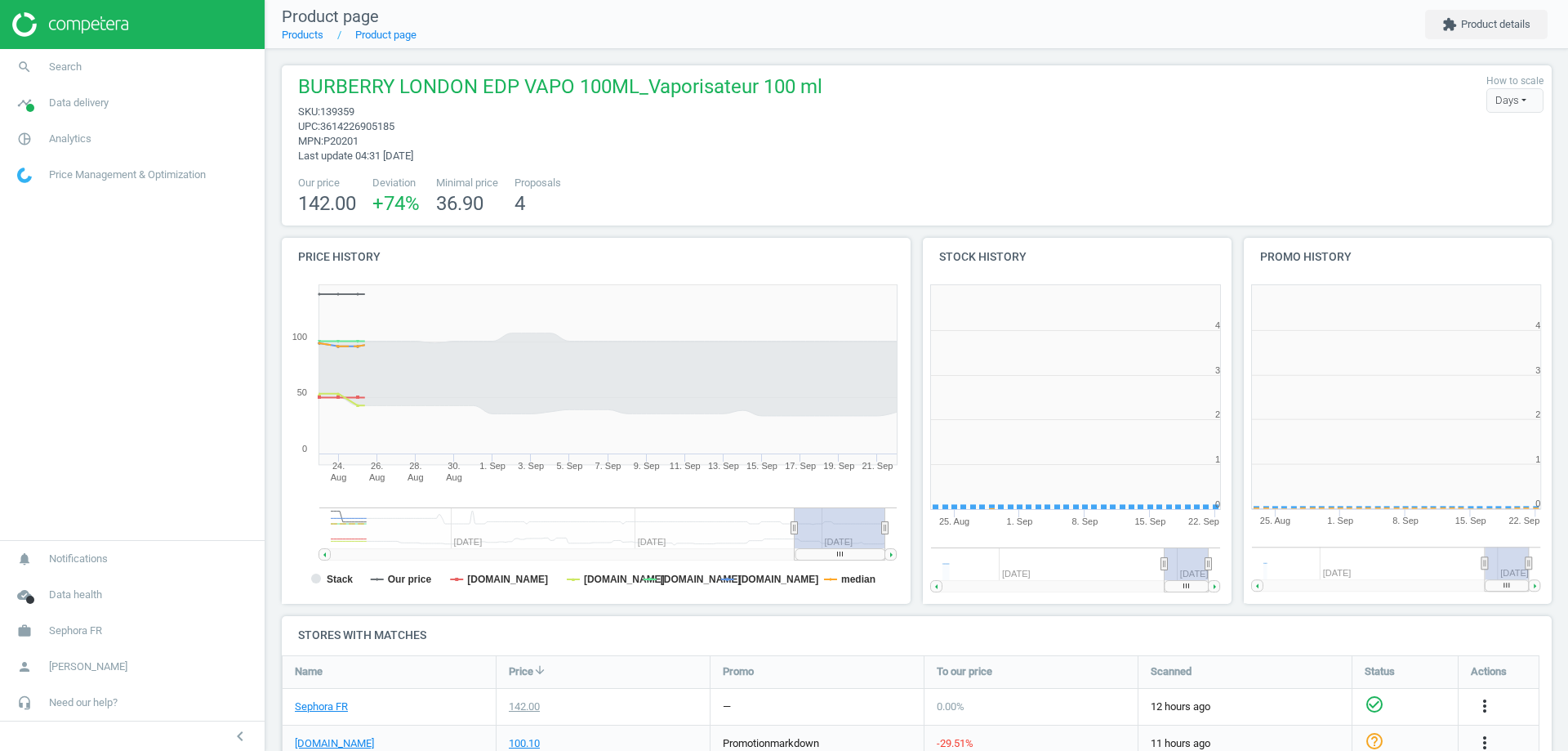
scroll to position [352, 331]
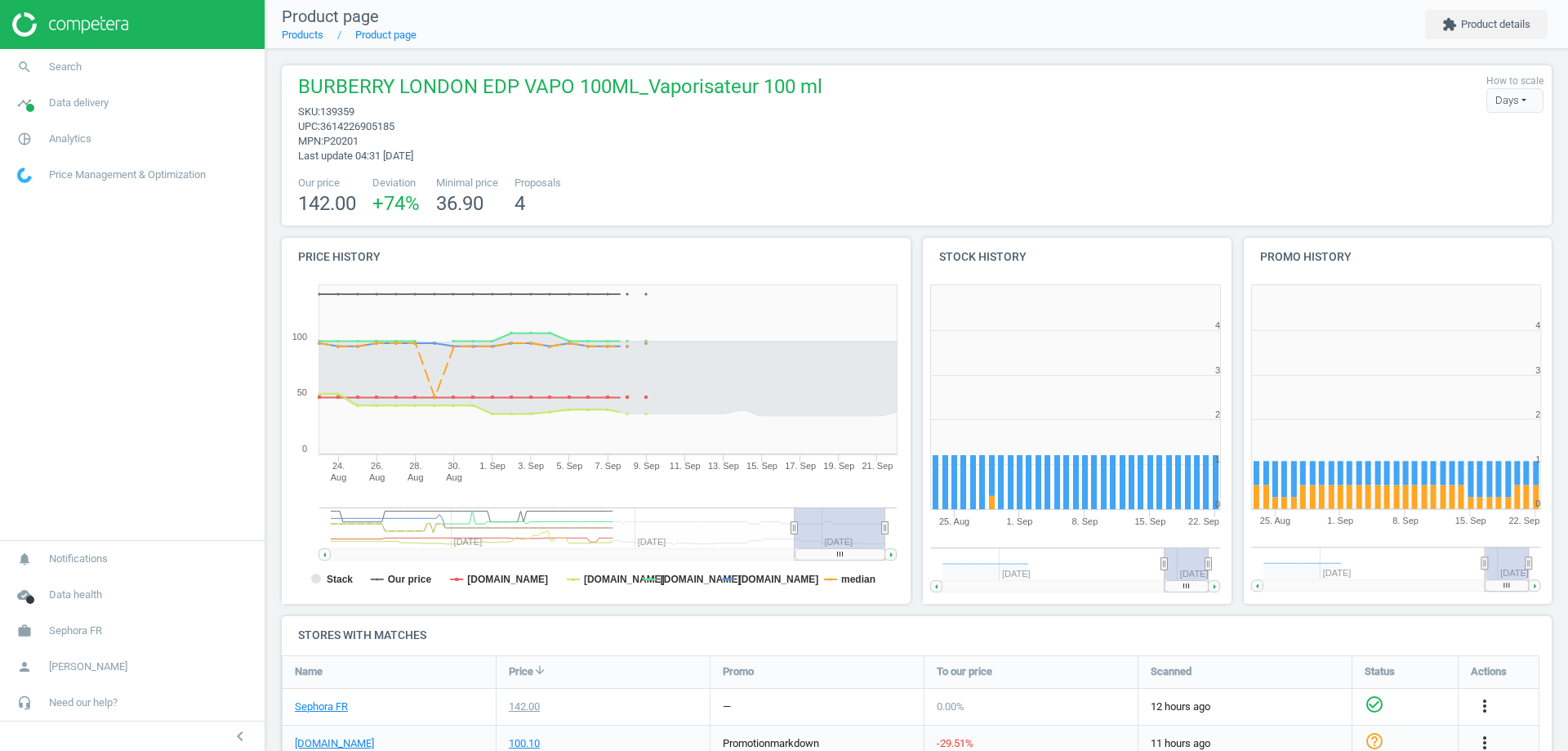
click at [376, 127] on span "3614226905185" at bounding box center [357, 127] width 74 height 13
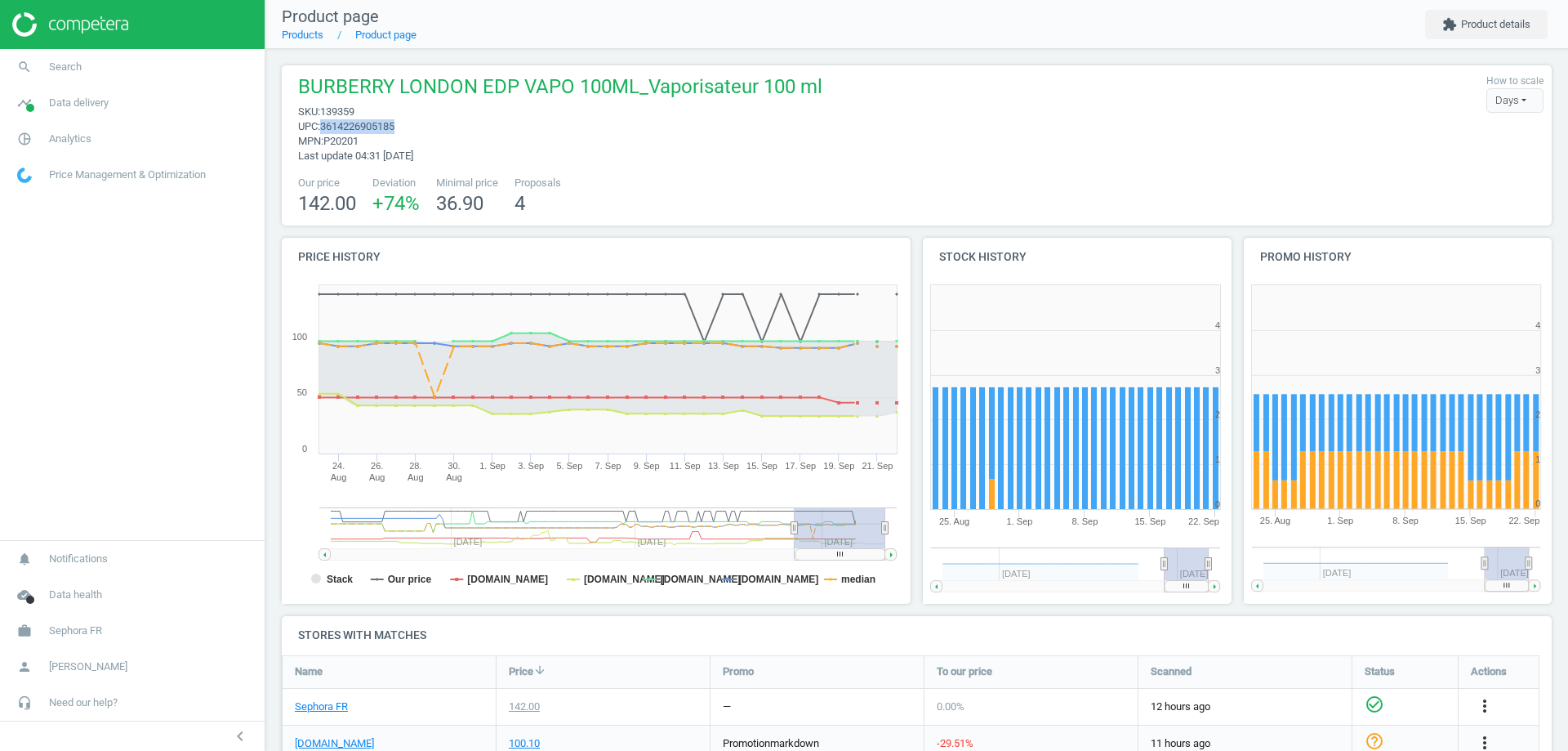
click at [375, 126] on span "3614226905185" at bounding box center [357, 127] width 74 height 13
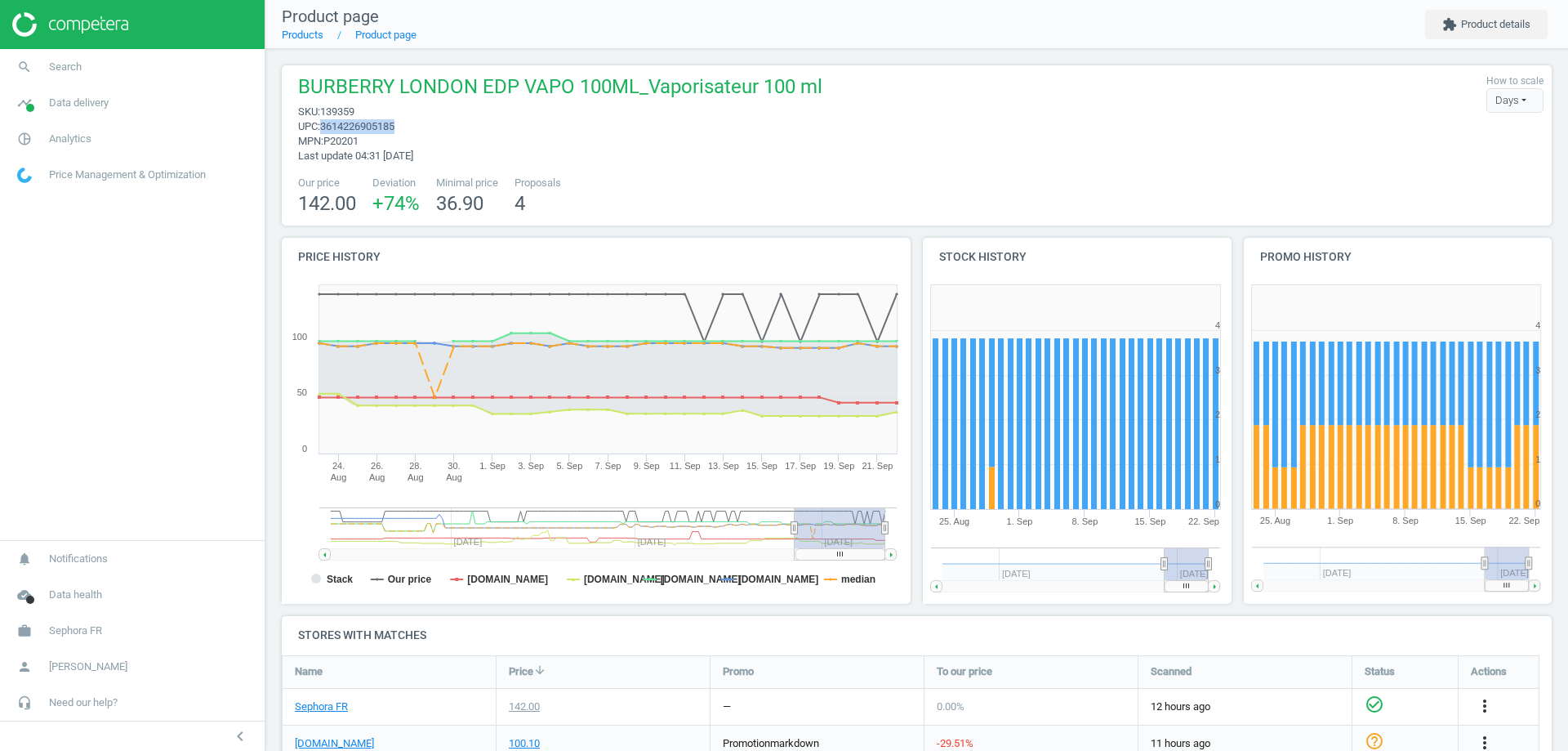
copy span "3614226905185"
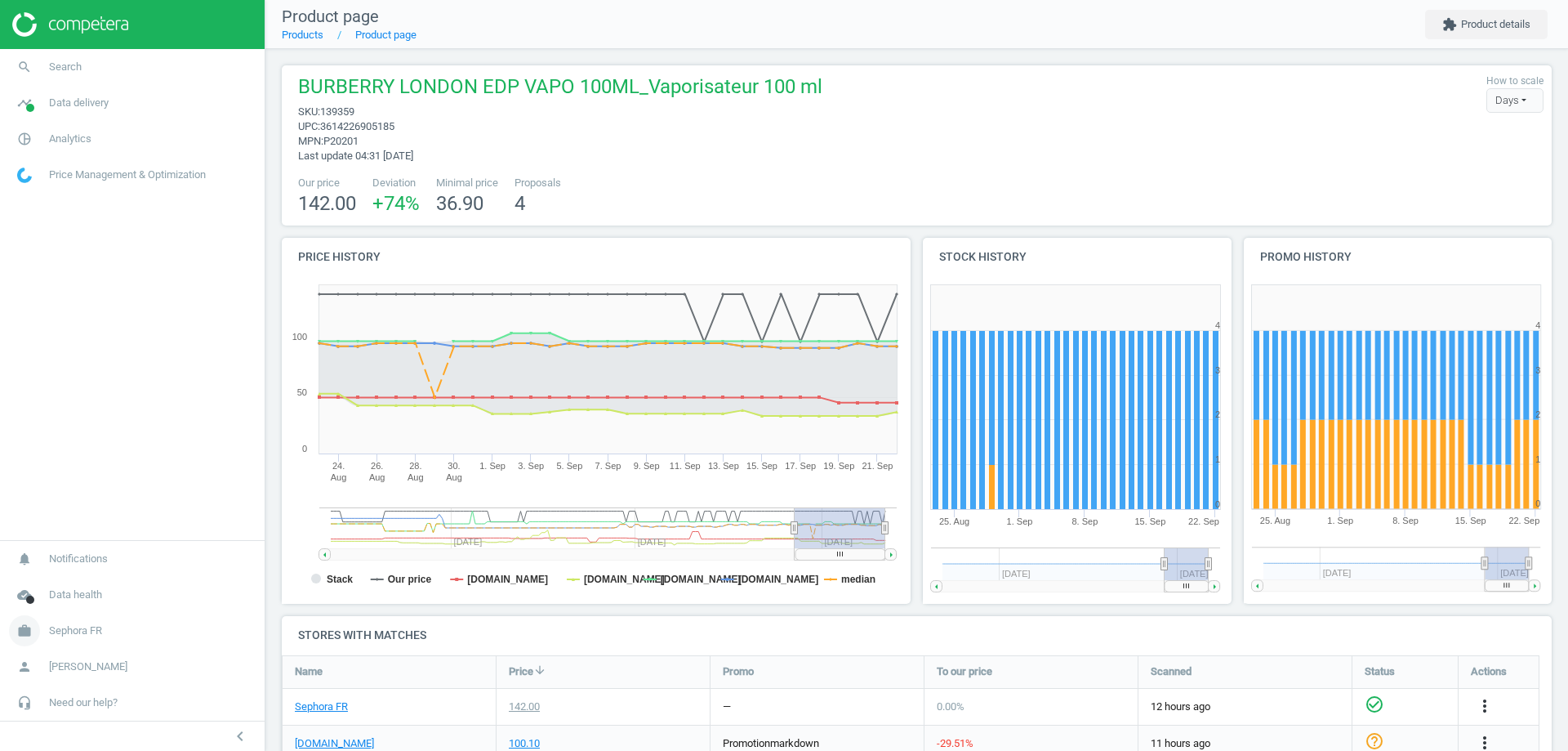
click at [87, 631] on span "Sephora FR" at bounding box center [75, 631] width 53 height 14
click at [72, 579] on span "Switch campaign" at bounding box center [54, 583] width 72 height 13
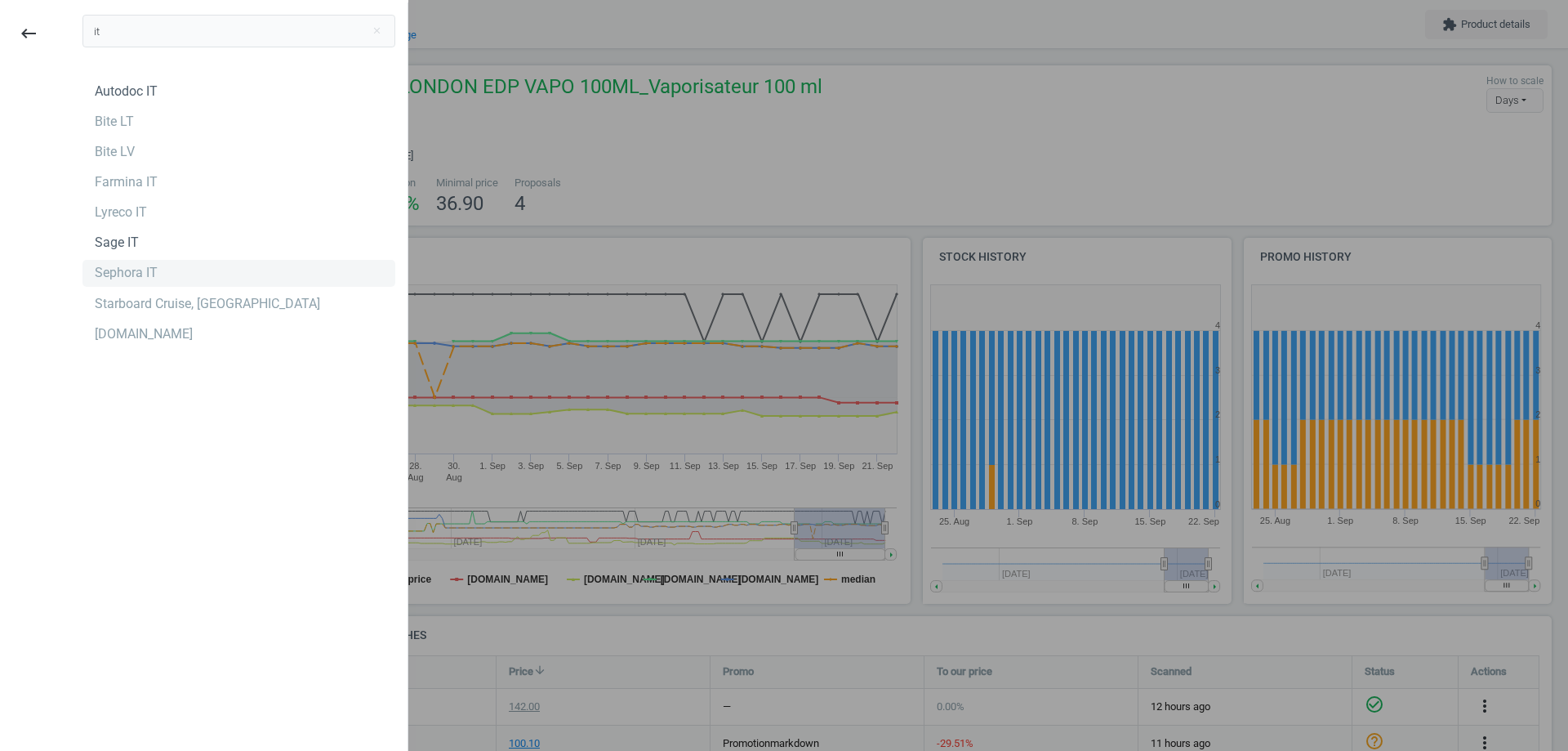
type input "it"
click at [118, 280] on div "Sephora IT" at bounding box center [126, 273] width 63 height 18
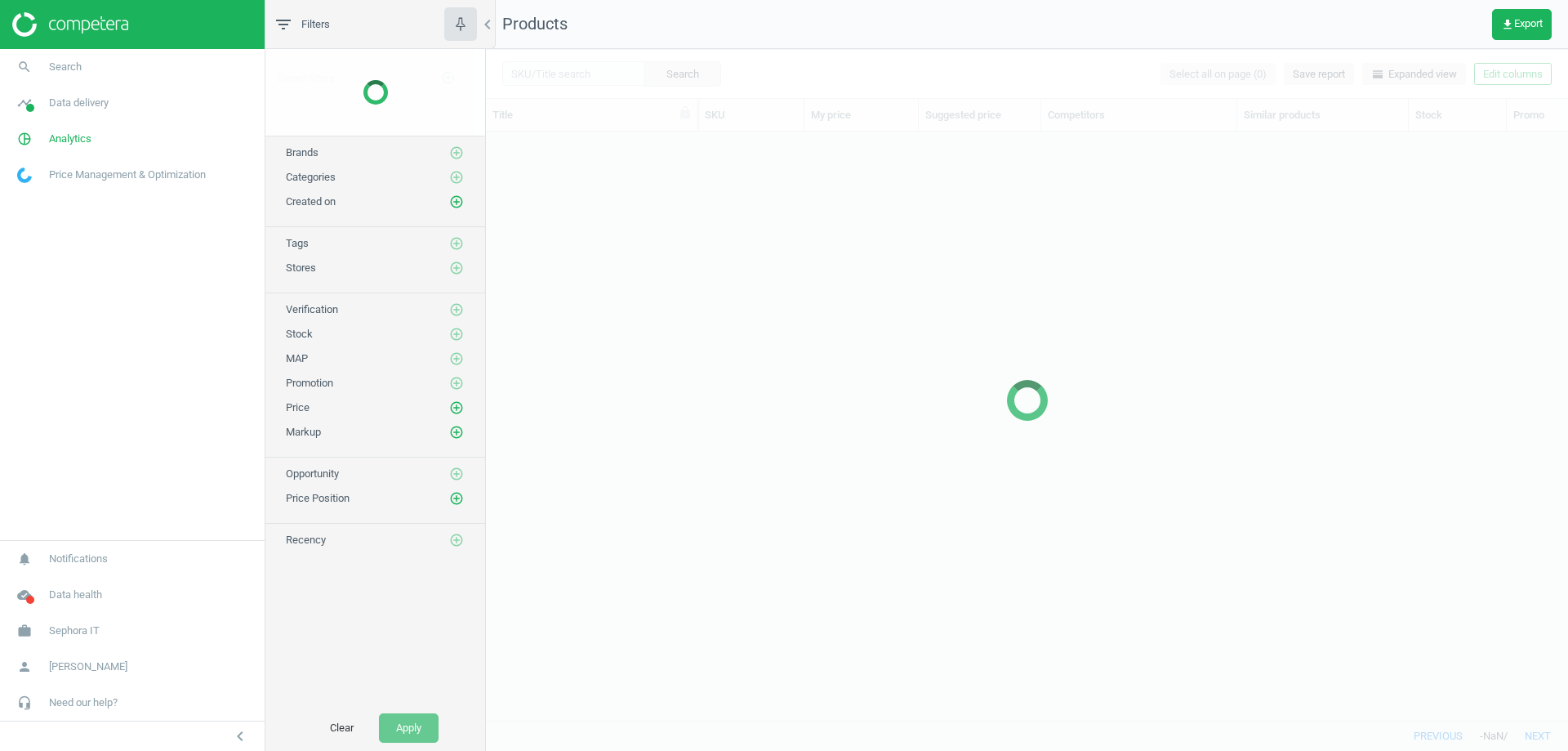
scroll to position [563, 1070]
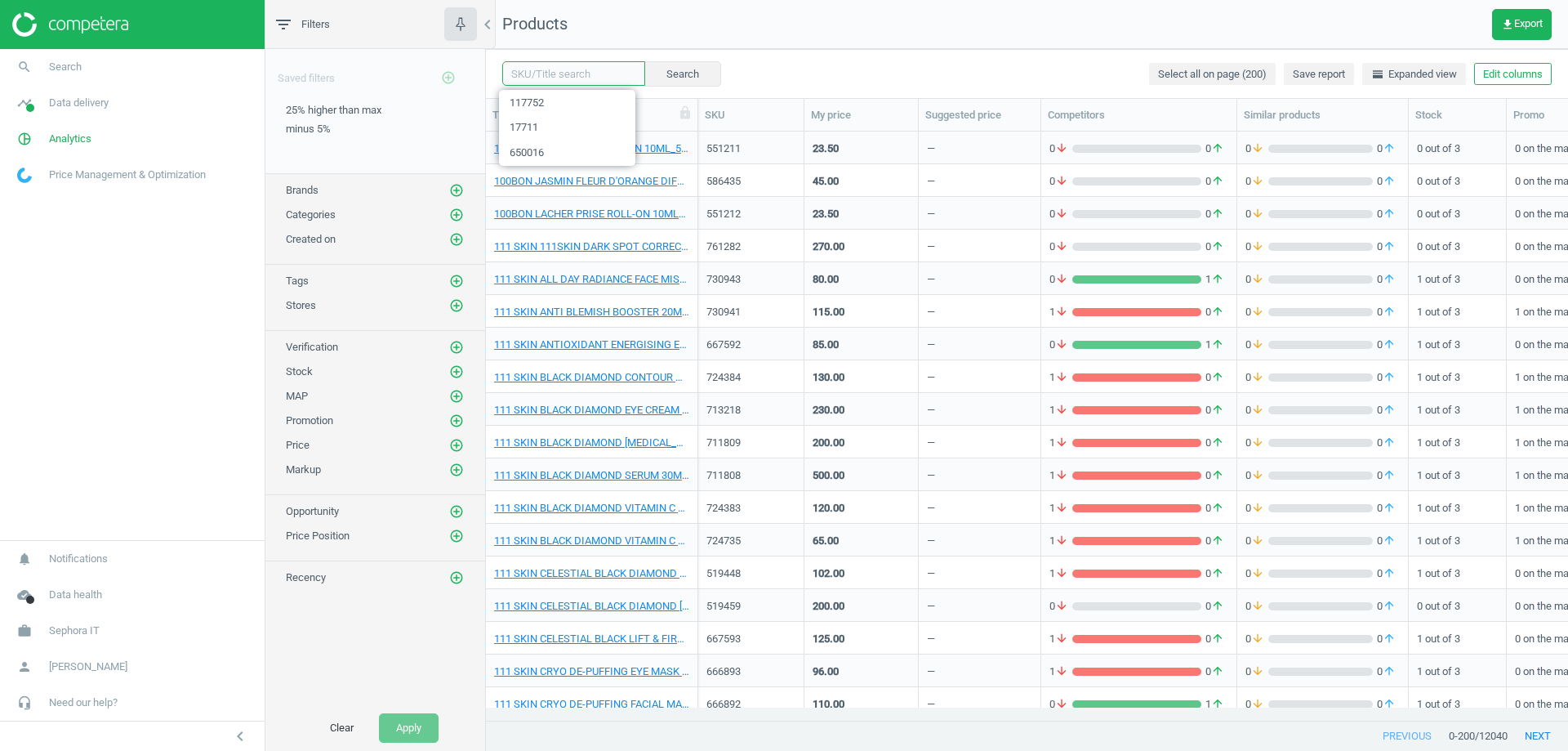
click at [556, 70] on input "text" at bounding box center [574, 73] width 143 height 24
paste input "477444"
type input "477444"
click at [655, 76] on button "Search" at bounding box center [682, 73] width 77 height 24
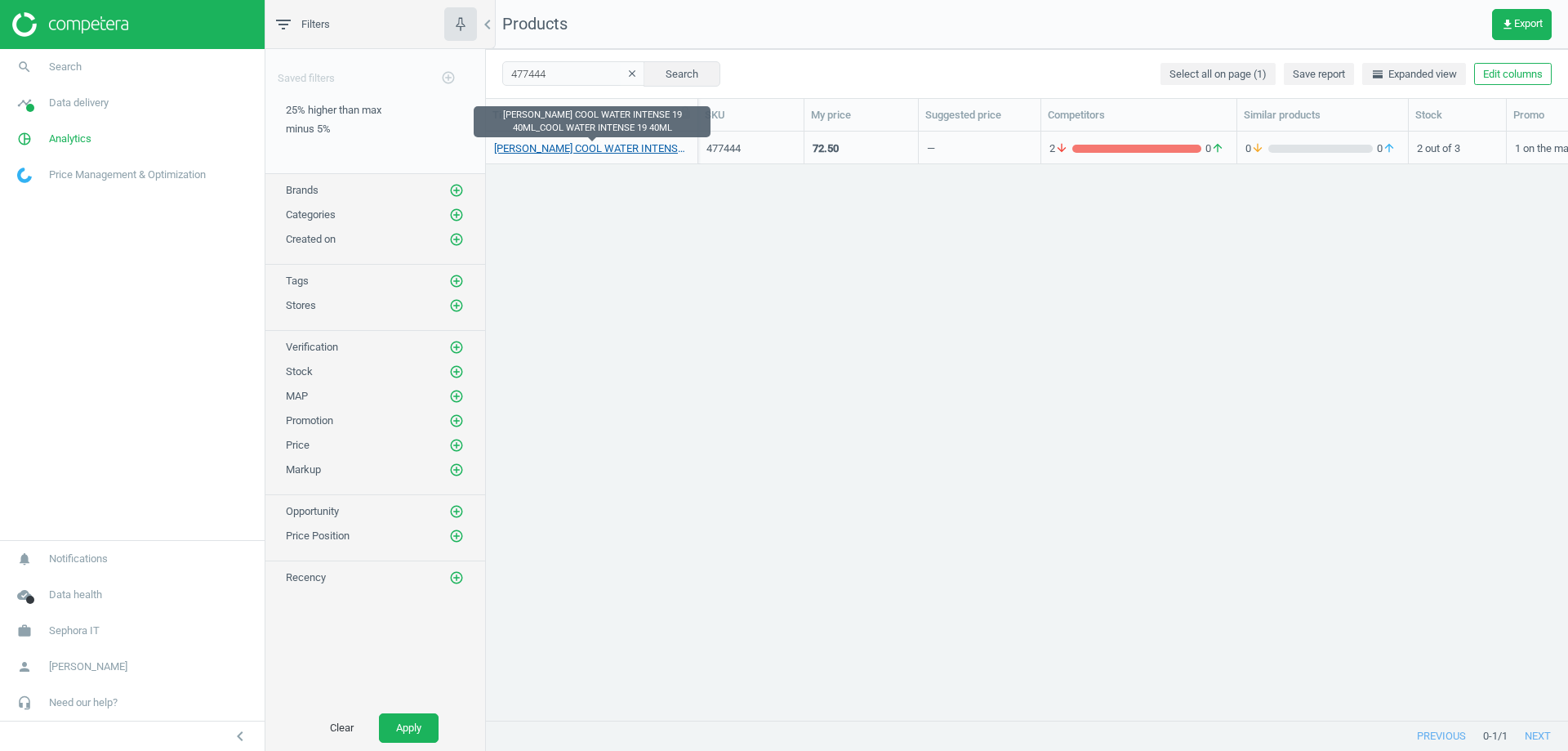
click at [586, 145] on link "DAVIDOFF COOL WATER INTENSE 19 40ML_COOL WATER INTENSE 19 40ML" at bounding box center [592, 149] width 196 height 14
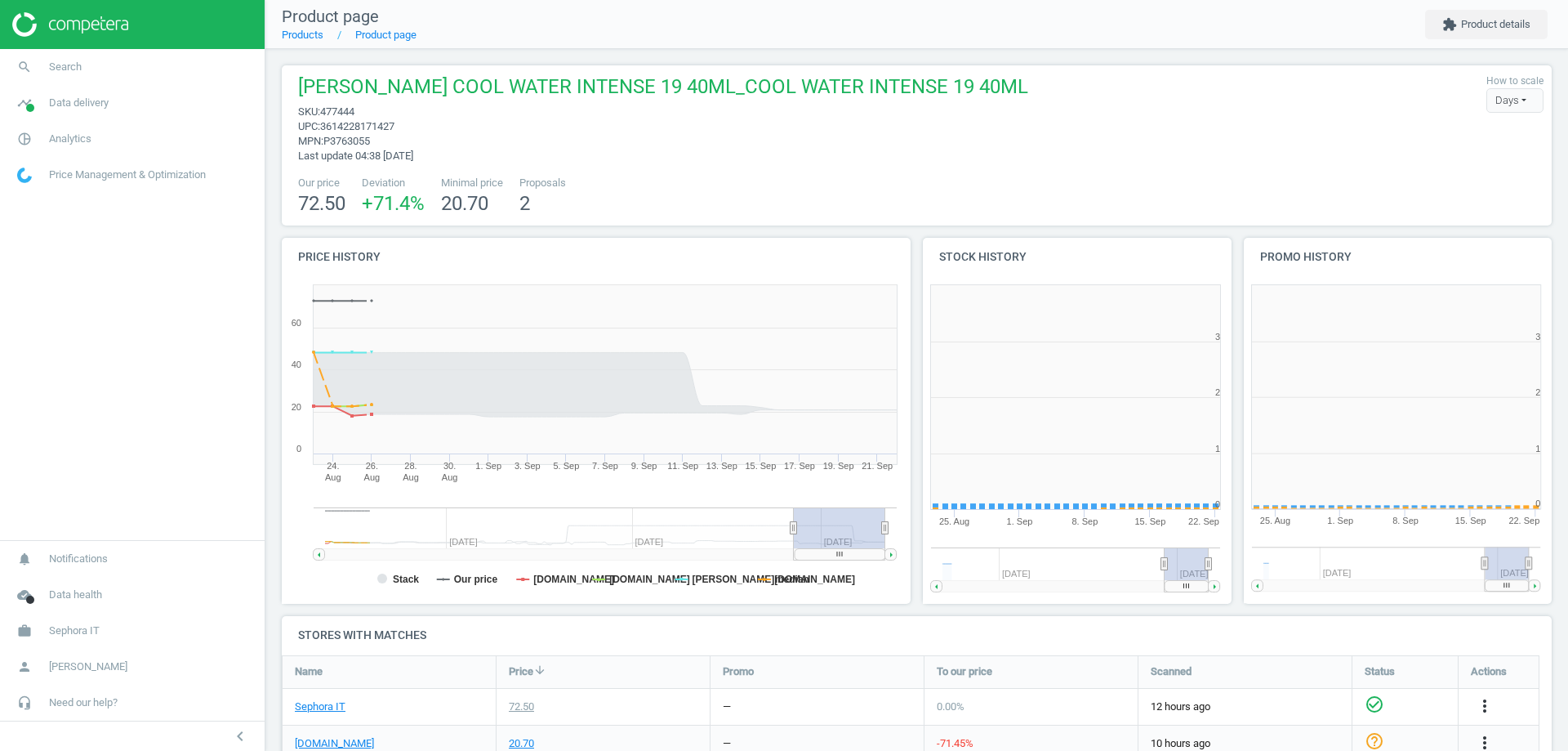
scroll to position [352, 331]
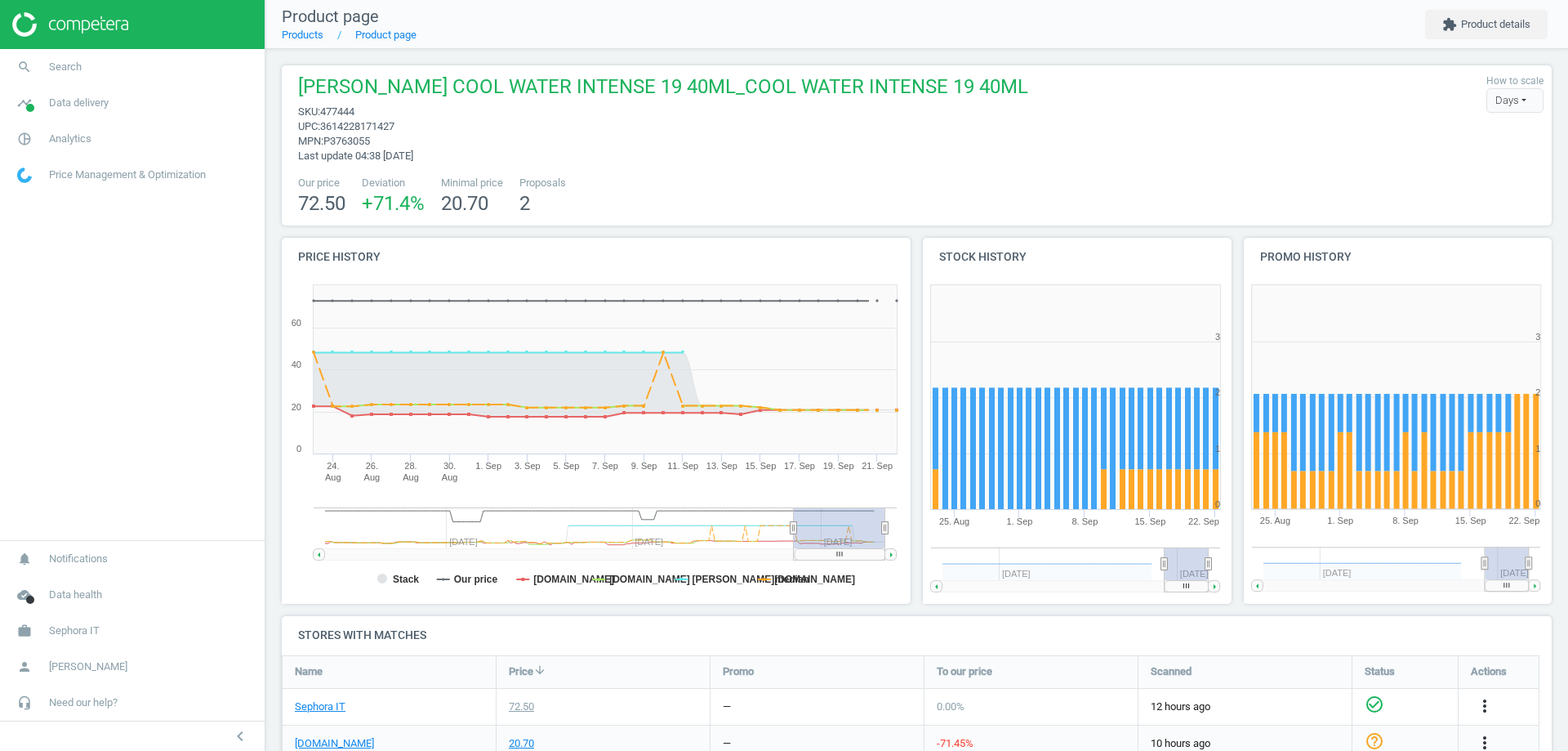
click at [382, 125] on span "3614228171427" at bounding box center [357, 127] width 74 height 13
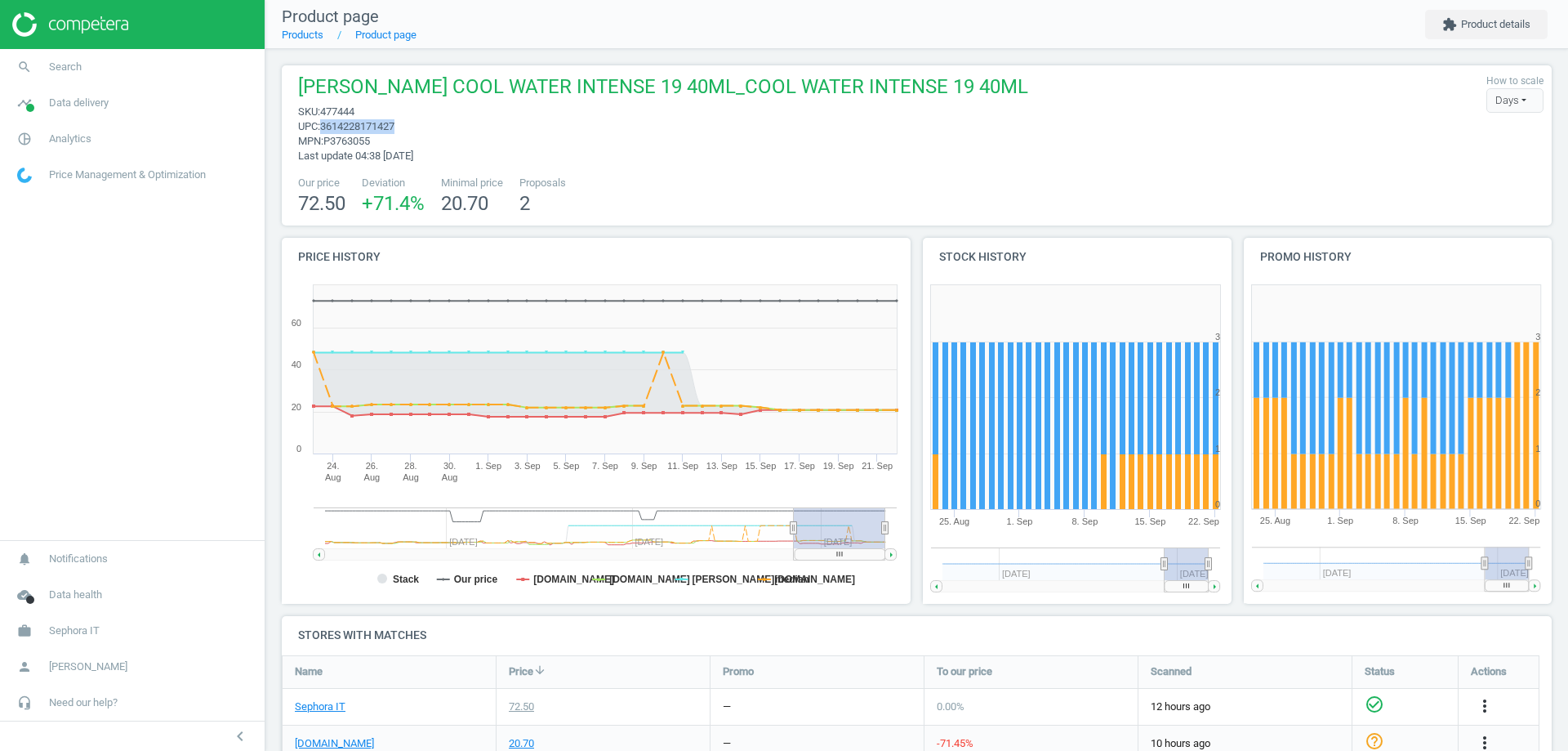
copy span "3614228171427"
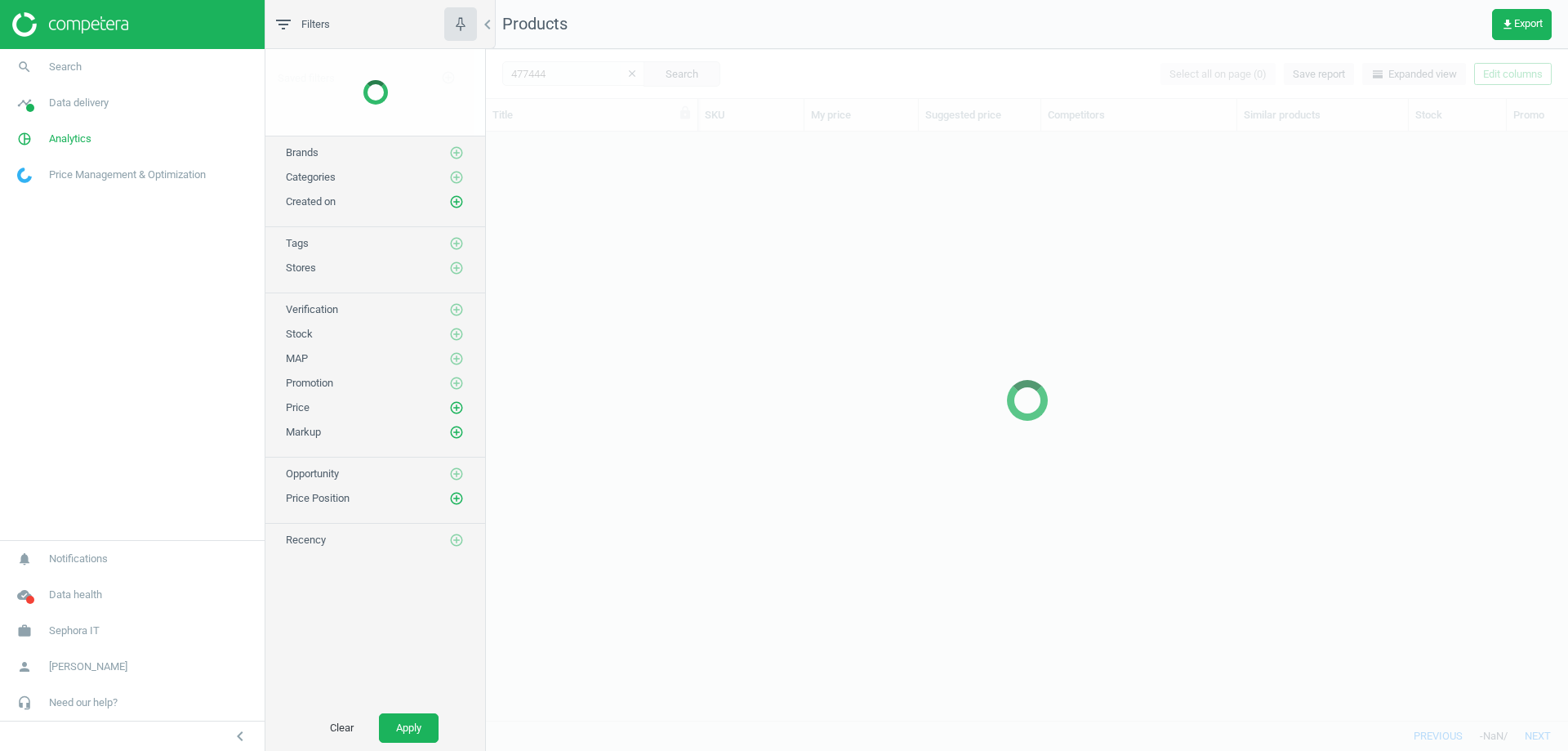
scroll to position [563, 1070]
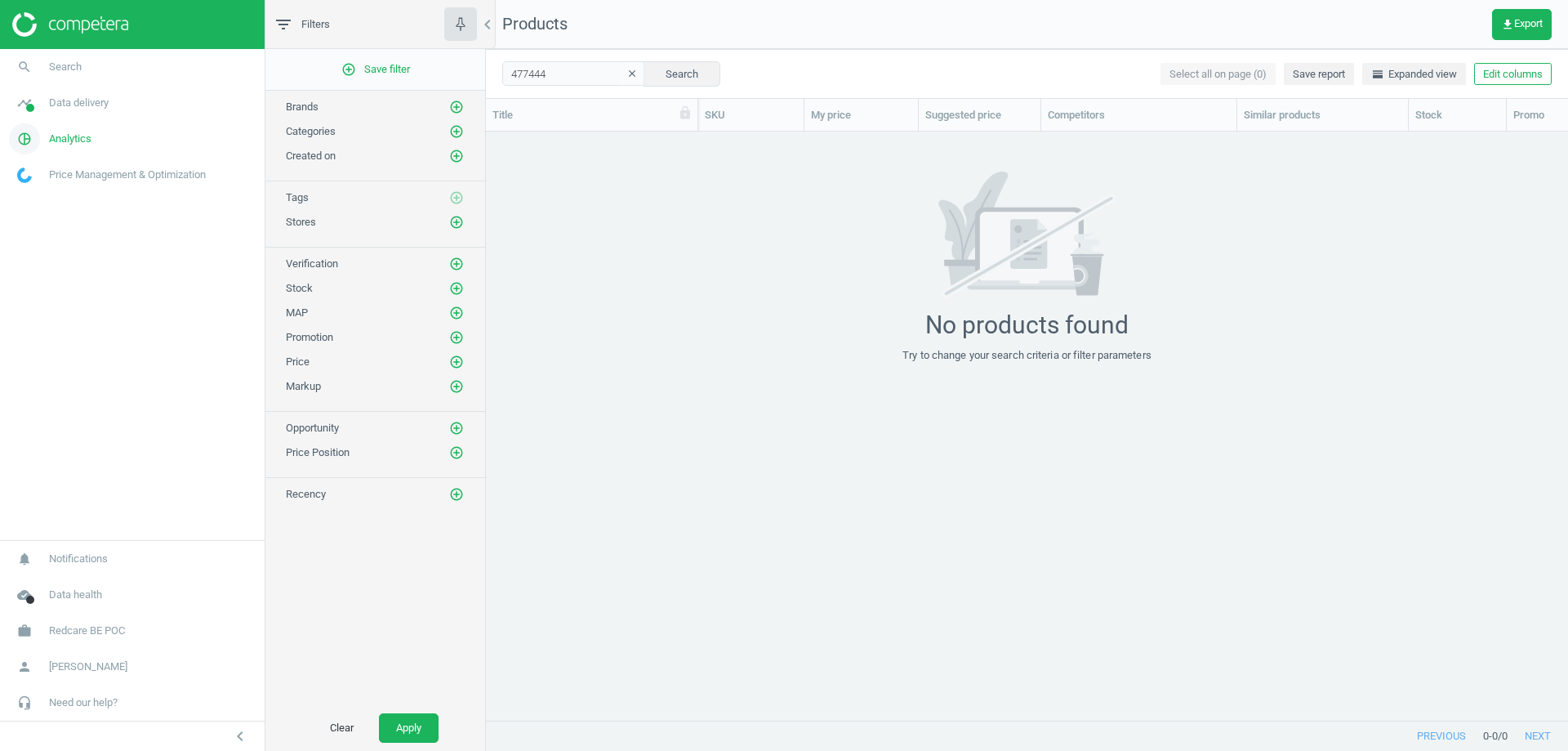
click at [62, 130] on link "pie_chart_outlined Analytics" at bounding box center [132, 139] width 265 height 36
click at [70, 99] on span "Data delivery" at bounding box center [79, 103] width 60 height 14
click at [39, 185] on span "Matches" at bounding box center [36, 187] width 36 height 13
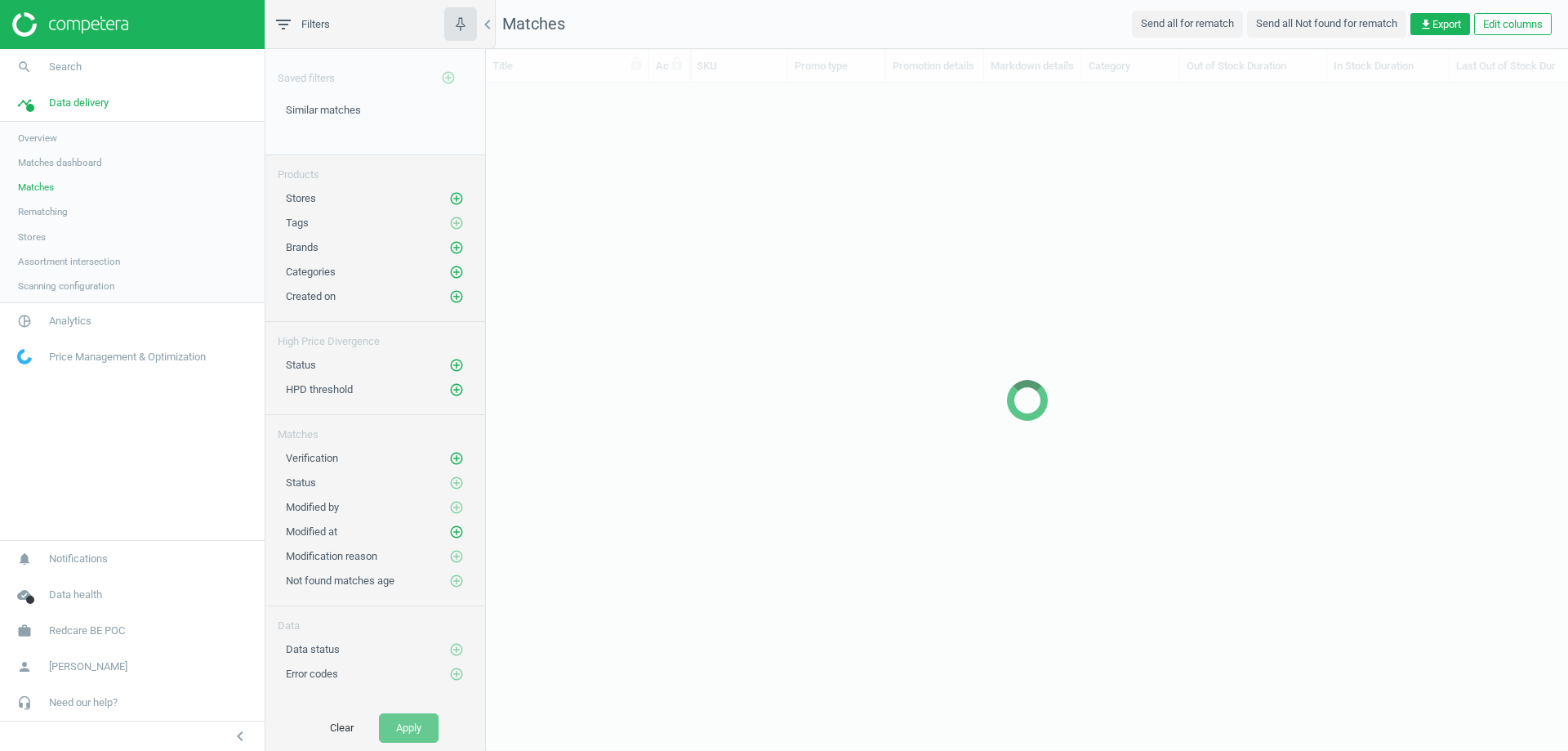
scroll to position [612, 1070]
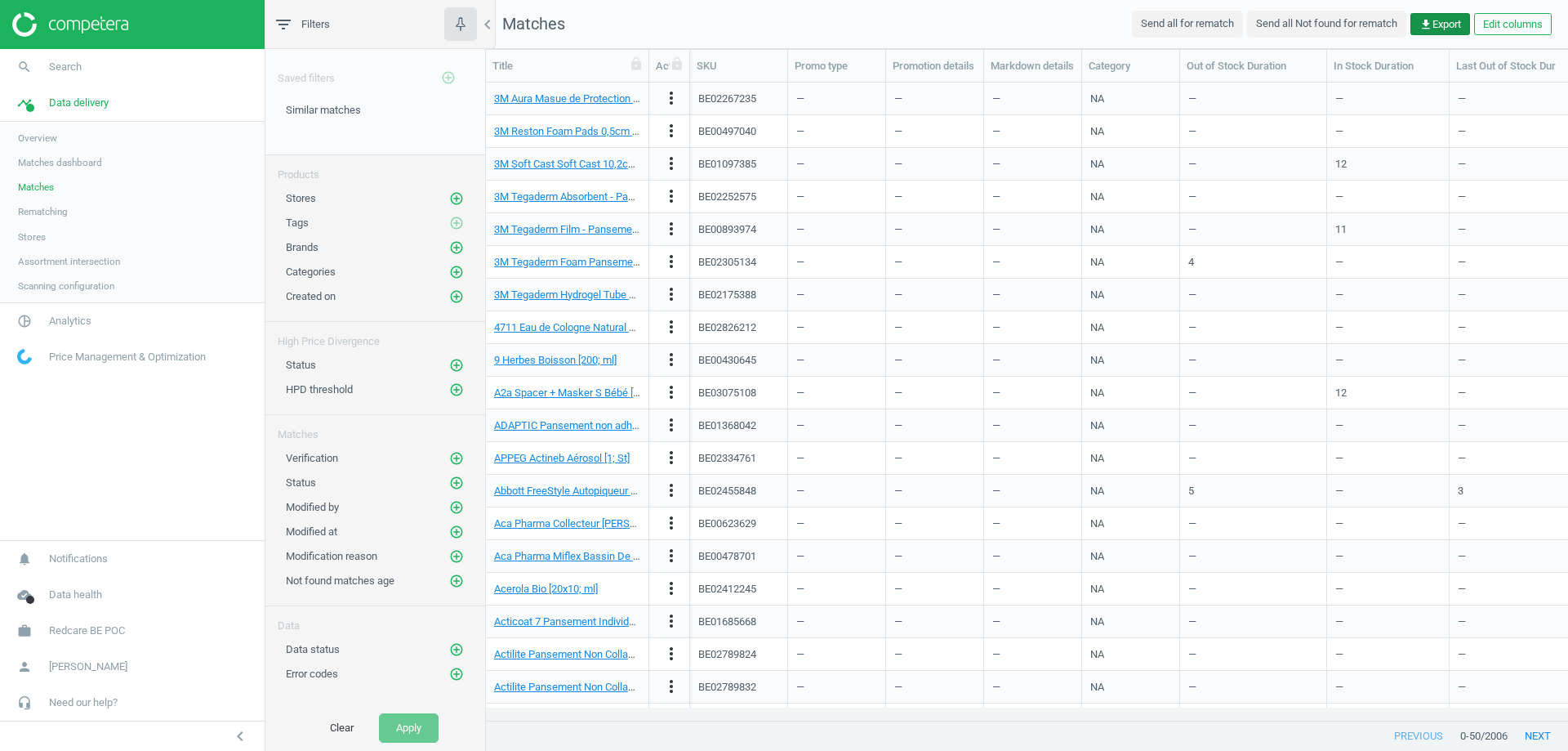
click at [1432, 29] on span "get_app Export" at bounding box center [1440, 24] width 42 height 14
click at [1278, 87] on button "insert_drive_file Report (Excel)" at bounding box center [1327, 88] width 284 height 31
drag, startPoint x: 879, startPoint y: 62, endPoint x: 1076, endPoint y: 22, distance: 201.0
click at [1076, 22] on nav "Matches Send all for rematch Send all Not found for rematch get_app Export Edit…" at bounding box center [1027, 24] width 1082 height 49
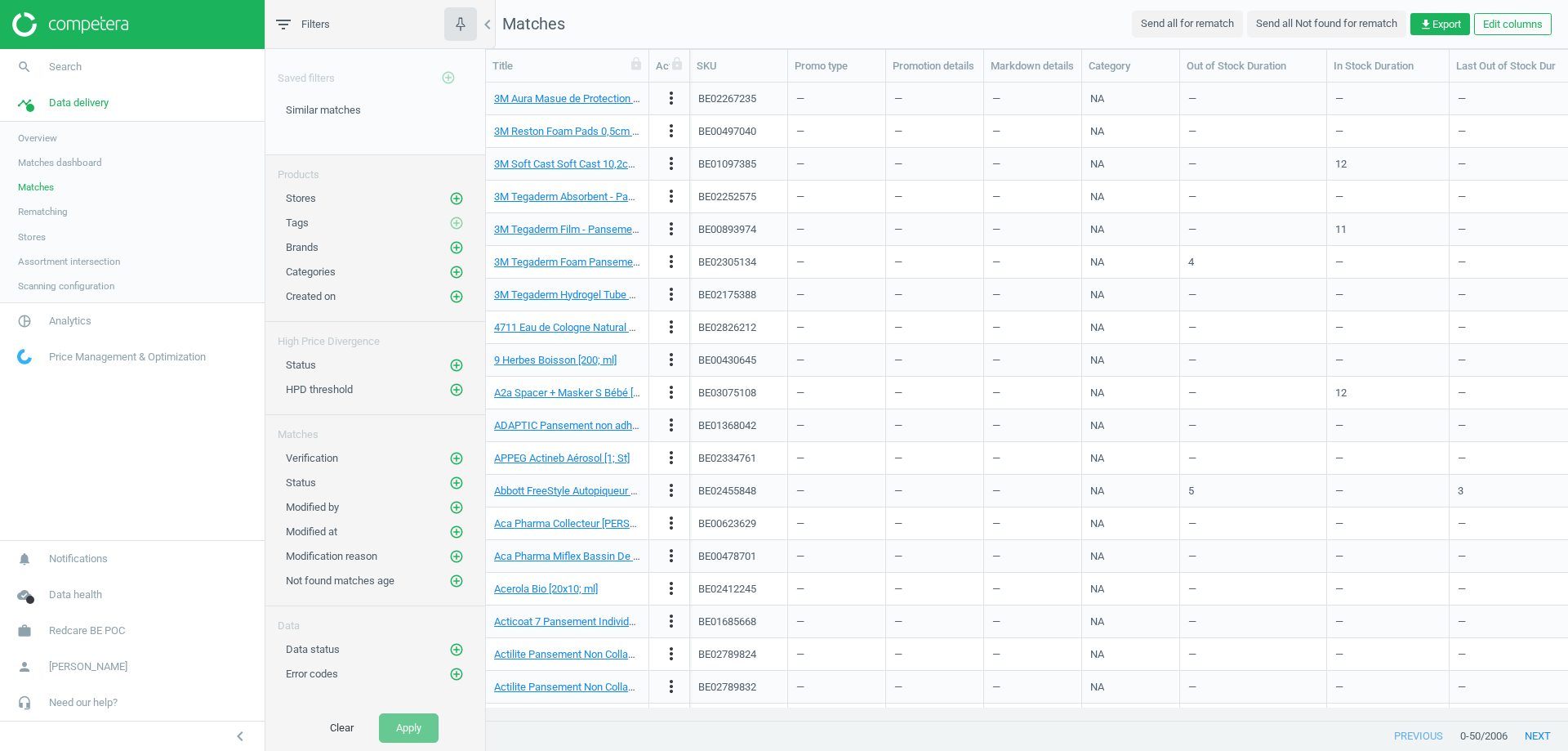
drag, startPoint x: 1044, startPoint y: 31, endPoint x: 996, endPoint y: 24, distance: 48.5
click at [996, 24] on nav "Matches Send all for rematch Send all Not found for rematch get_app Export Edit…" at bounding box center [1027, 24] width 1082 height 49
drag, startPoint x: 996, startPoint y: 24, endPoint x: 928, endPoint y: 21, distance: 68.1
click at [928, 21] on nav "Matches Send all for rematch Send all Not found for rematch get_app Export Edit…" at bounding box center [1027, 24] width 1082 height 49
click at [1191, 172] on div "—" at bounding box center [1253, 164] width 130 height 29
